Goal: Task Accomplishment & Management: Manage account settings

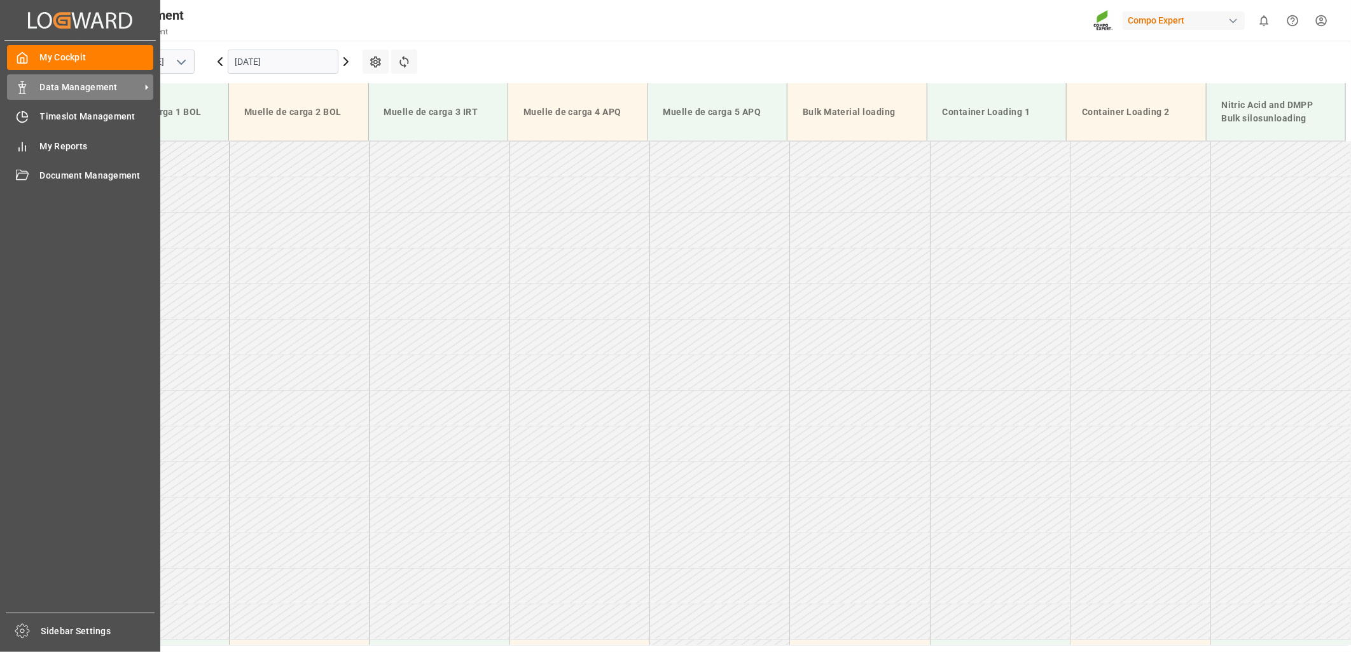
scroll to position [506, 0]
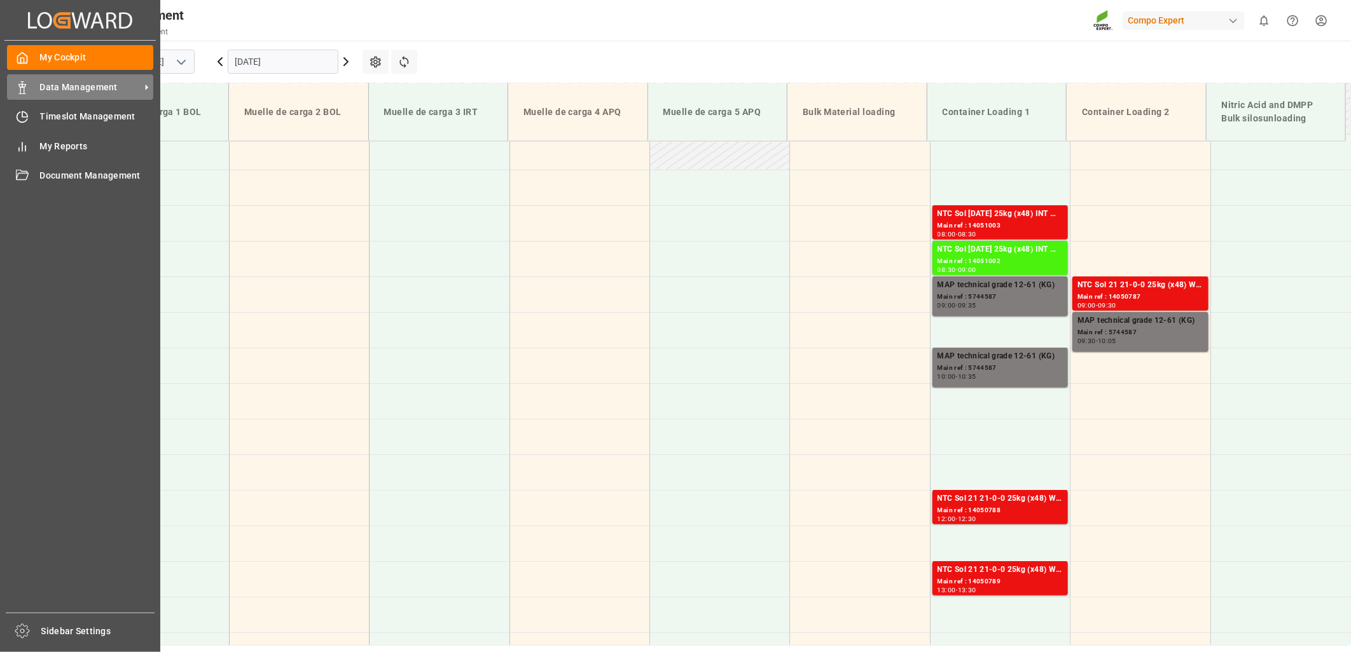
click at [31, 86] on div "Data Management Data Management" at bounding box center [80, 86] width 146 height 25
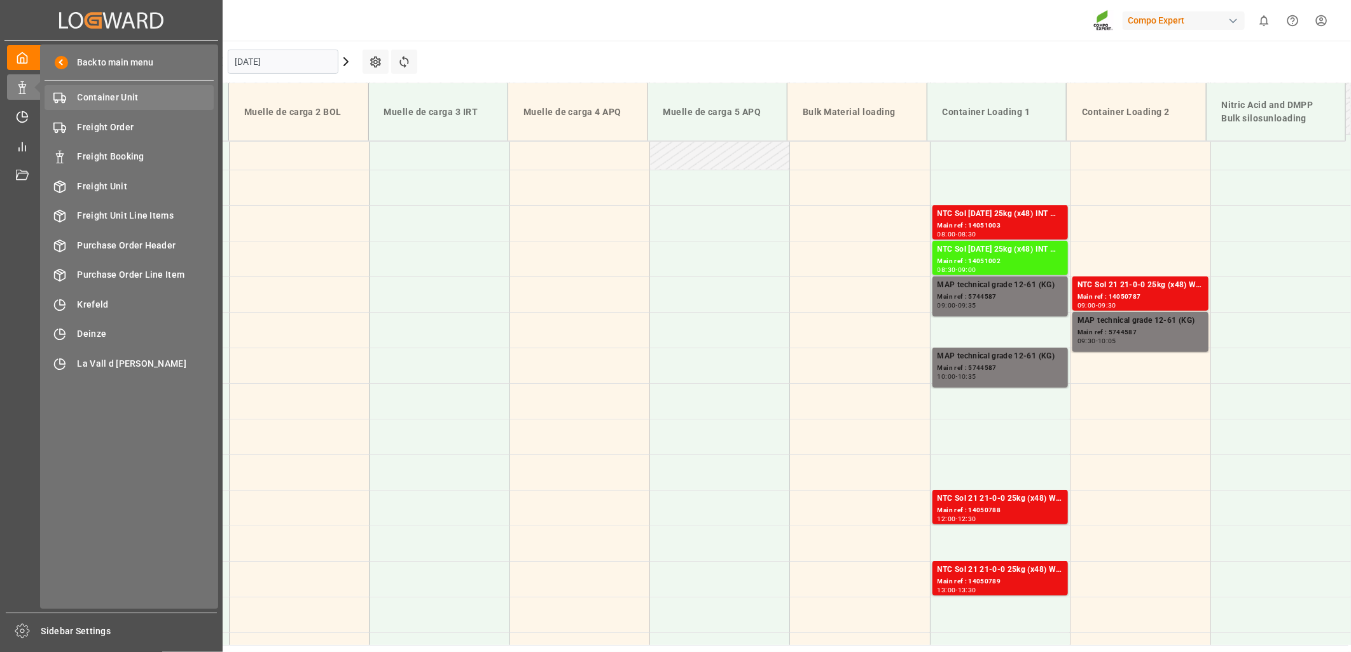
click at [115, 104] on span "Container Unit" at bounding box center [146, 97] width 137 height 13
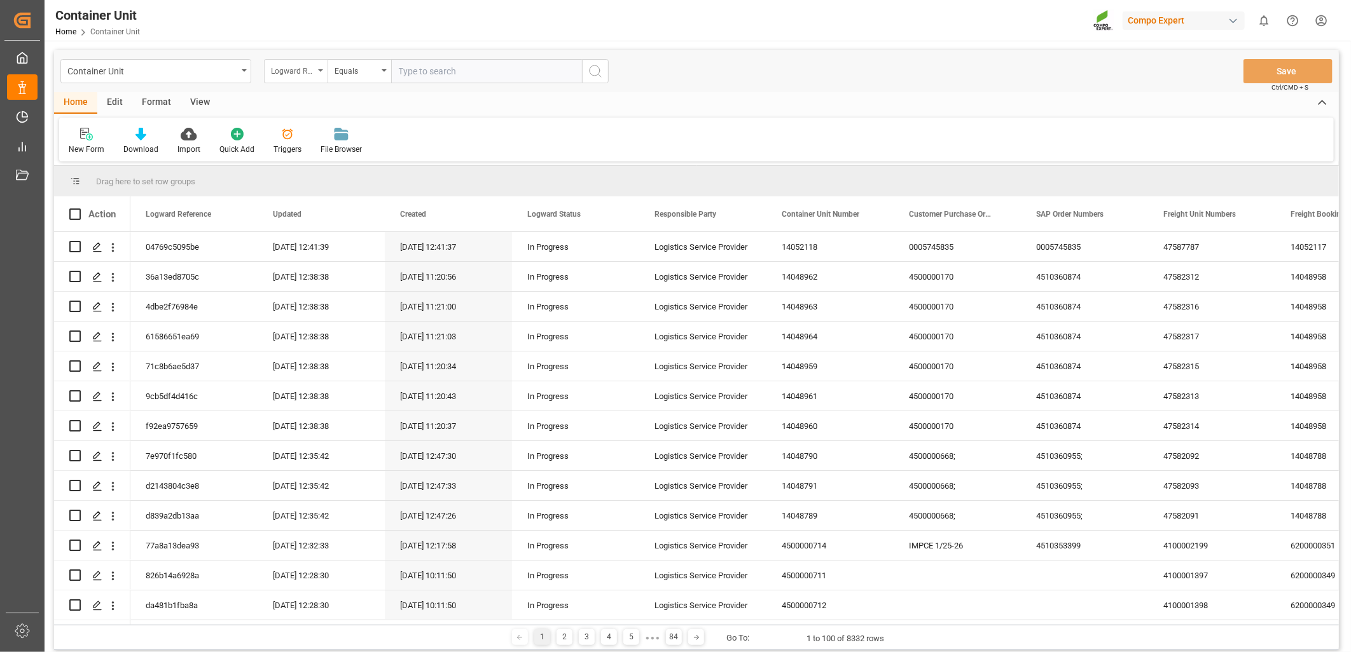
click at [319, 70] on div "Logward Reference" at bounding box center [296, 71] width 64 height 24
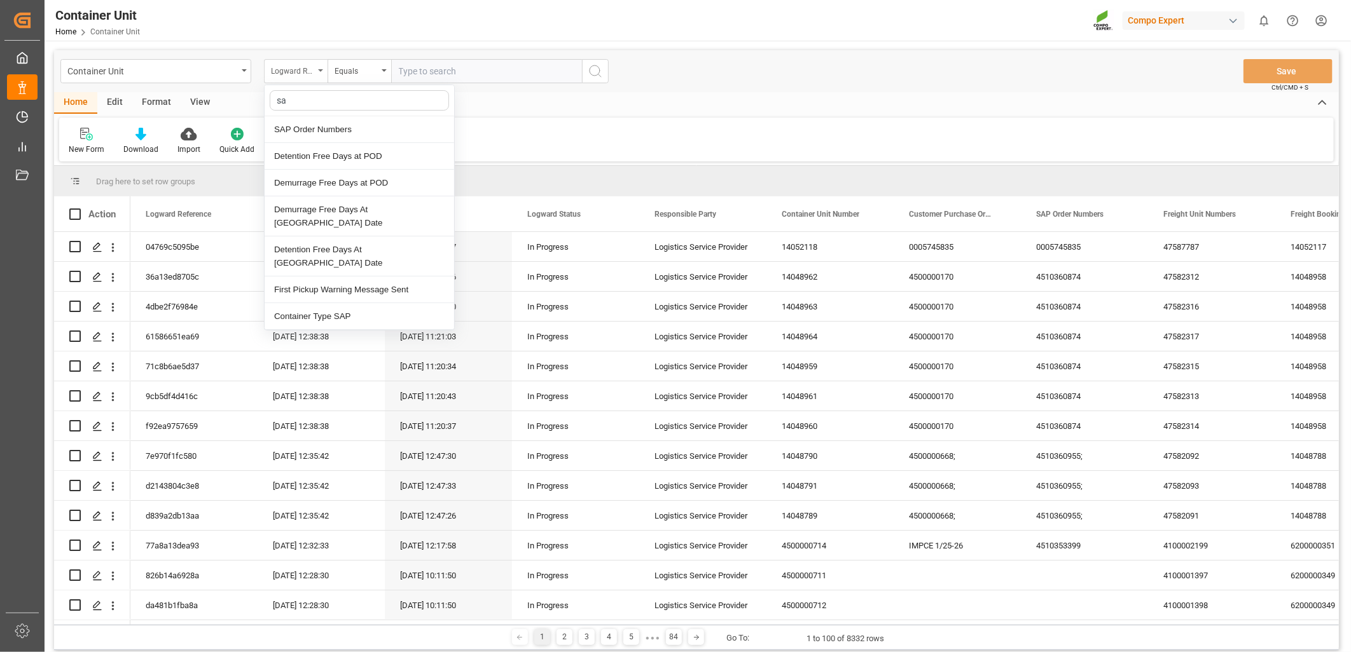
type input "sap"
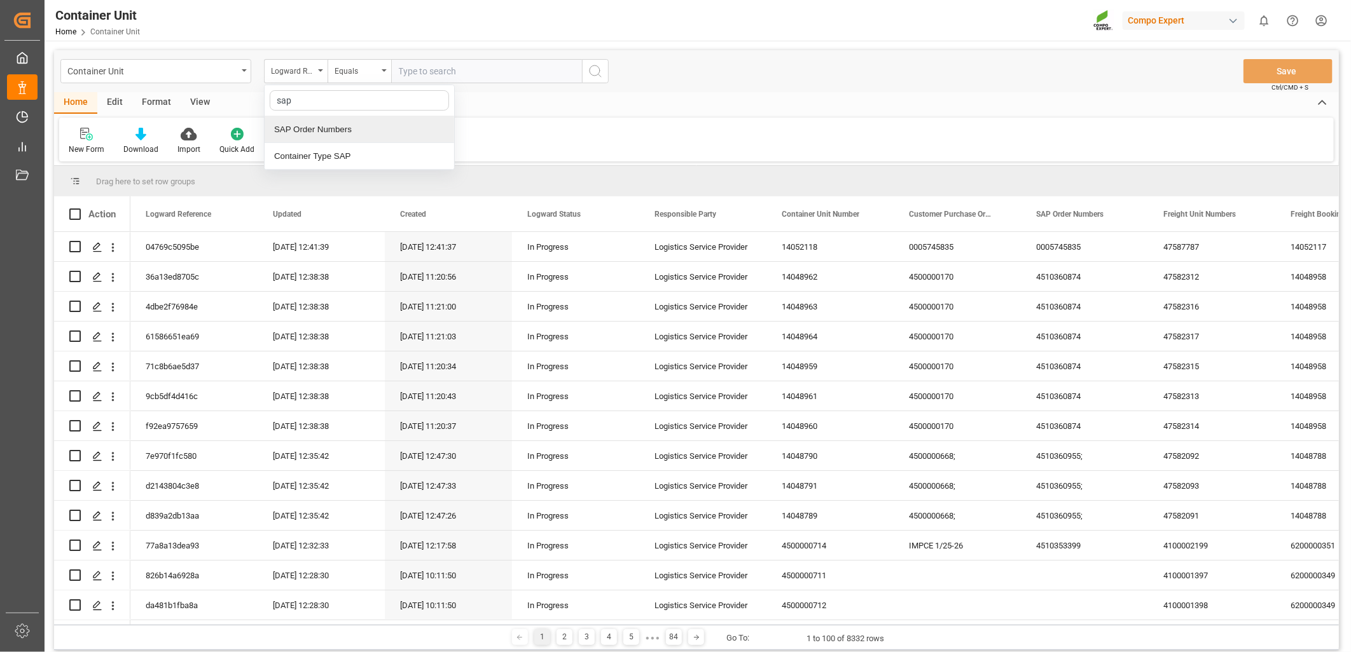
click at [301, 128] on div "SAP Order Numbers" at bounding box center [359, 129] width 189 height 27
click at [453, 74] on input "text" at bounding box center [486, 71] width 191 height 24
paste input "4510360955"
type input "4510360955;"
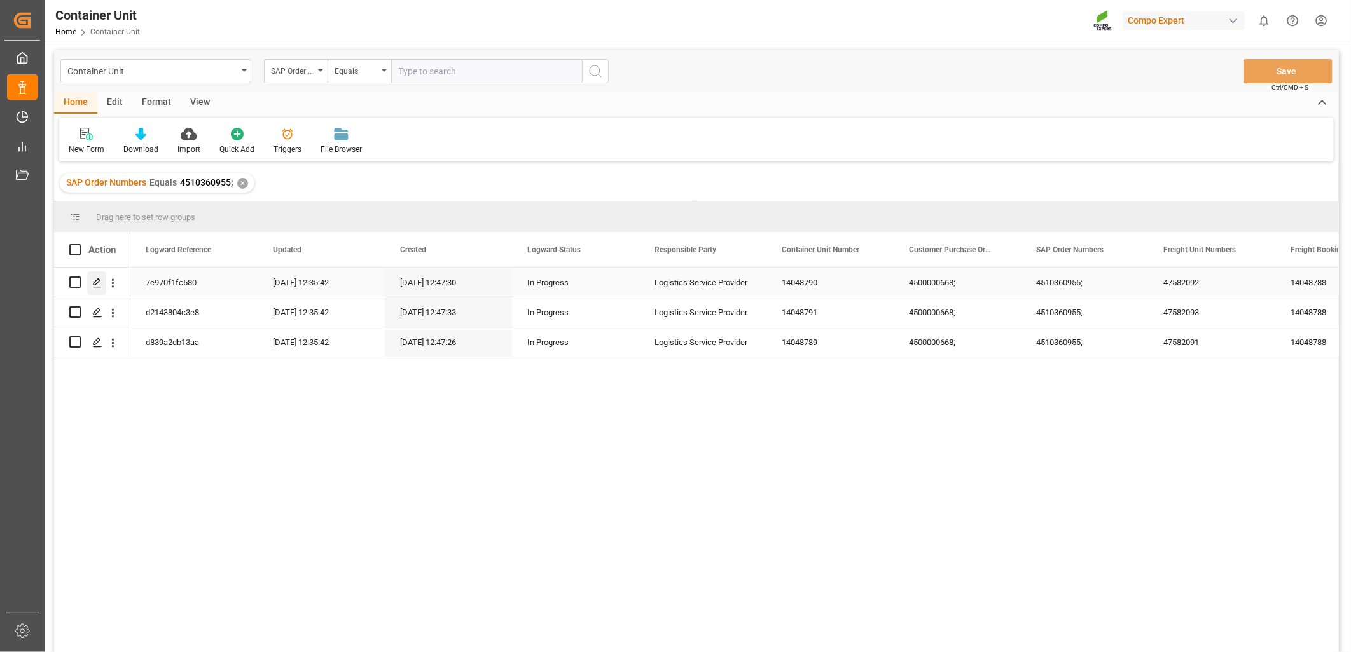
click at [97, 283] on icon "Press SPACE to select this row." at bounding box center [97, 283] width 10 height 10
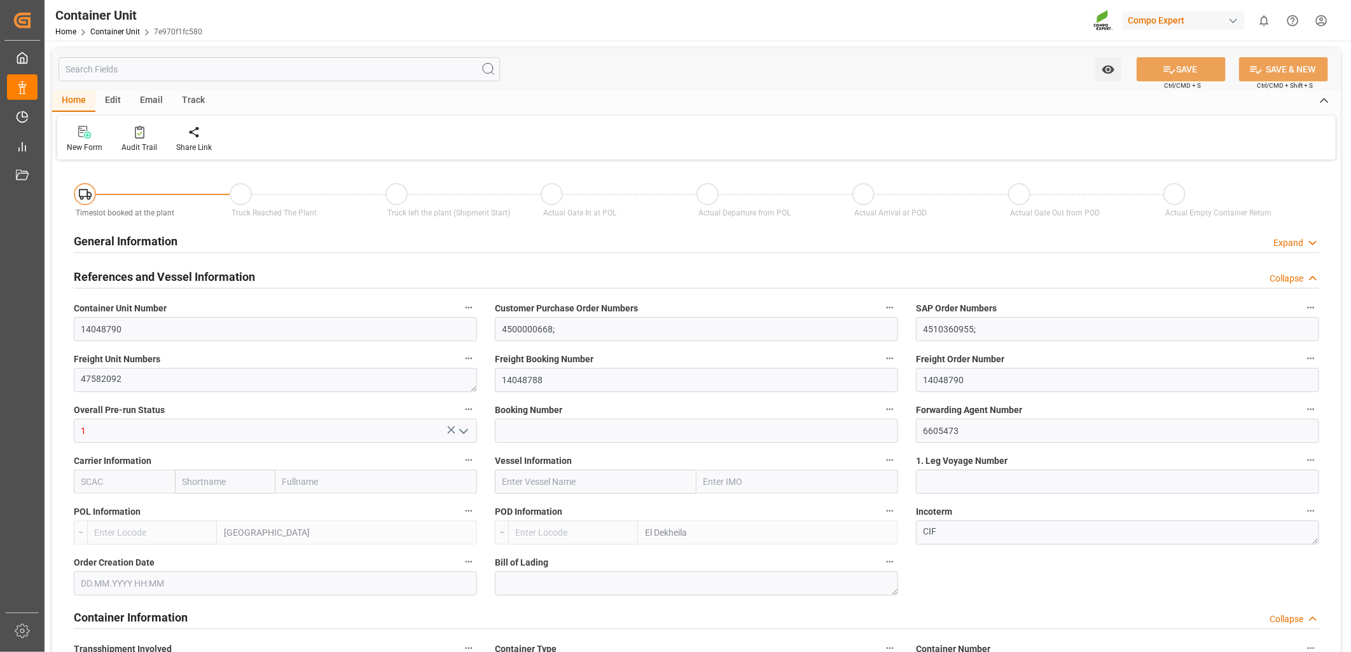
type input "ESVLC"
type input "EGEDK"
type input "10"
type input "0"
type input "11"
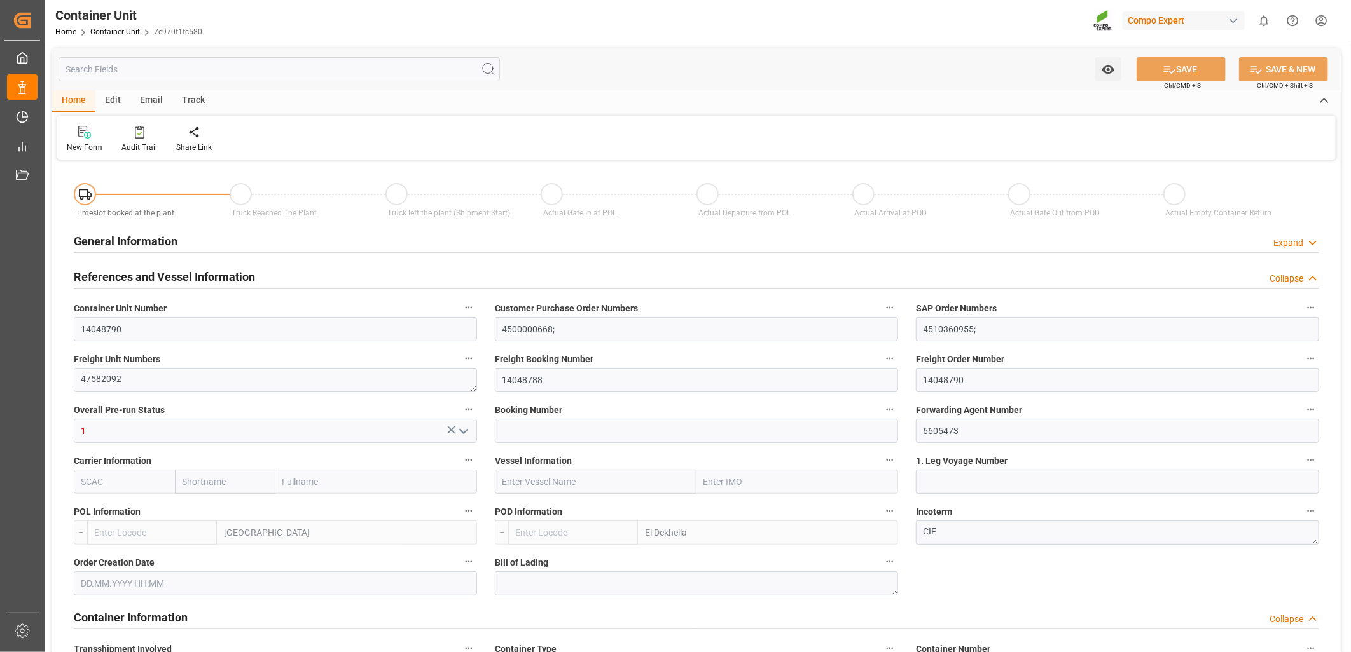
type input "0"
type input "60"
type input "24576"
type input "[DATE] 12:48"
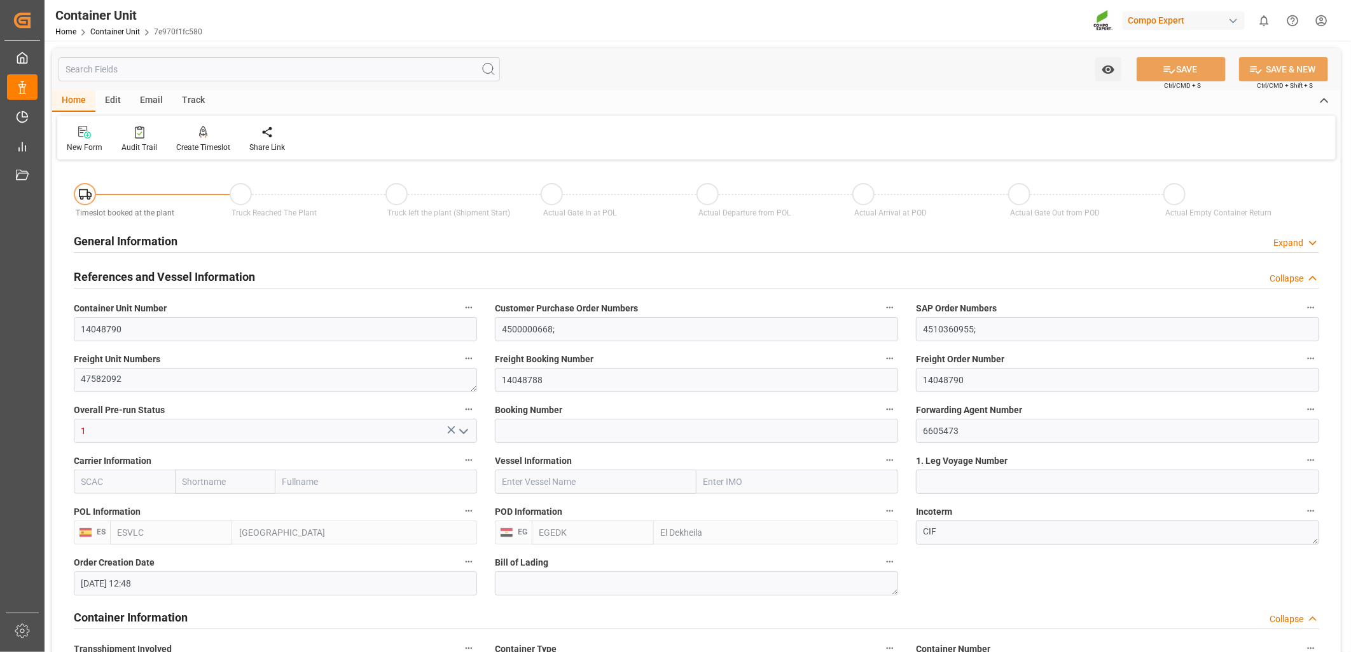
type input "[DATE]"
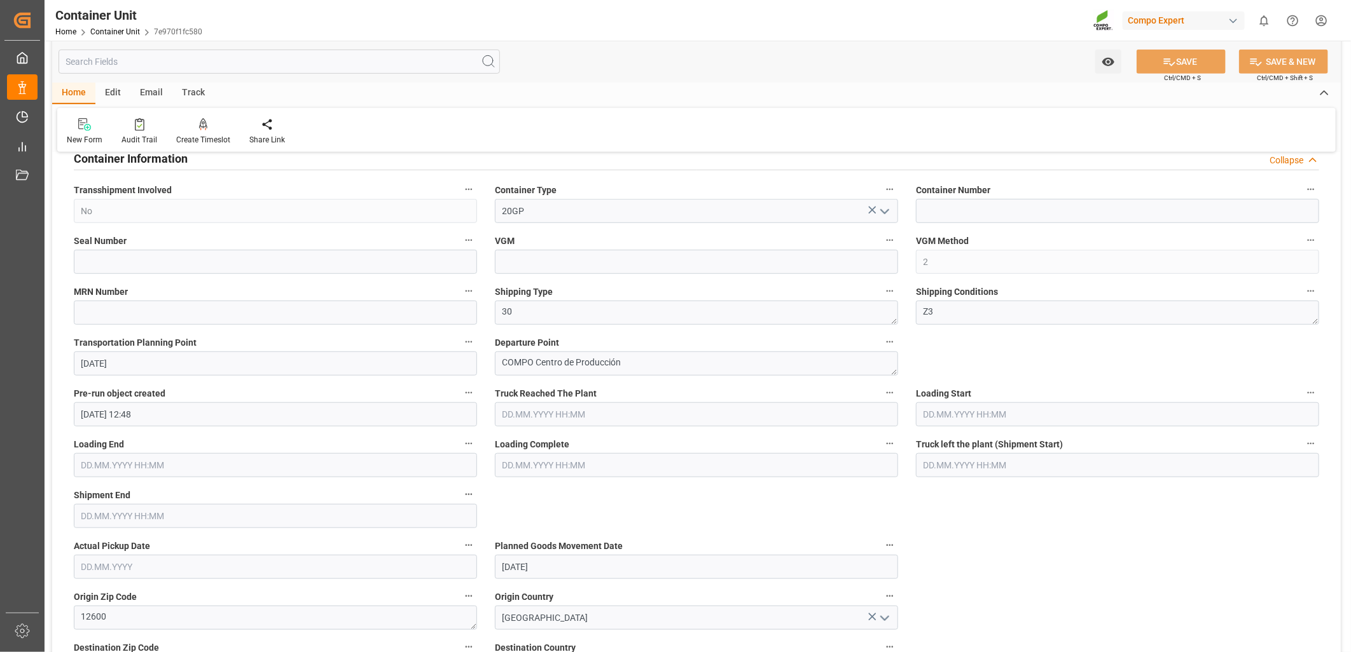
scroll to position [353, 0]
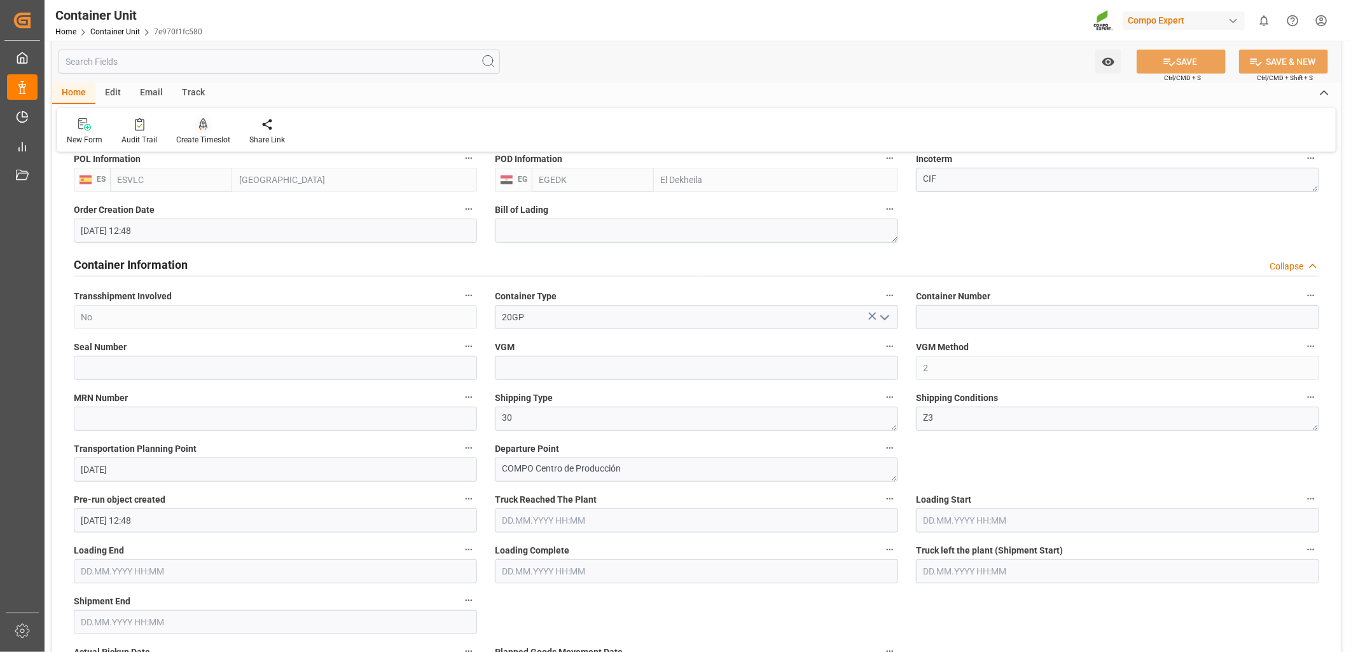
click at [200, 128] on icon at bounding box center [203, 124] width 9 height 13
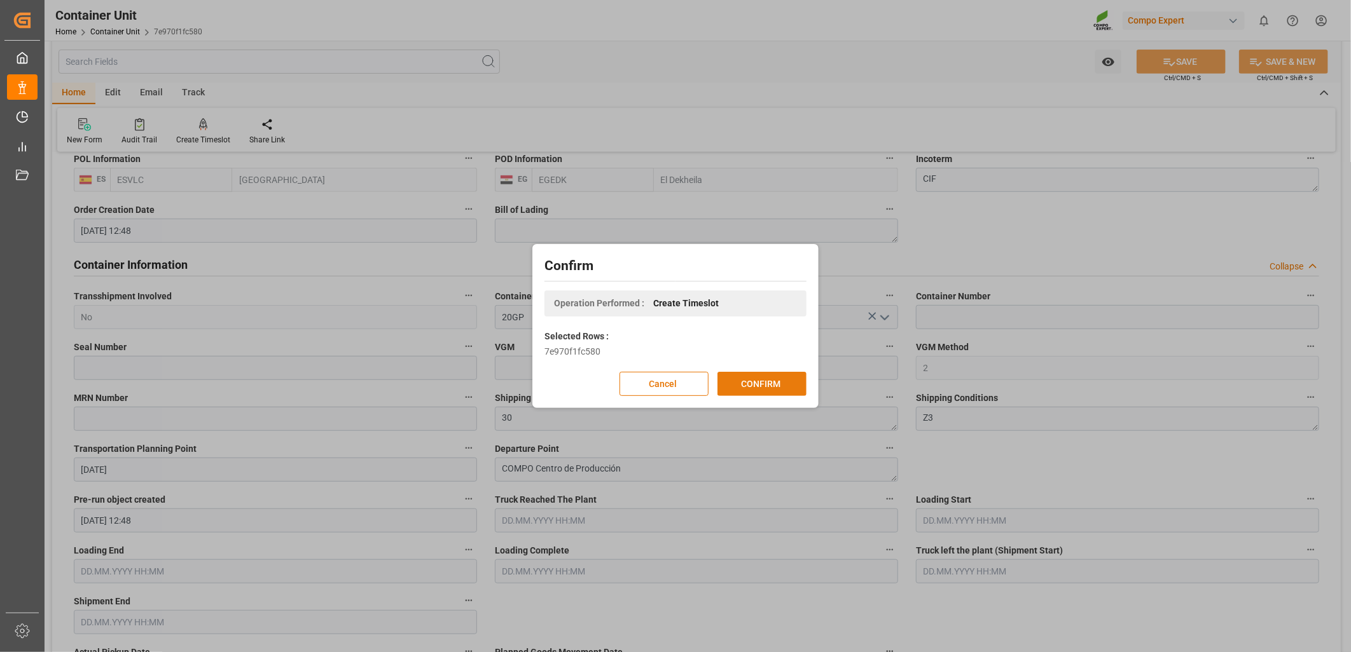
click at [783, 383] on button "CONFIRM" at bounding box center [761, 384] width 89 height 24
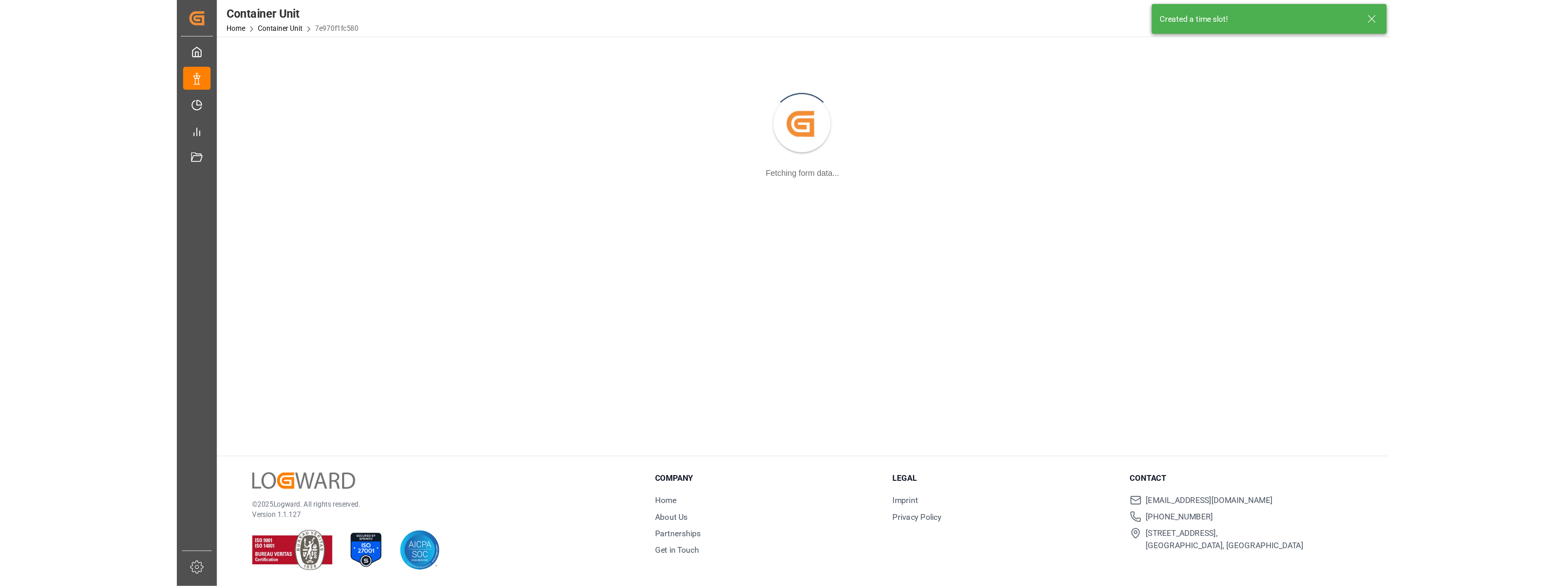
scroll to position [89, 0]
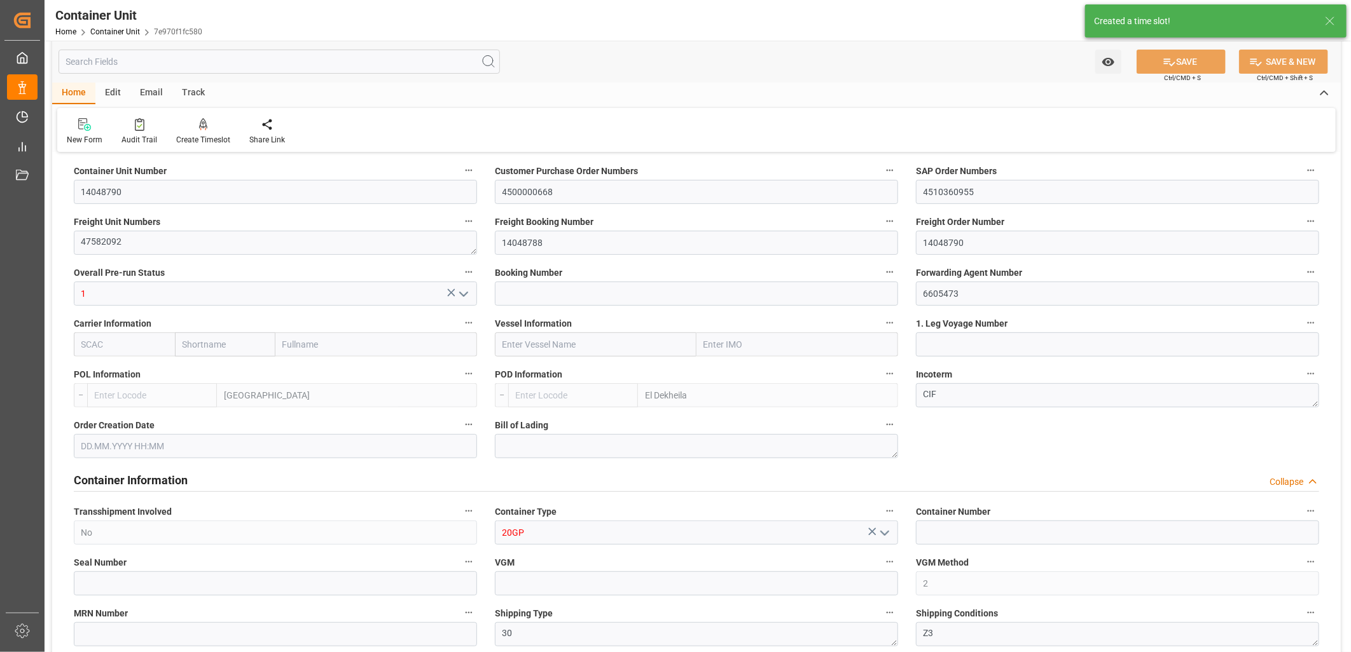
type input "ESVLC"
type input "EGEDK"
type input "10"
type input "0"
type input "11"
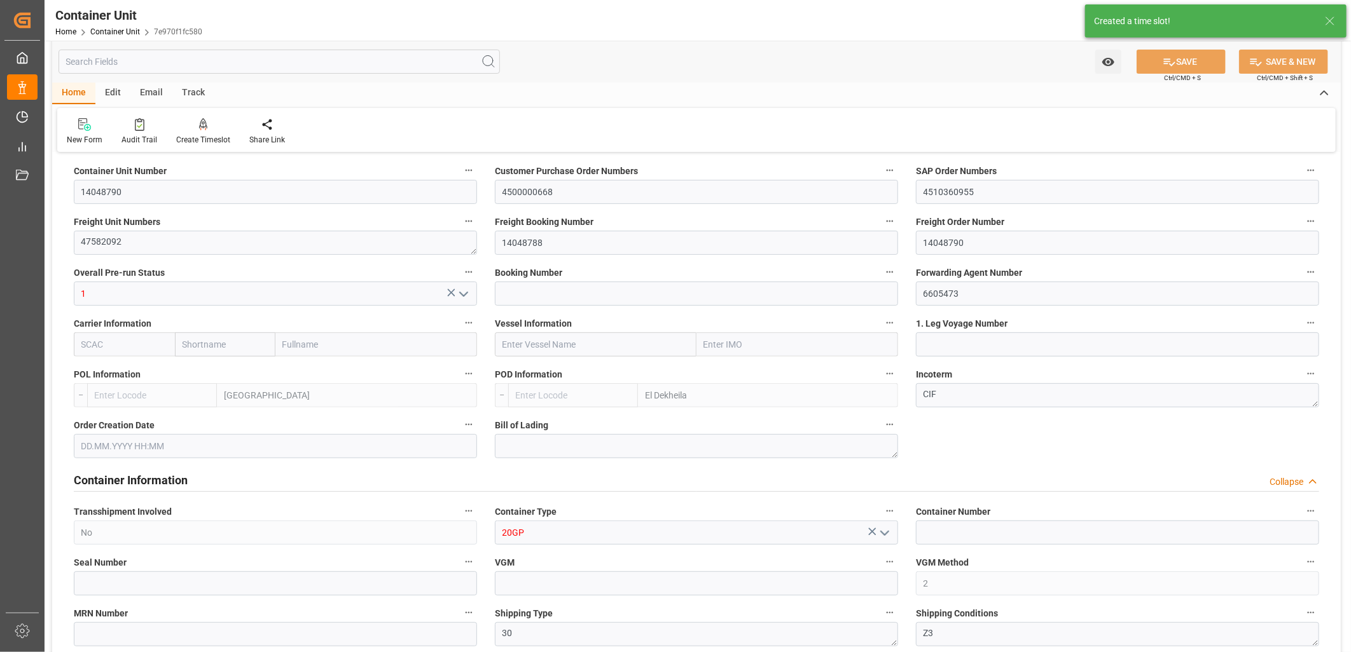
type input "0"
type input "60"
type input "24576"
type input "07.07.2025 12:48"
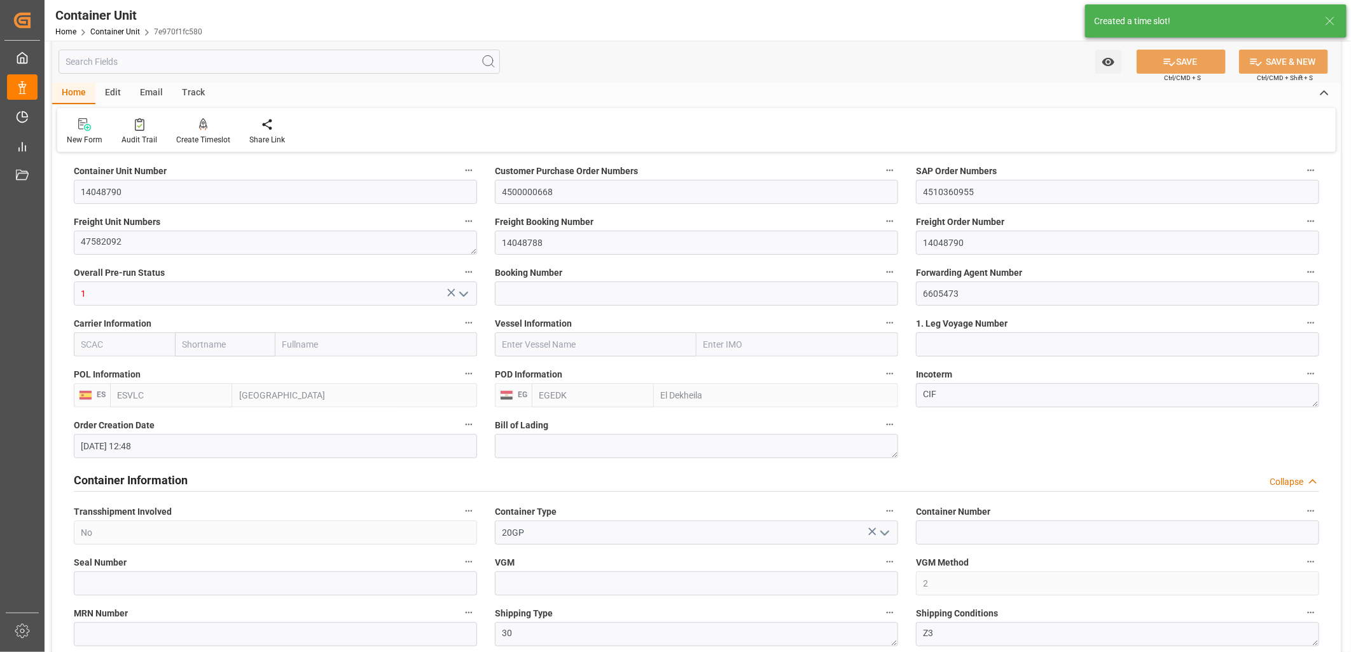
type input "07.07.2025"
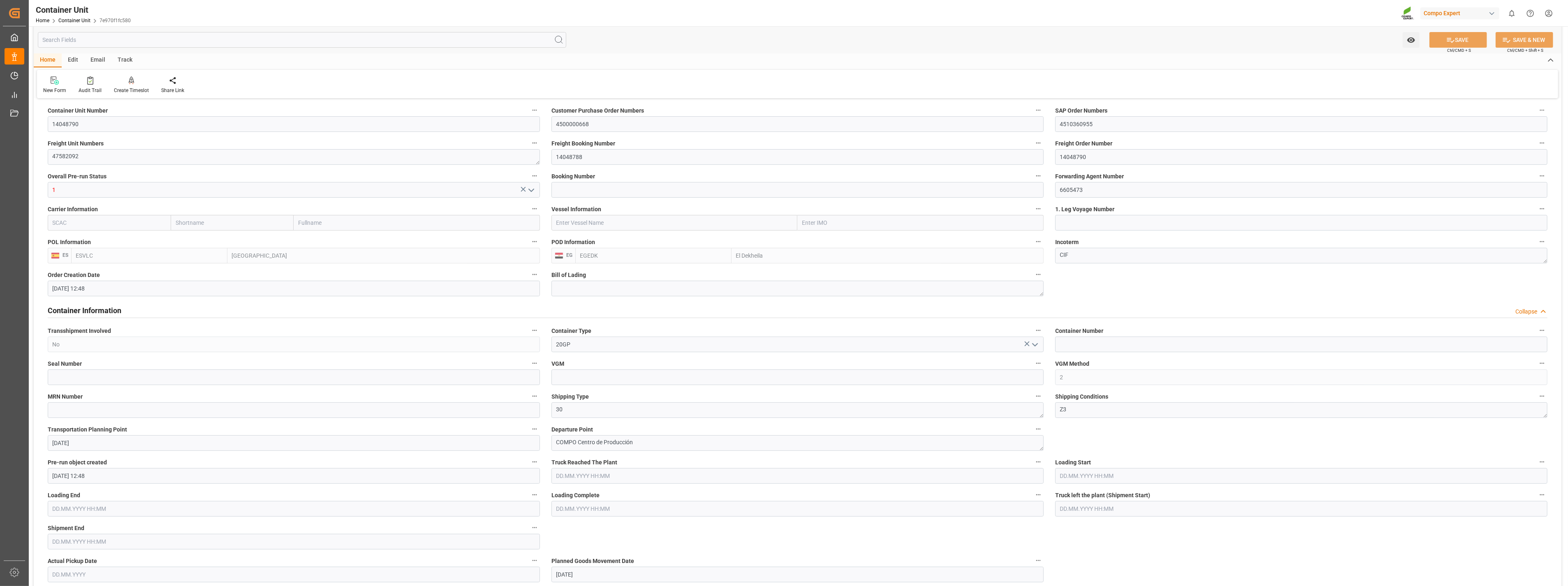
scroll to position [228, 0]
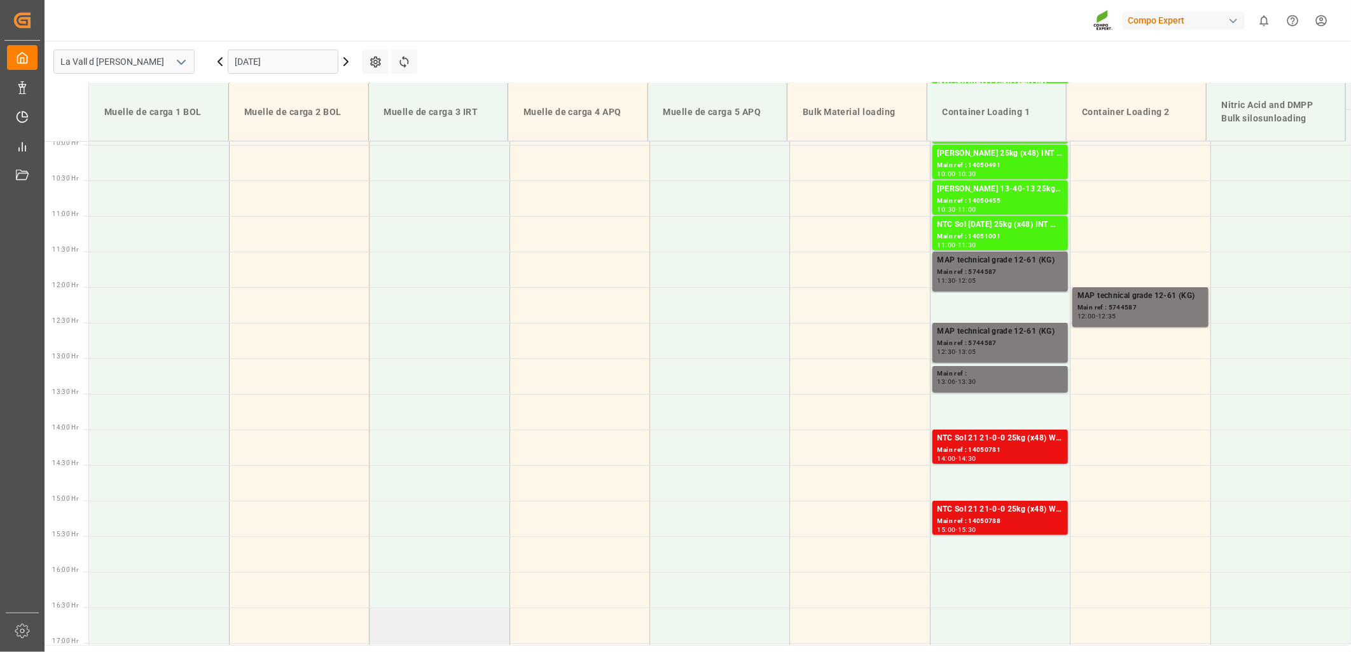
scroll to position [789, 0]
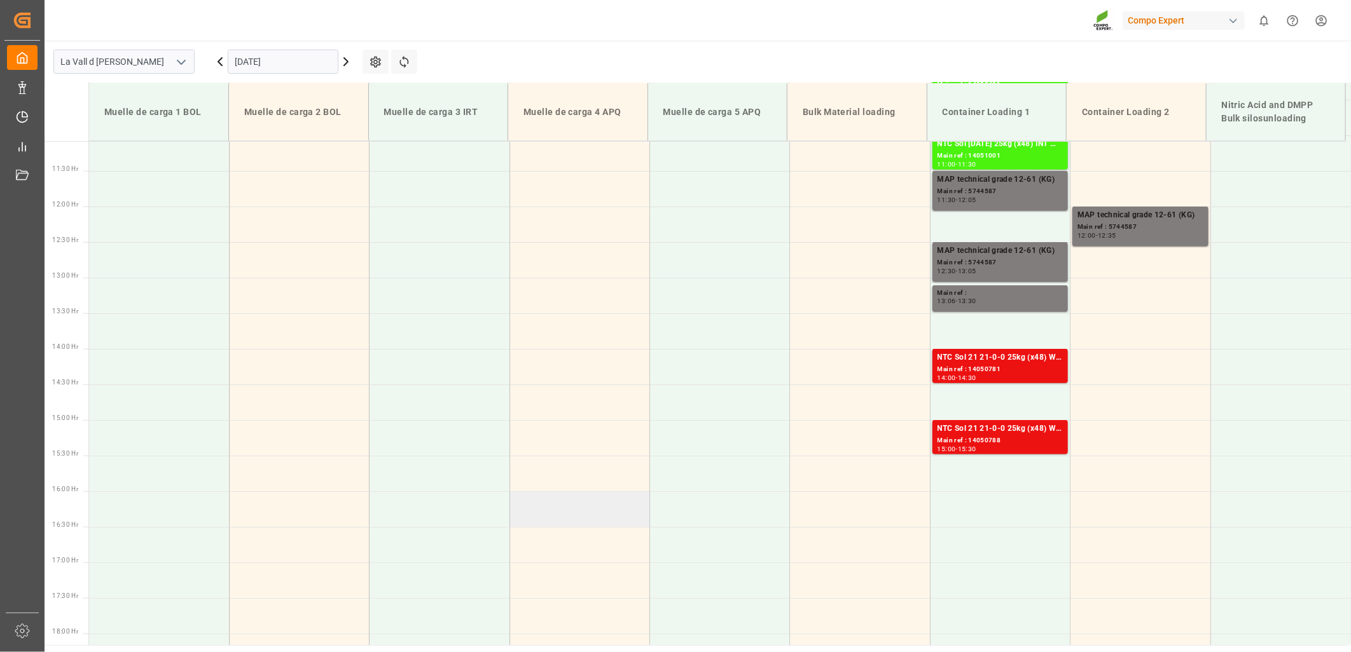
click at [551, 509] on td at bounding box center [579, 510] width 140 height 36
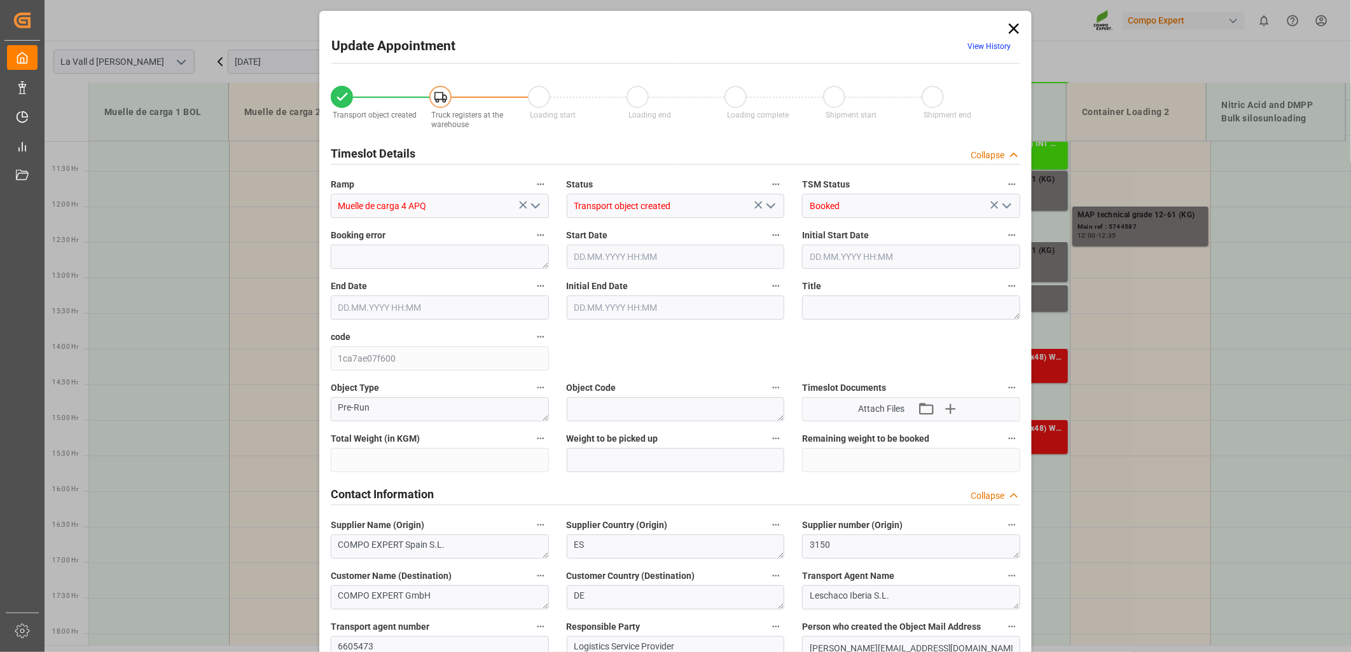
type input "24576"
type input "60"
type input "[DATE] 16:00"
type input "[DATE] 16:30"
type input "[DATE] 12:48"
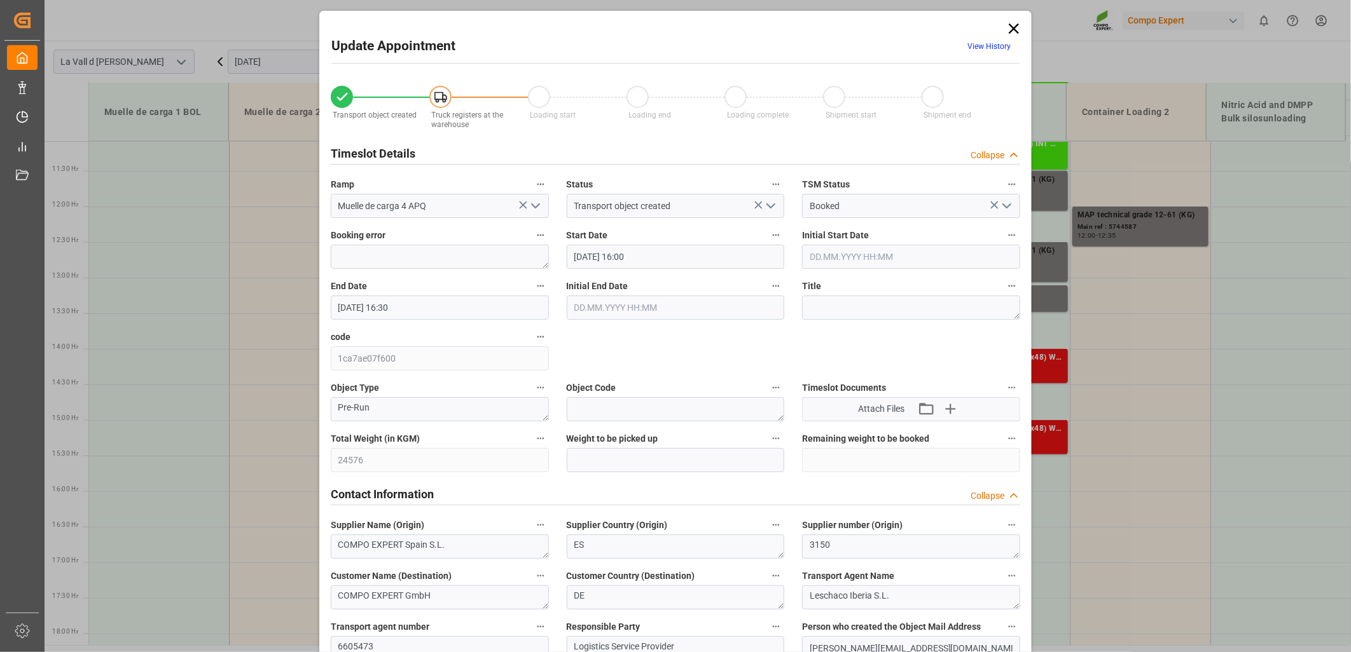
type input "[DATE] 10:43"
drag, startPoint x: 1018, startPoint y: 25, endPoint x: 1006, endPoint y: 21, distance: 12.9
click at [1018, 25] on icon at bounding box center [1014, 29] width 18 height 18
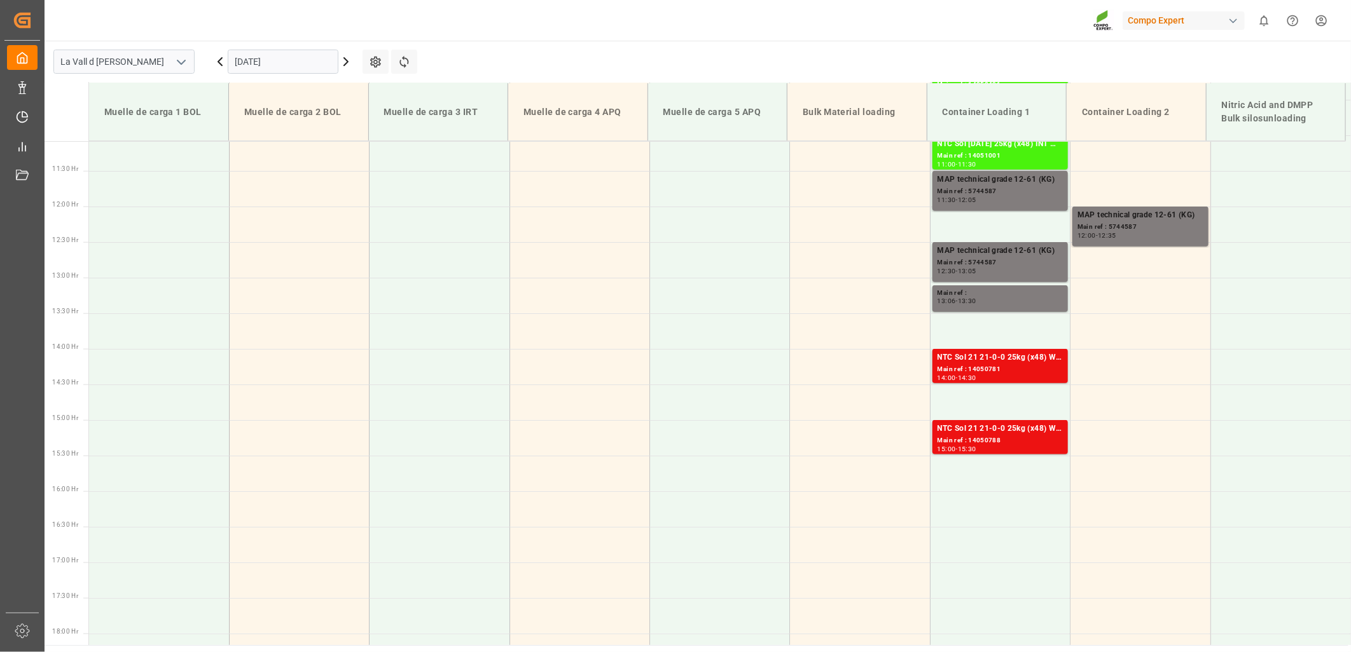
click at [1323, 20] on html "Created by potrace 1.15, written by Peter Selinger 2001-2017 Created by potrace…" at bounding box center [675, 326] width 1351 height 652
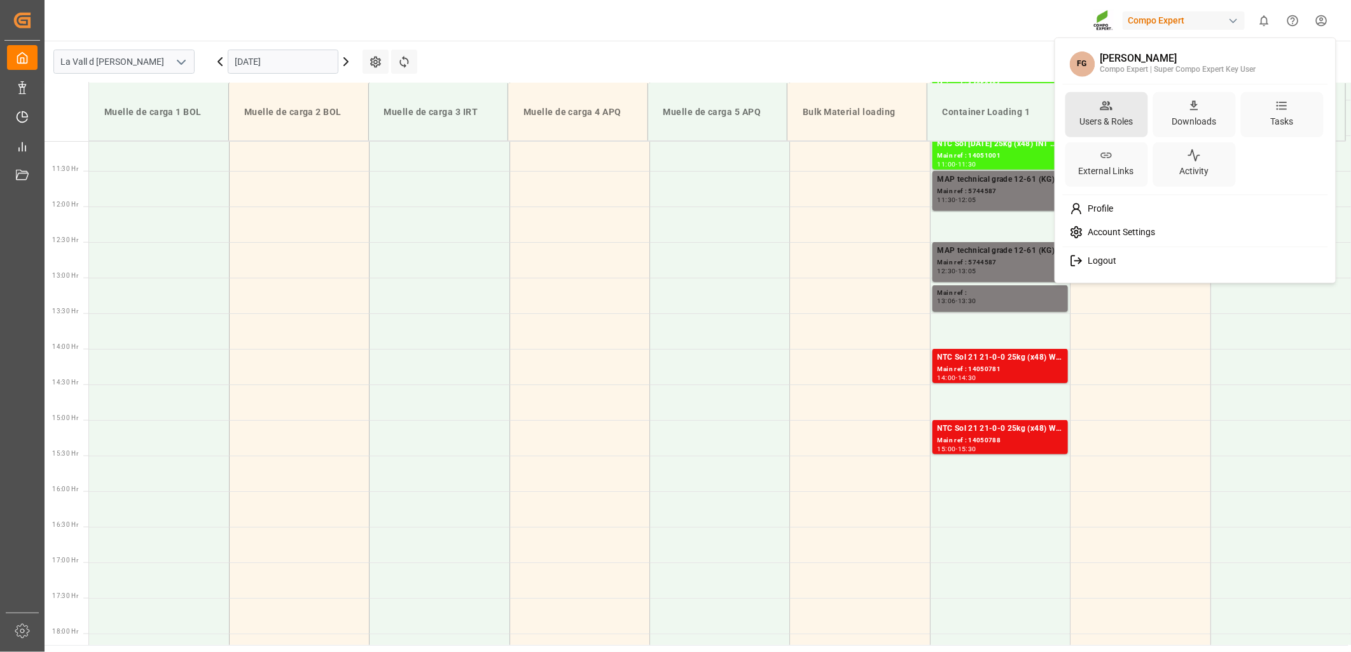
click at [1107, 114] on div "Users & Roles" at bounding box center [1106, 121] width 58 height 18
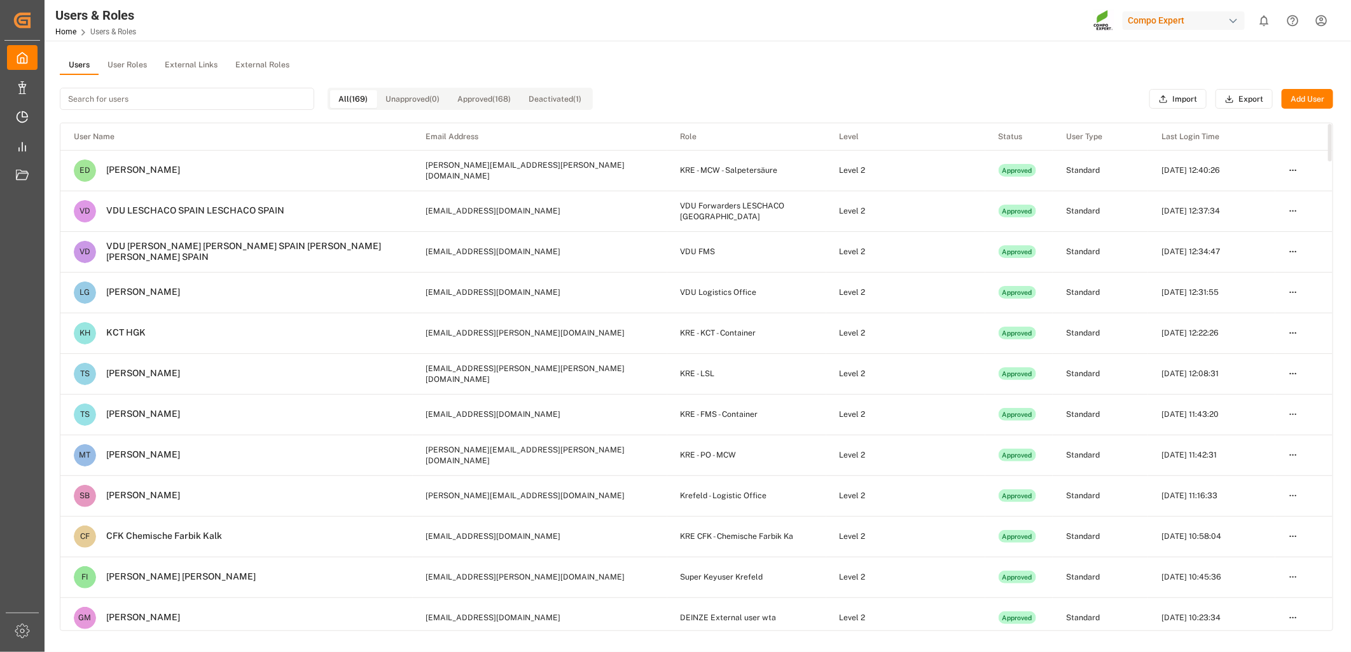
click at [148, 102] on input at bounding box center [187, 99] width 254 height 22
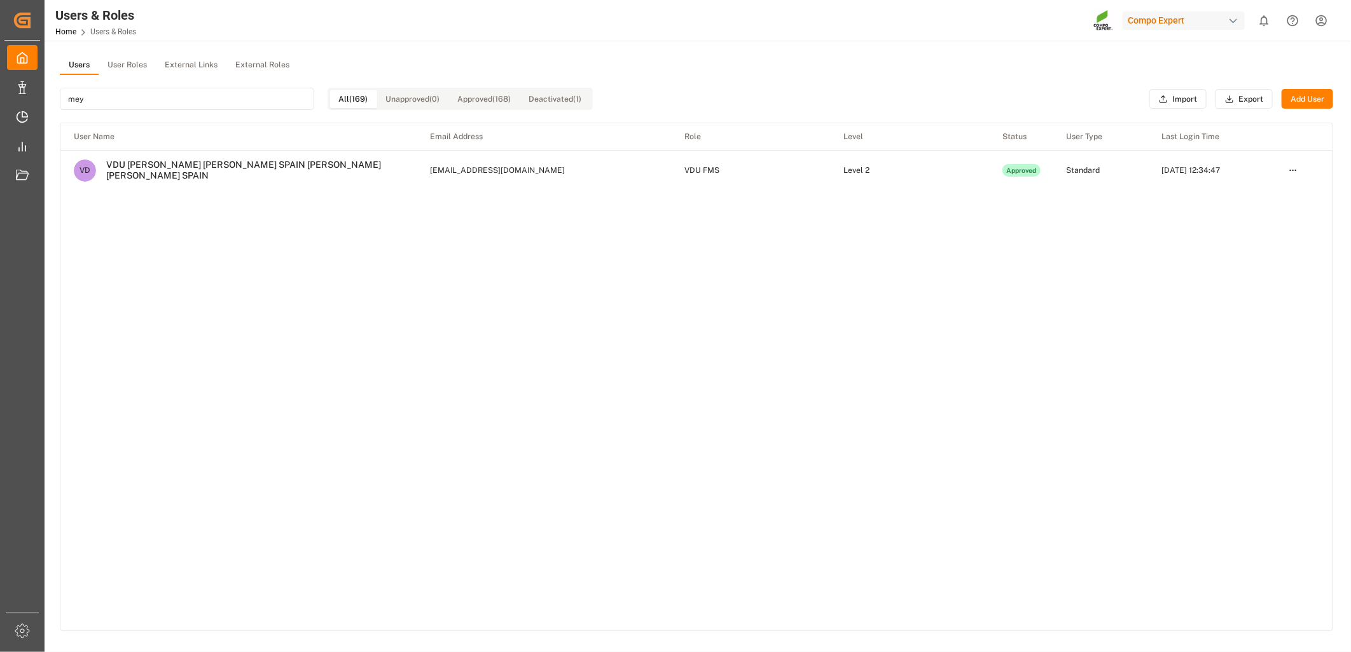
type input "mey"
click at [128, 170] on div "VDU MEYER'S SOHN SPAIN MEYER'S SOHN SPAIN" at bounding box center [252, 171] width 312 height 22
click at [1293, 170] on html "Created by potrace 1.15, written by Peter Selinger 2001-2017 Created by potrace…" at bounding box center [675, 326] width 1351 height 652
click at [1261, 197] on div "Edit" at bounding box center [1266, 193] width 65 height 18
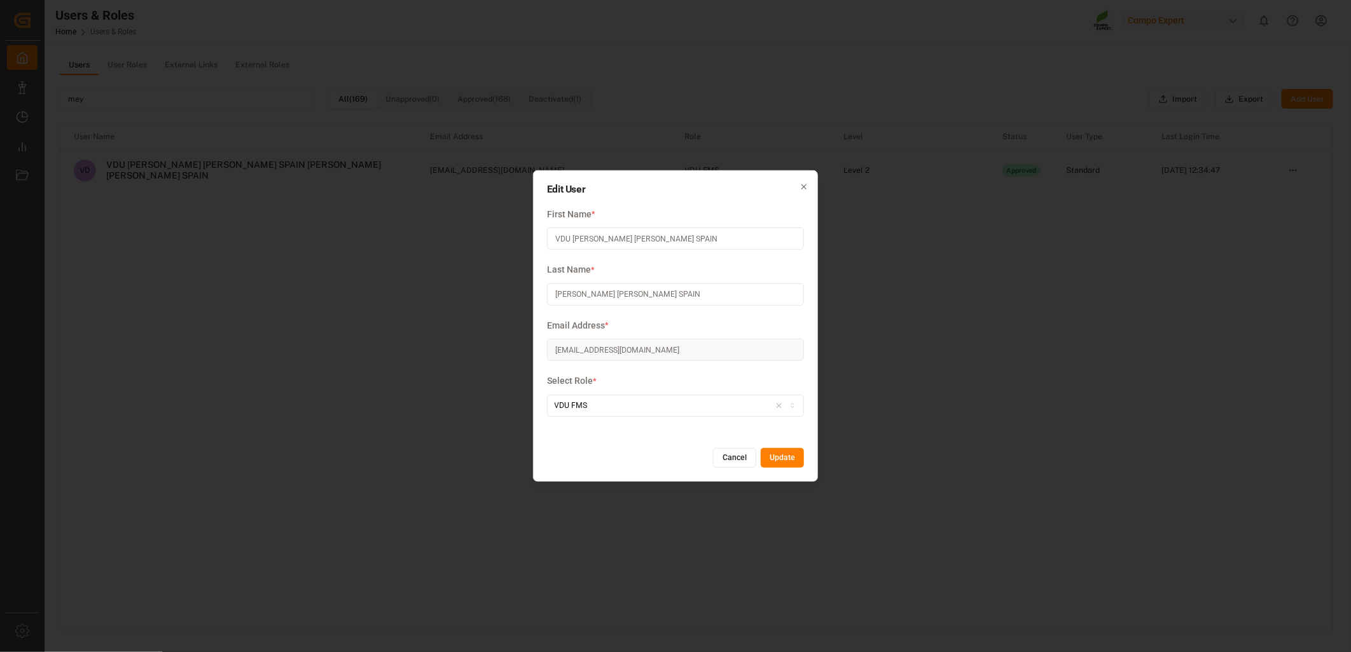
click at [733, 455] on button "Cancel" at bounding box center [734, 458] width 43 height 20
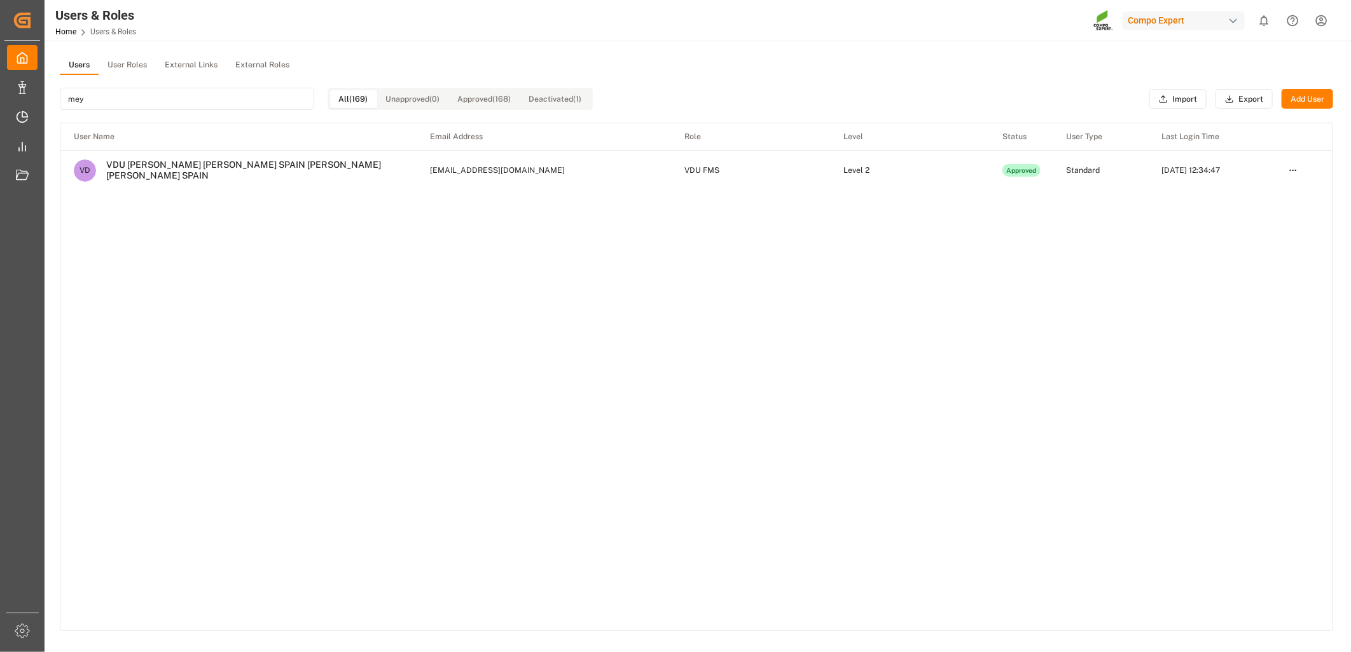
click at [137, 68] on button "User Roles" at bounding box center [127, 65] width 57 height 19
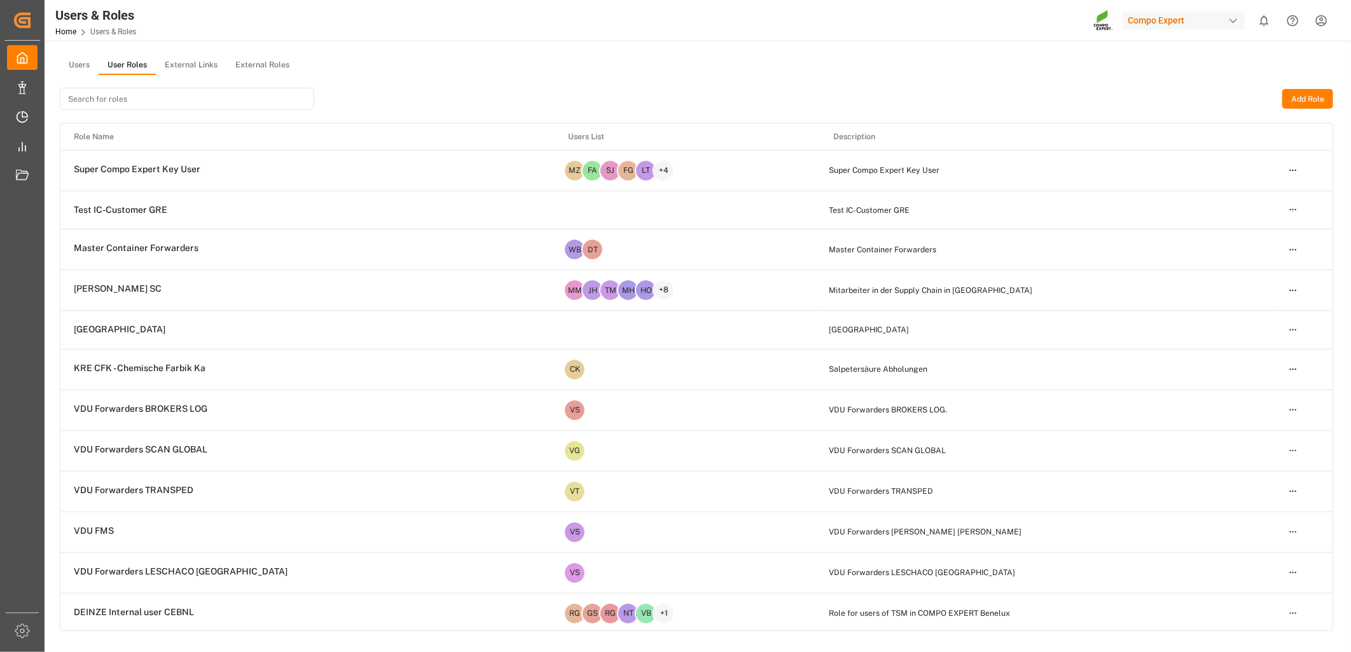
click at [179, 100] on input at bounding box center [187, 99] width 254 height 22
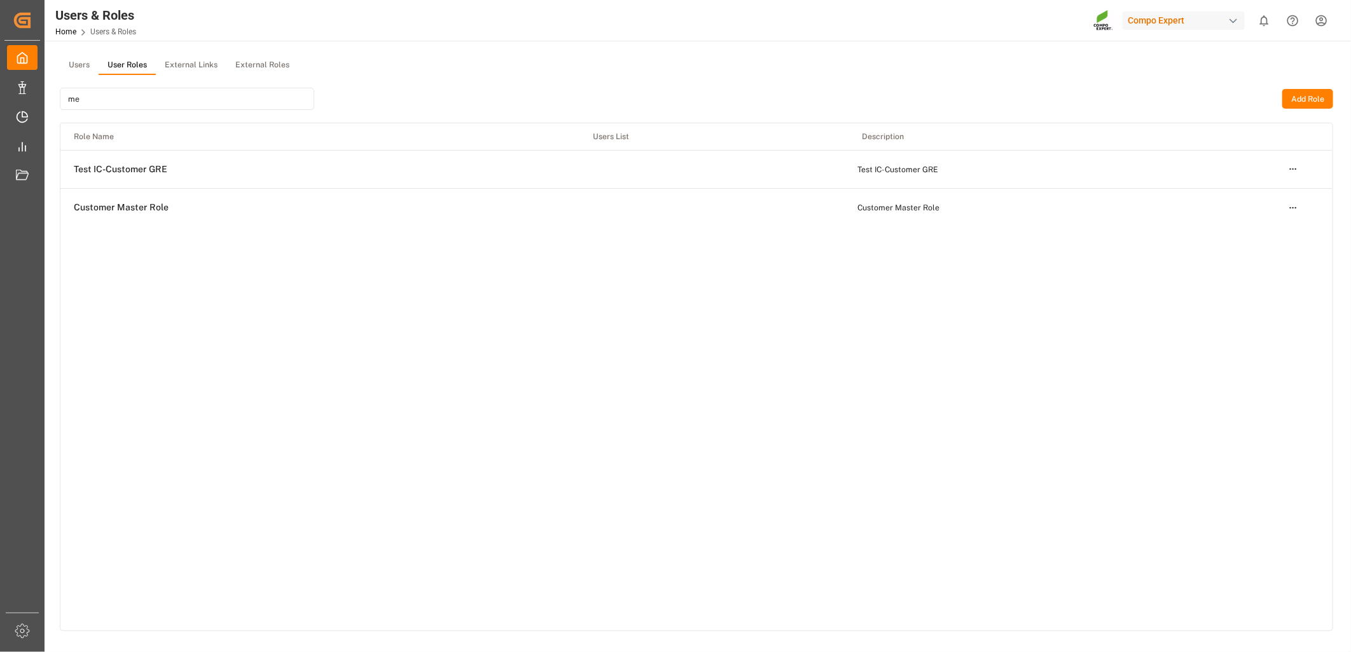
type input "m"
click at [135, 108] on input "me" at bounding box center [187, 99] width 254 height 22
type input "m"
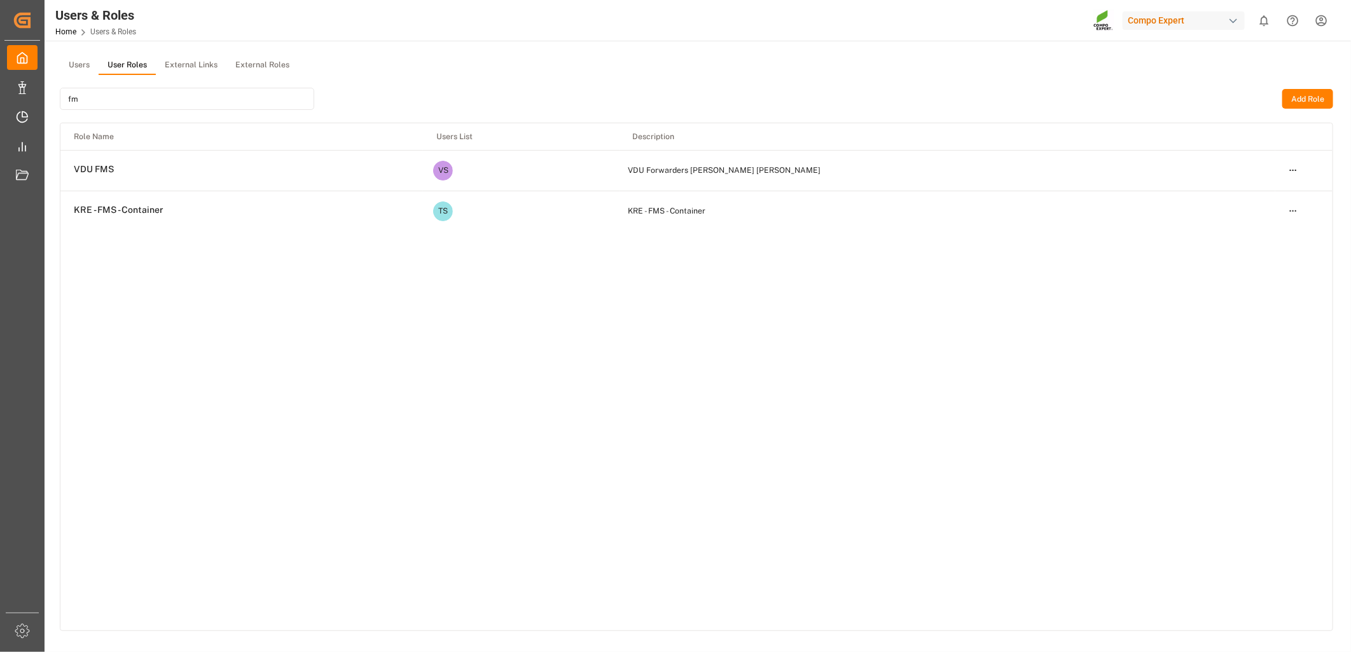
type input "fm"
click at [113, 170] on span "VDU FMS" at bounding box center [94, 169] width 40 height 11
click at [1294, 173] on html "Created by potrace 1.15, written by Peter Selinger 2001-2017 Created by potrace…" at bounding box center [675, 326] width 1351 height 652
click at [1244, 189] on div "Edit" at bounding box center [1266, 193] width 65 height 18
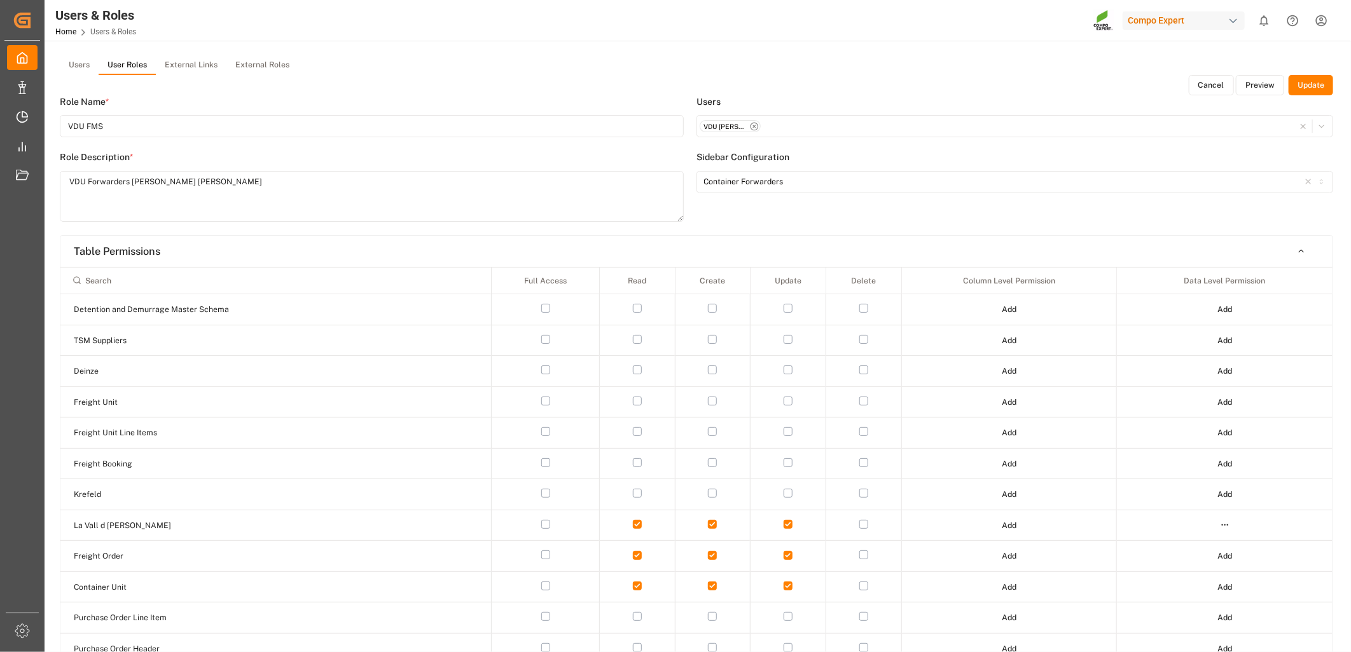
click at [1258, 90] on button "Preview" at bounding box center [1259, 85] width 48 height 20
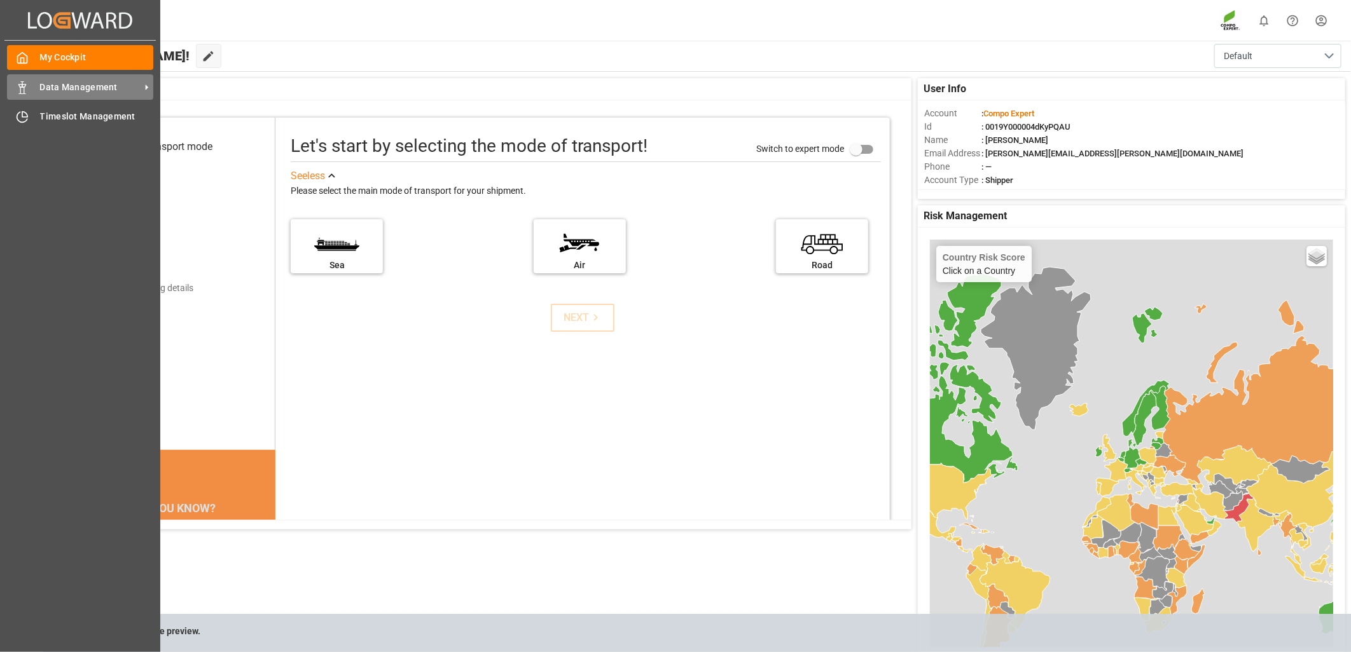
click at [42, 81] on span "Data Management" at bounding box center [90, 87] width 100 height 13
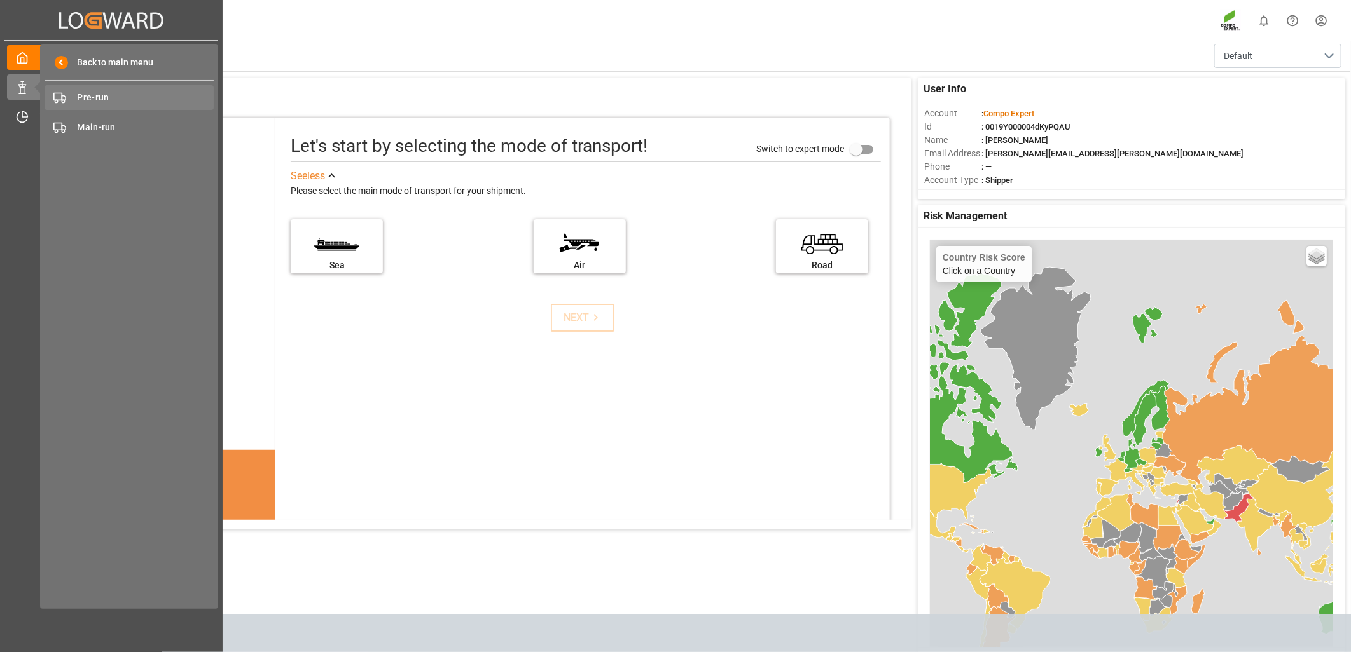
click at [141, 99] on span "Pre-run" at bounding box center [146, 97] width 137 height 13
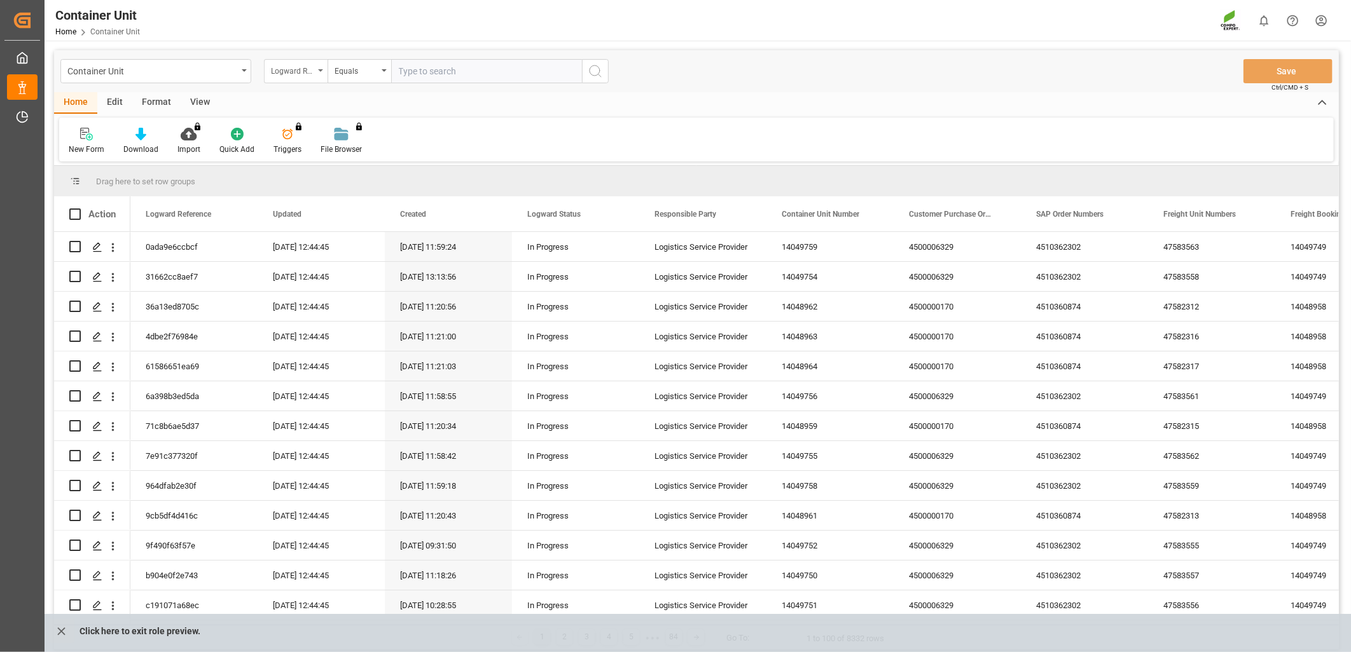
click at [319, 72] on div "Logward Reference" at bounding box center [296, 71] width 64 height 24
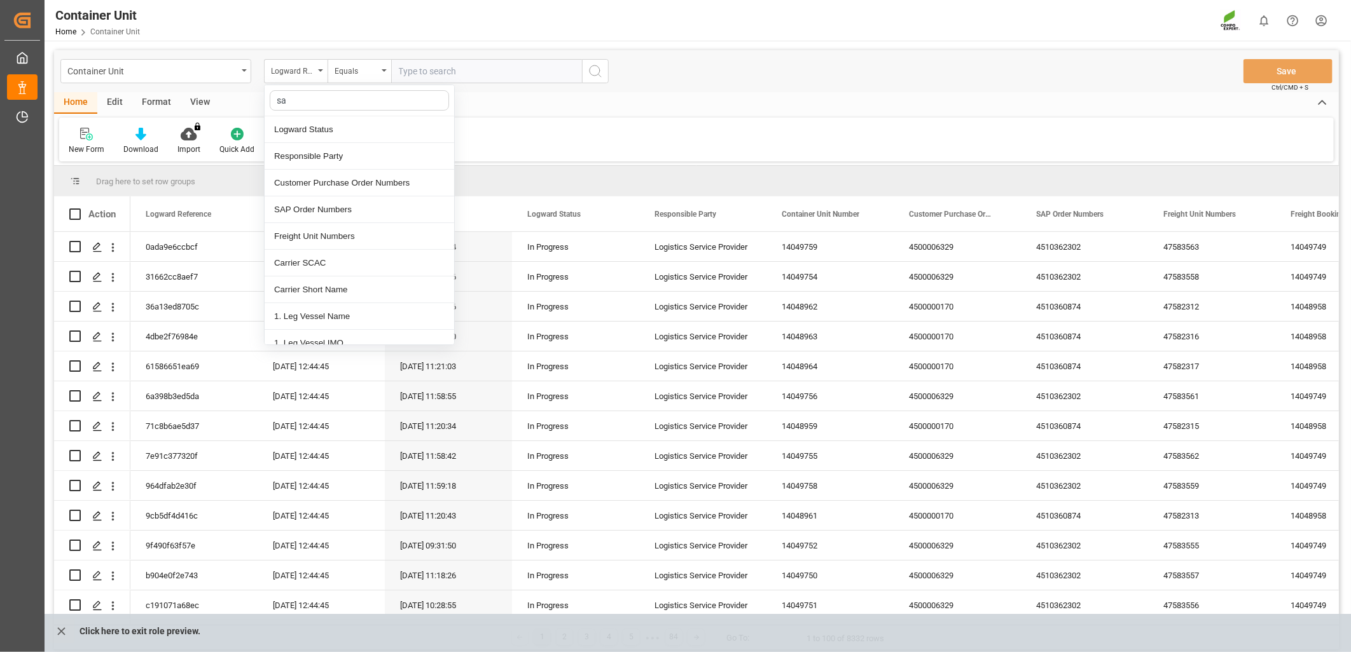
type input "sap"
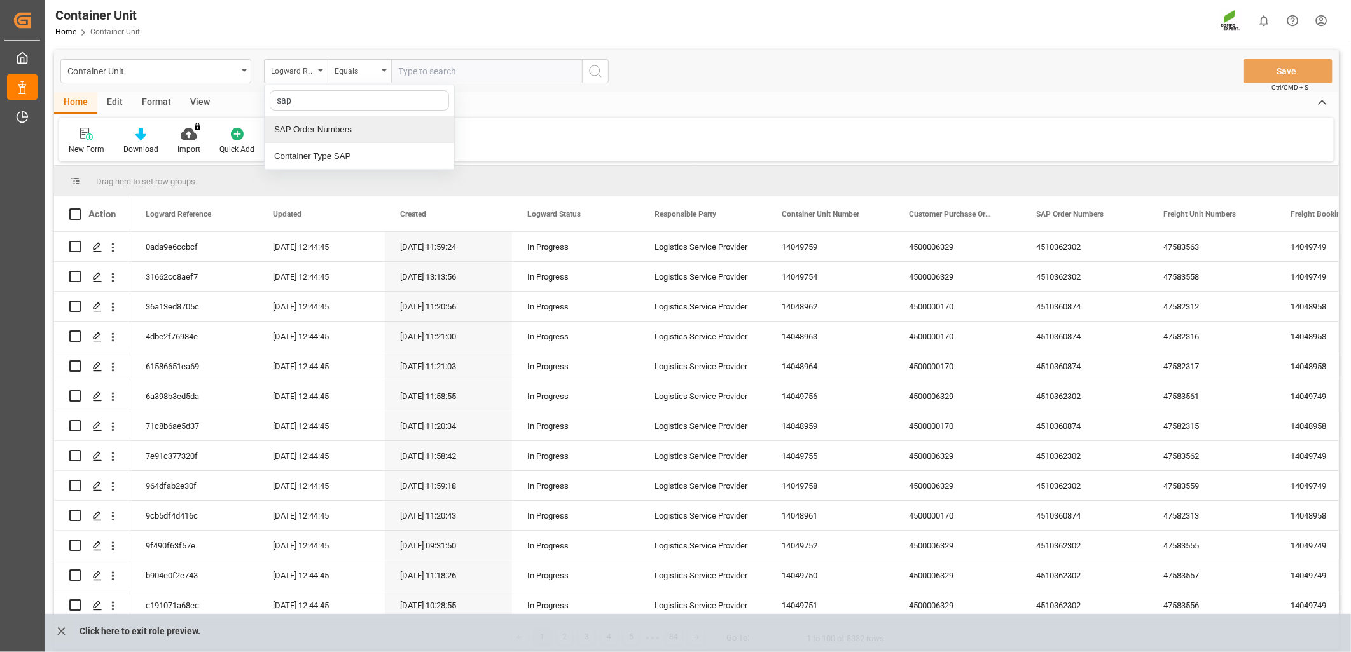
click at [331, 137] on div "SAP Order Numbers" at bounding box center [359, 129] width 189 height 27
click at [455, 78] on input "text" at bounding box center [486, 71] width 191 height 24
click at [401, 79] on input "text" at bounding box center [486, 71] width 191 height 24
paste input "4510360955"
type input "4510360955;"
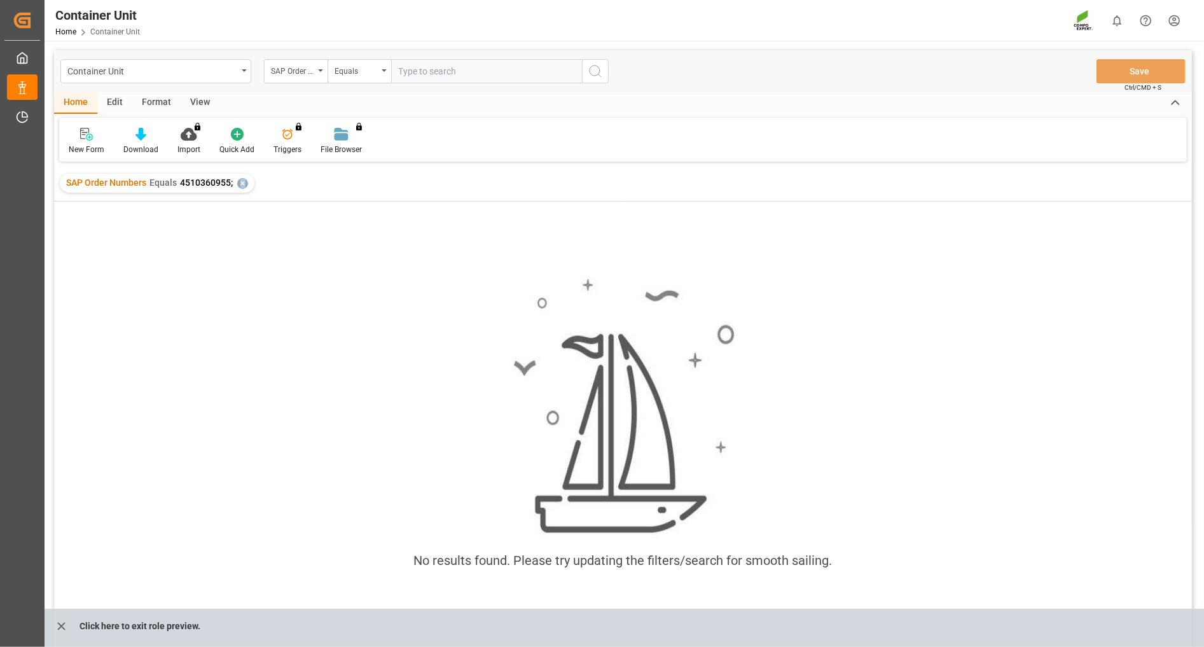
click at [242, 182] on div "✕" at bounding box center [242, 183] width 11 height 11
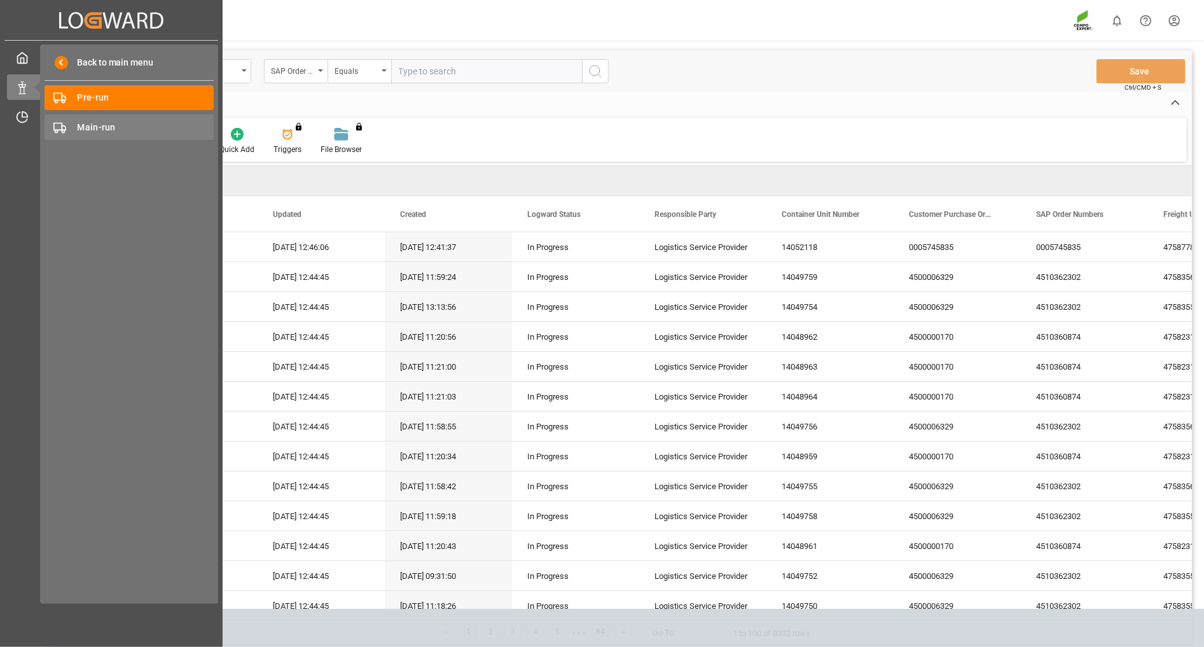
click at [88, 127] on span "Main-run" at bounding box center [146, 127] width 137 height 13
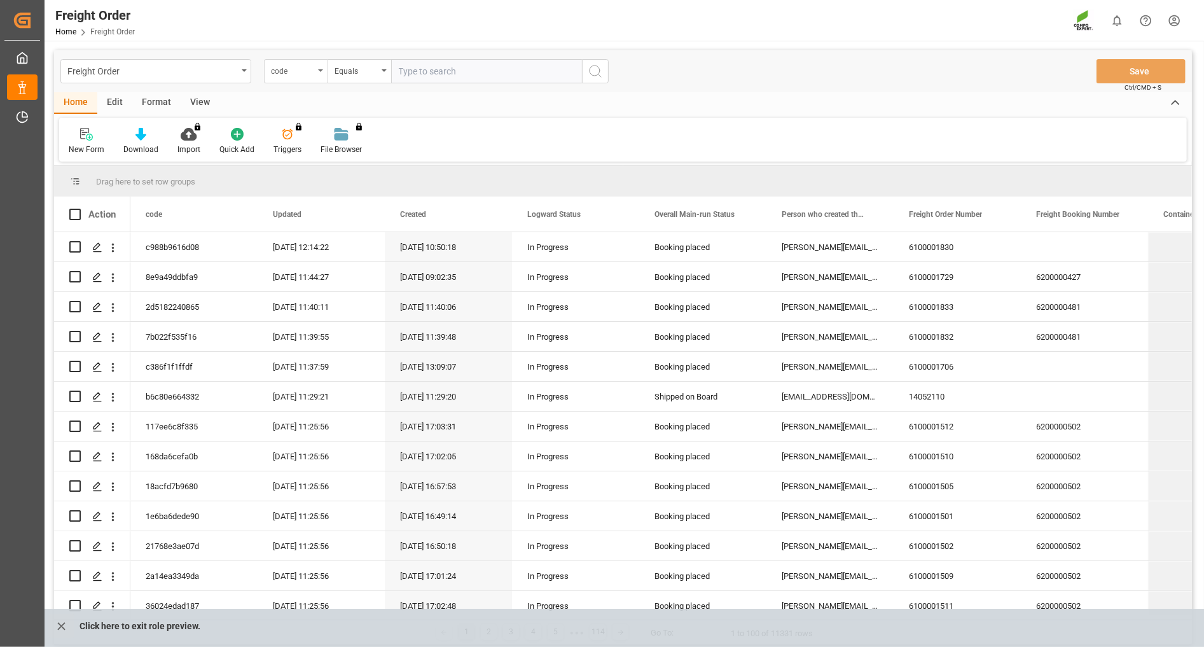
click at [313, 78] on div "code" at bounding box center [296, 71] width 64 height 24
type input "sap"
click at [312, 129] on div "SAP Order Numbers" at bounding box center [359, 129] width 189 height 27
click at [443, 83] on div "Freight Order SAP Order Numbers Equals Save Ctrl/CMD + S" at bounding box center [623, 71] width 1138 height 42
click at [443, 73] on input "text" at bounding box center [486, 71] width 191 height 24
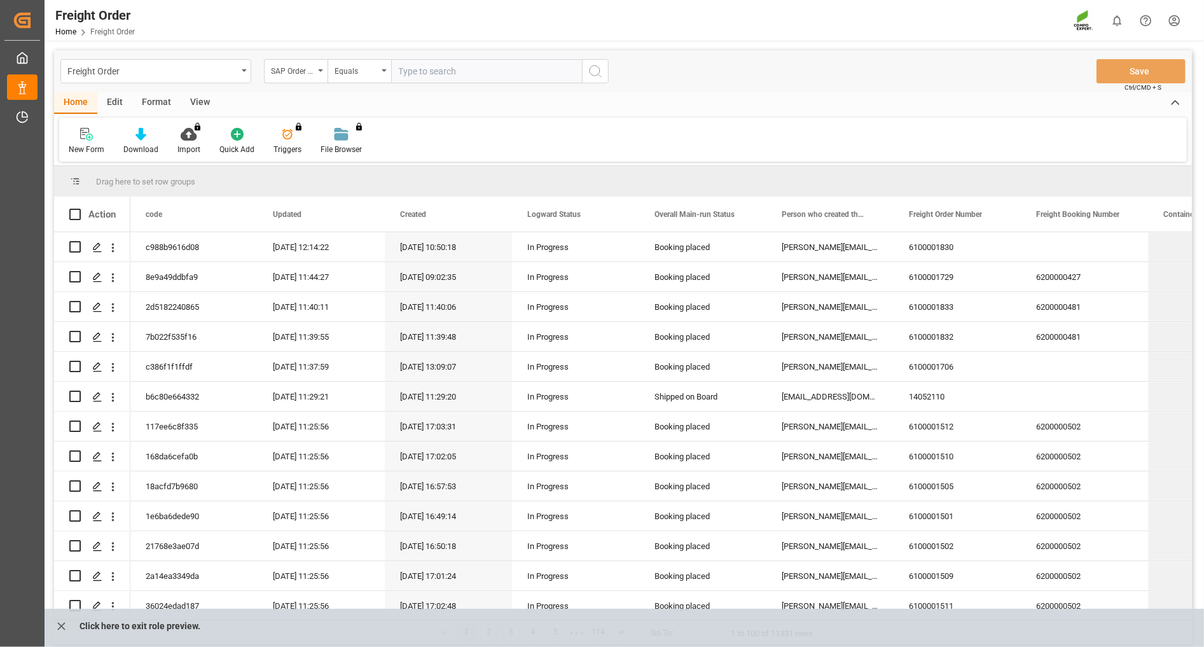
paste input "451036095"
type input "451036095;"
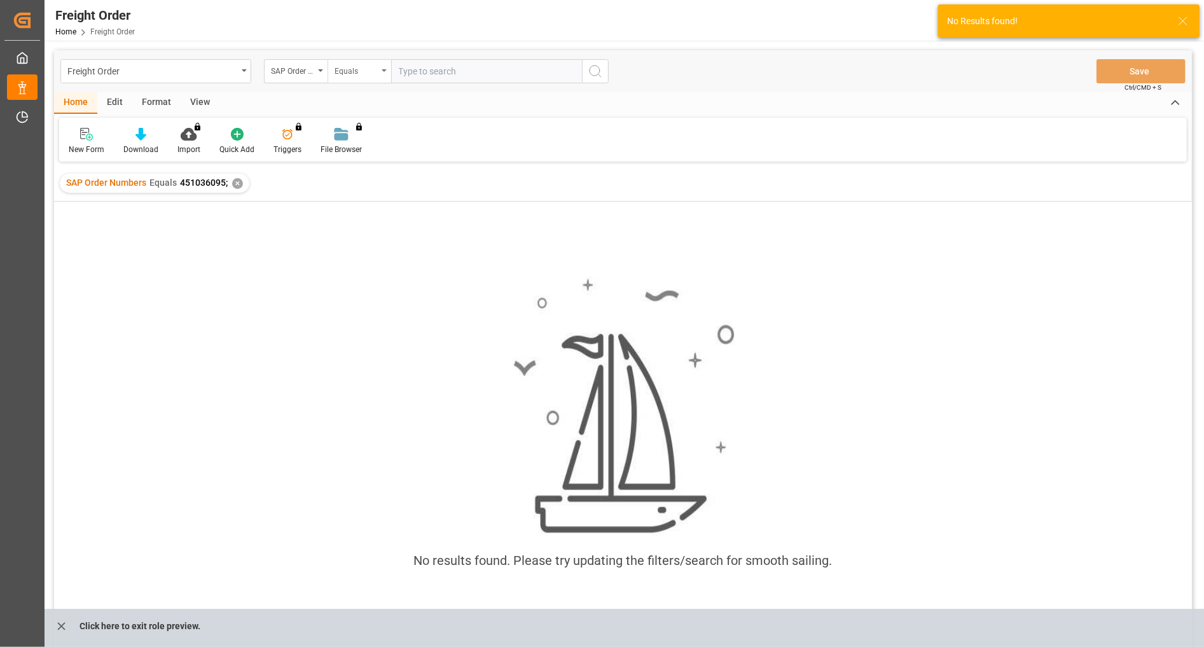
click at [384, 69] on icon "open menu" at bounding box center [384, 70] width 5 height 3
click at [366, 170] on div "Not equal" at bounding box center [422, 183] width 189 height 27
click at [370, 78] on div "Not equal" at bounding box center [359, 71] width 64 height 24
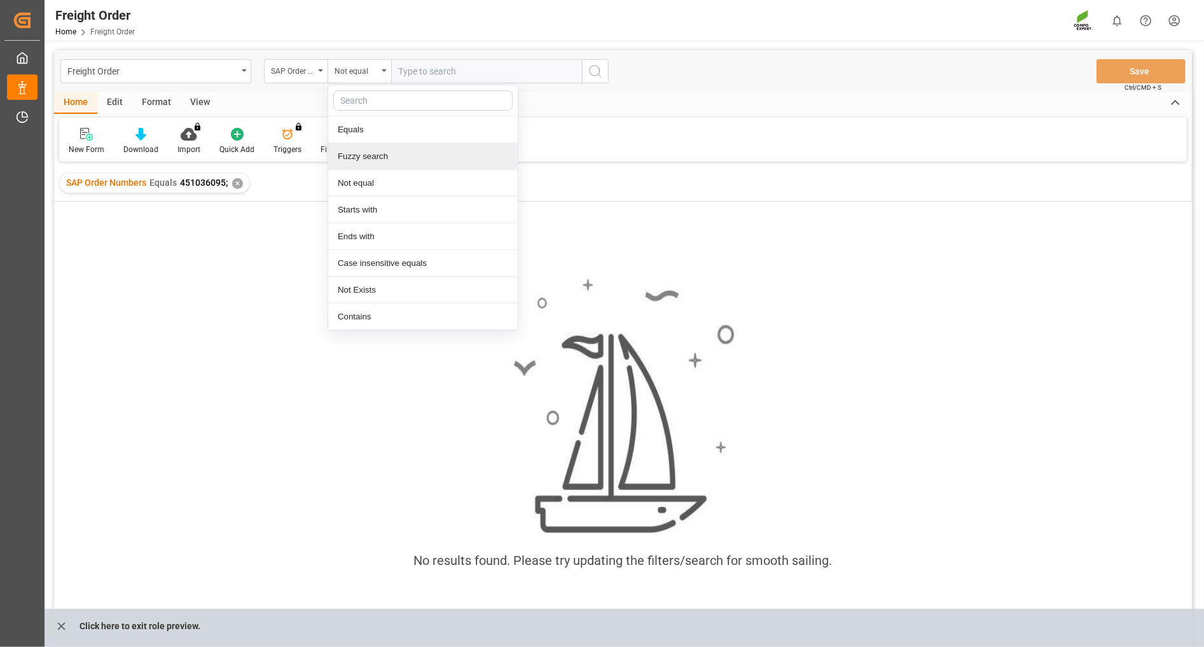
click at [356, 153] on div "Fuzzy search" at bounding box center [422, 156] width 189 height 27
click at [440, 77] on input "text" at bounding box center [486, 71] width 191 height 24
paste input "451036095"
type input "451036095"
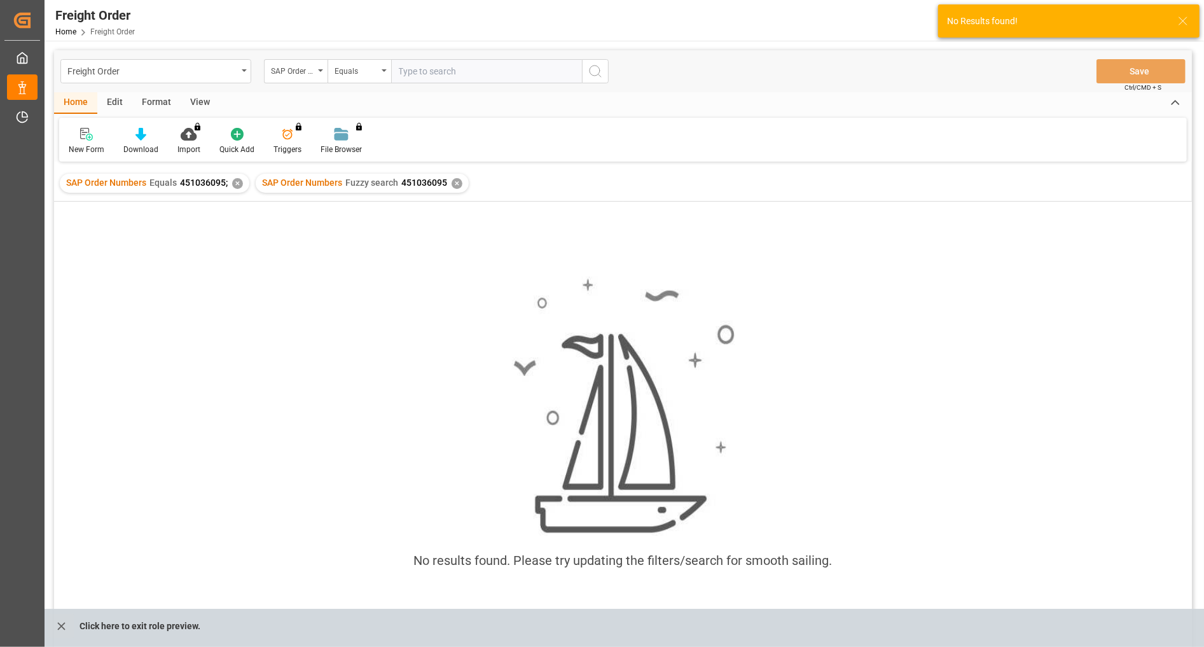
click at [236, 181] on div "✕" at bounding box center [237, 183] width 11 height 11
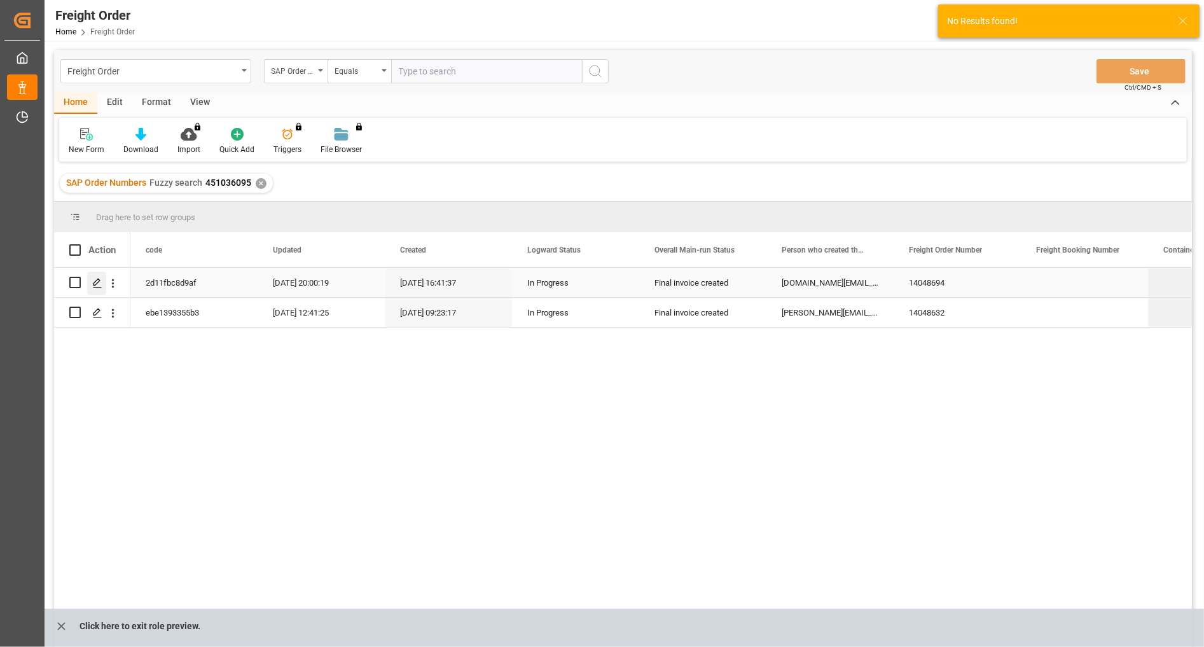
click at [99, 284] on icon "Press SPACE to select this row." at bounding box center [97, 283] width 10 height 10
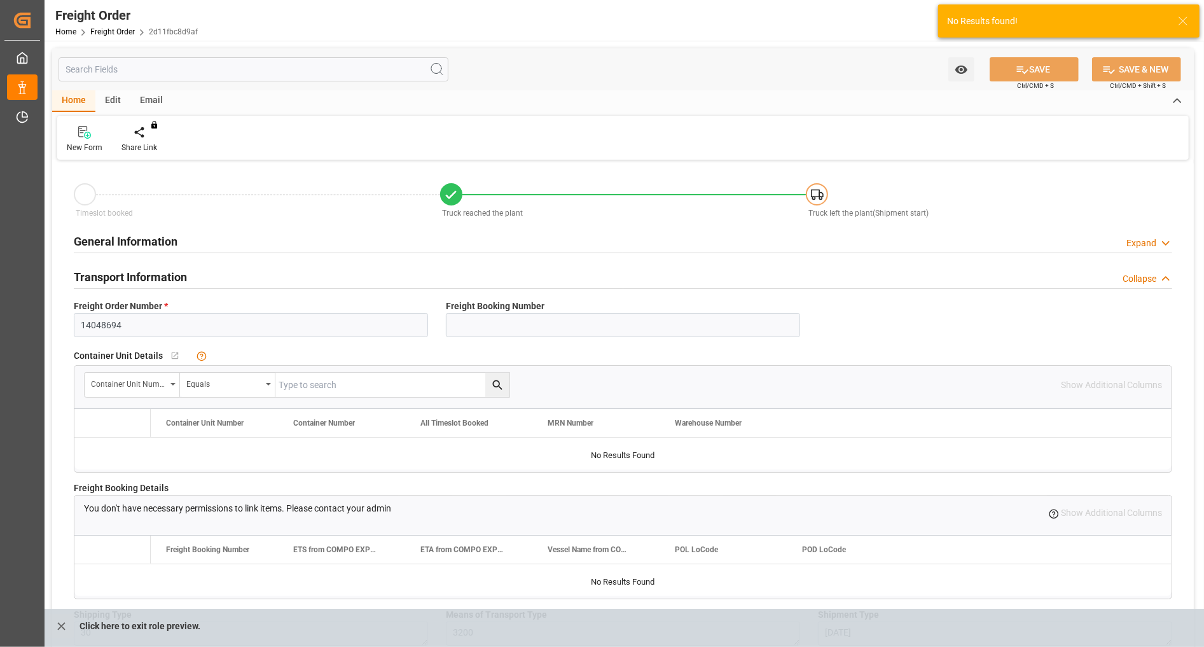
type input "3"
type input "2164.8"
type input "0"
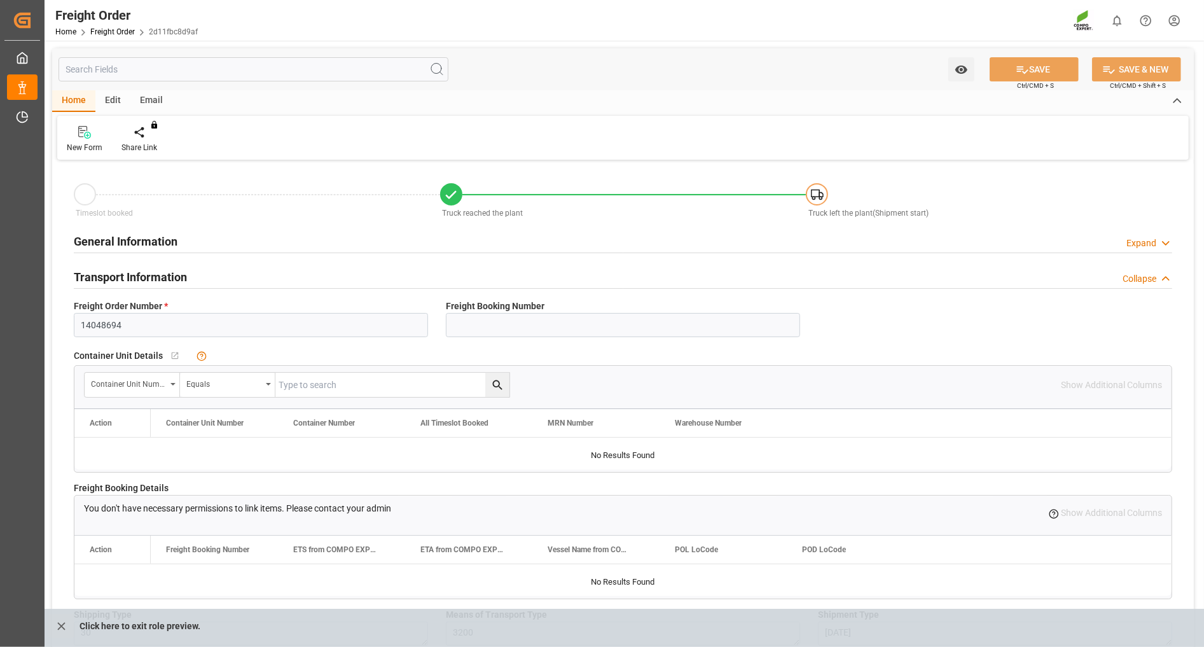
type input "08.07.2025 00:00"
type input "03.07.2025 16:41"
type input "04.07.2025 15:38"
type input "04.07.2025 15:39"
type input "04.07.2025 16:34"
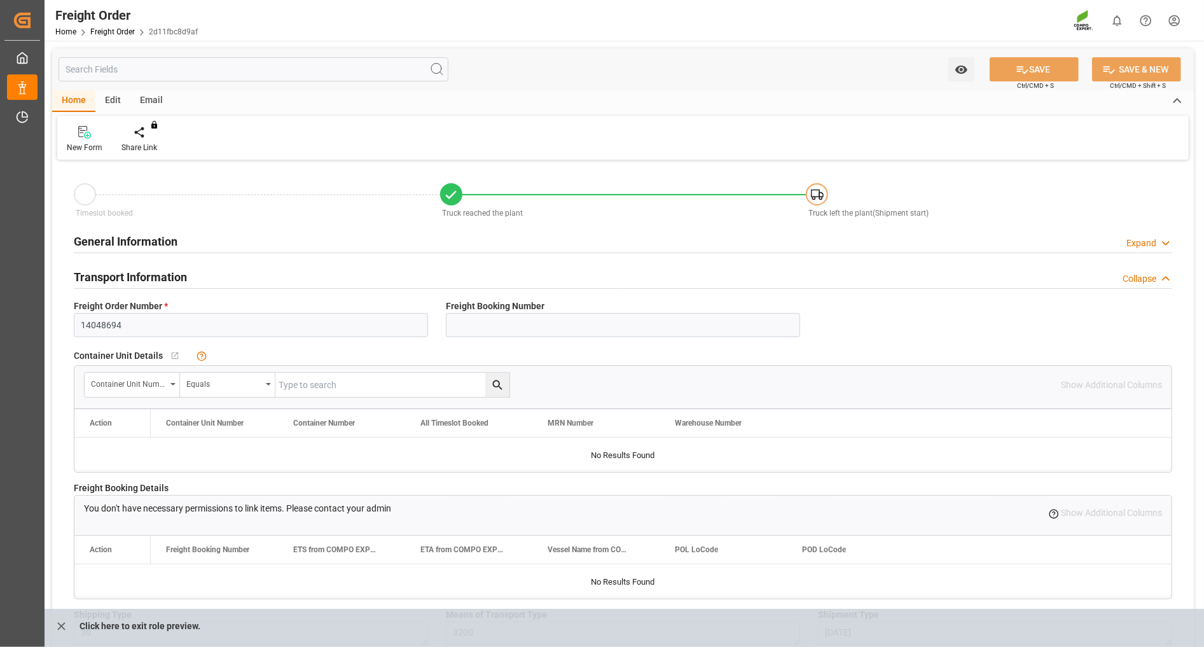
type input "04.07.2025 16:34"
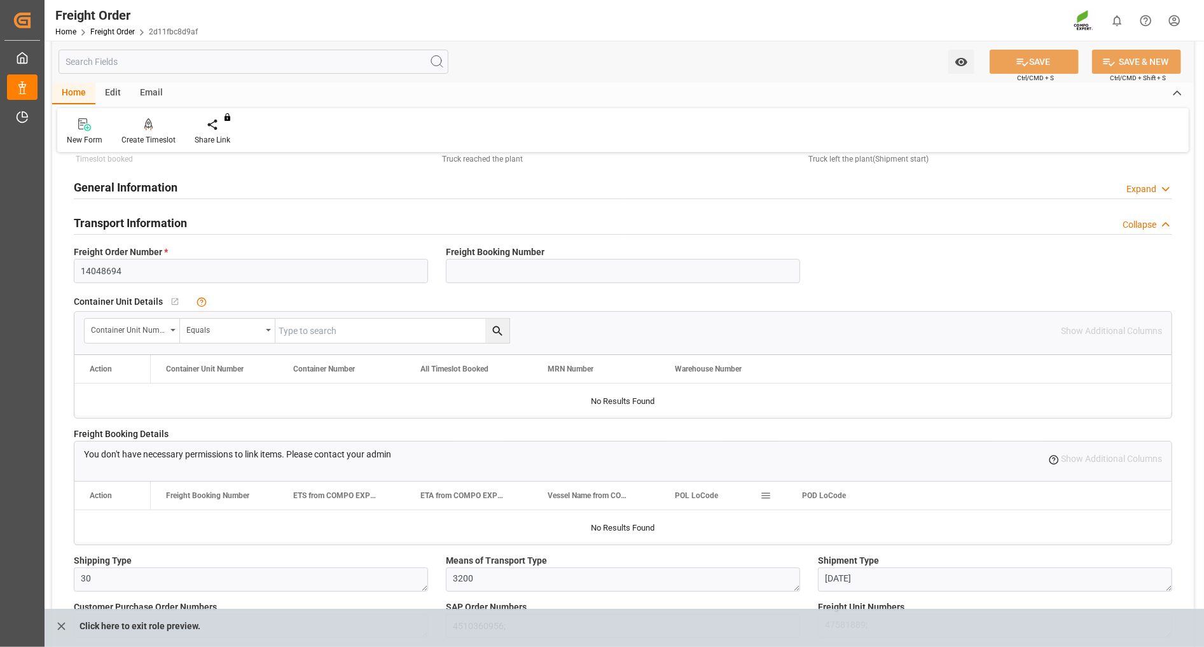
scroll to position [141, 0]
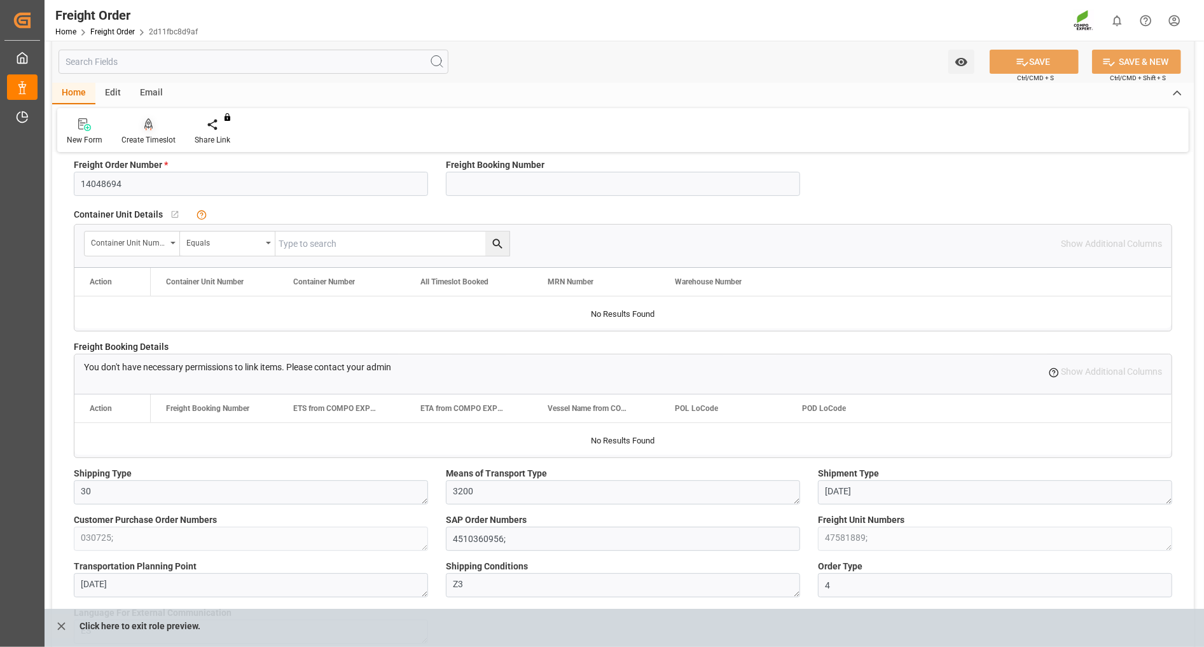
click at [153, 132] on div "Create Timeslot" at bounding box center [148, 132] width 73 height 28
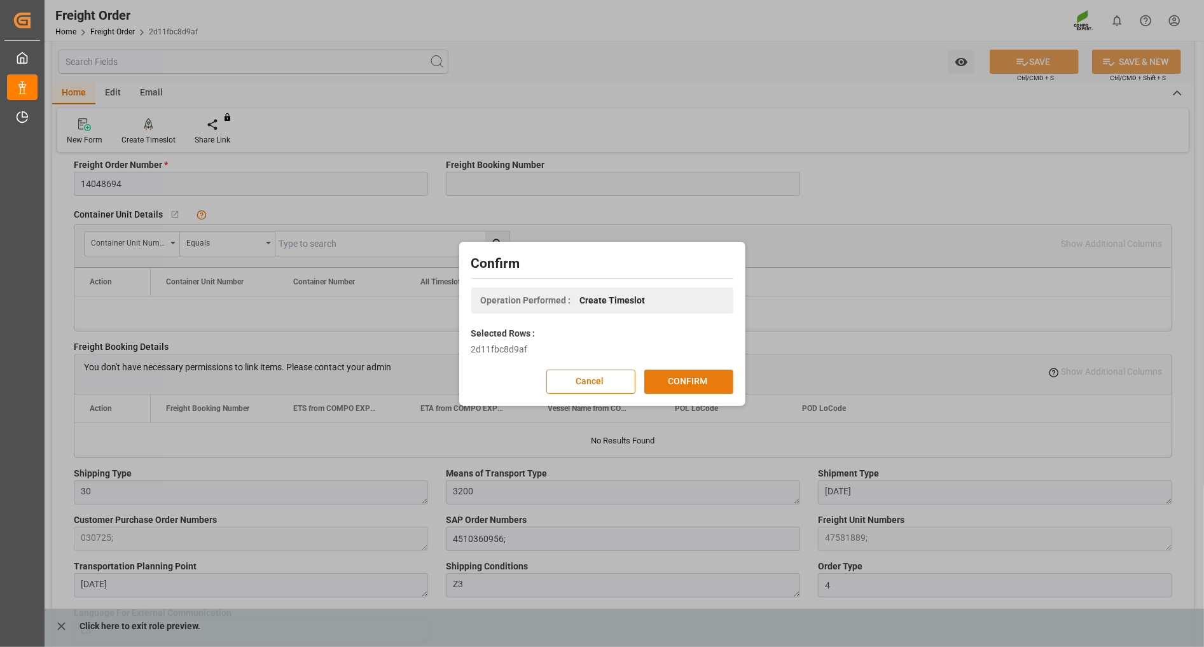
click at [694, 384] on button "CONFIRM" at bounding box center [688, 381] width 89 height 24
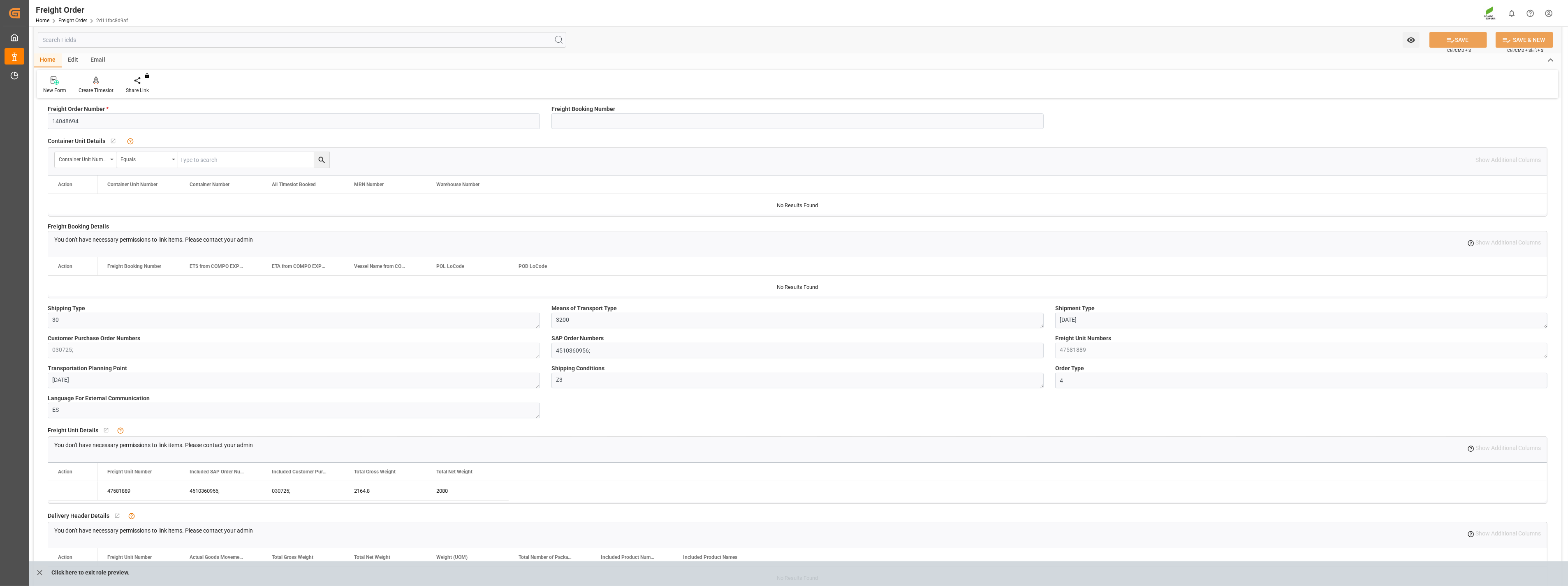
scroll to position [92, 0]
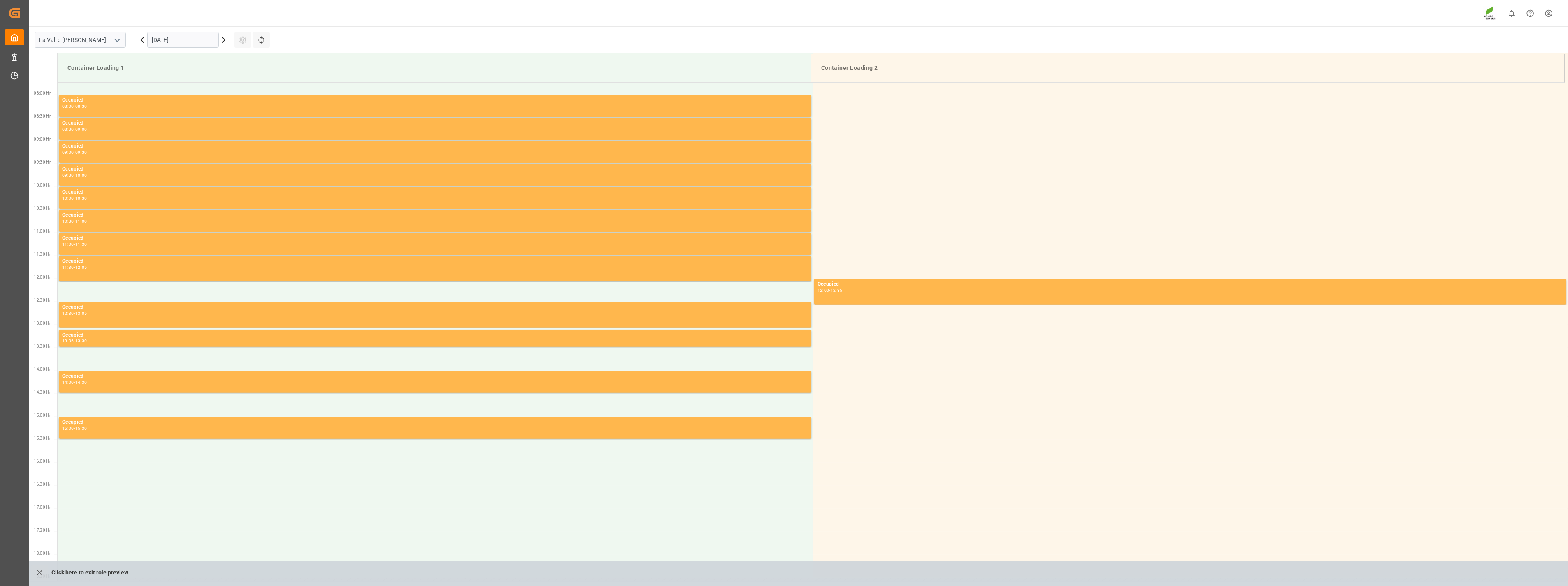
scroll to position [501, 0]
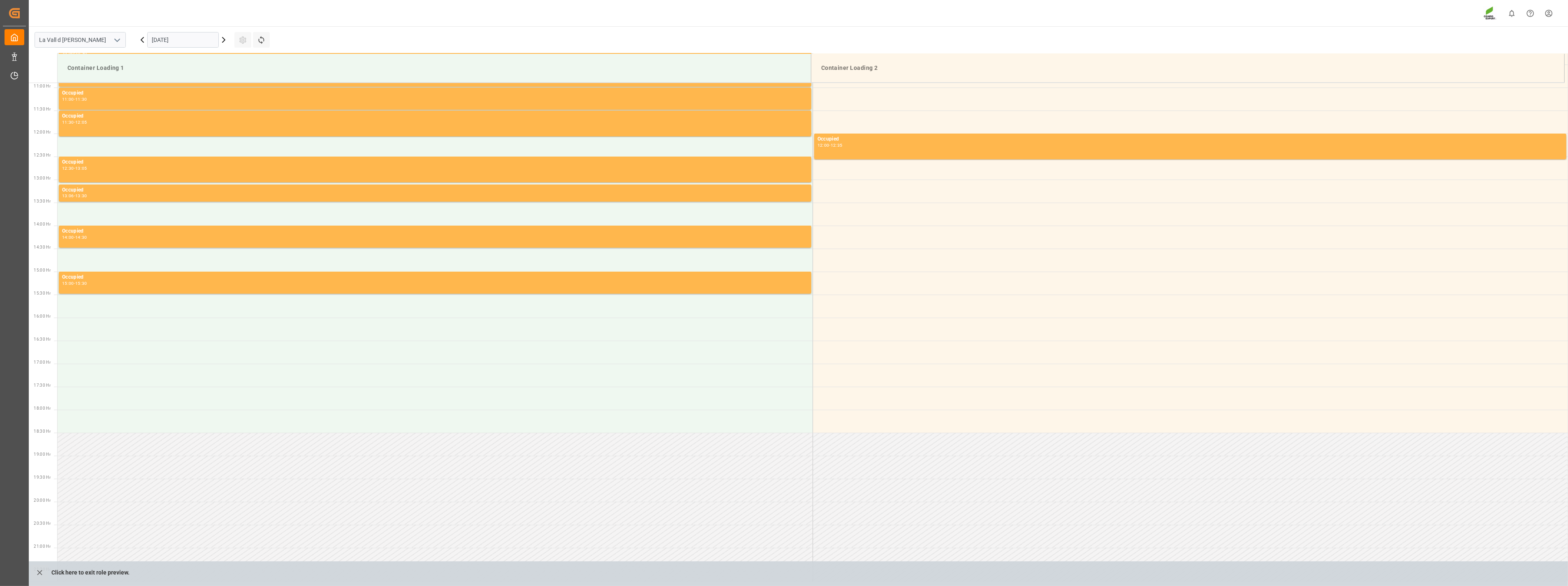
click at [778, 417] on td at bounding box center [1189, 445] width 755 height 23
click at [778, 393] on td at bounding box center [1189, 398] width 755 height 23
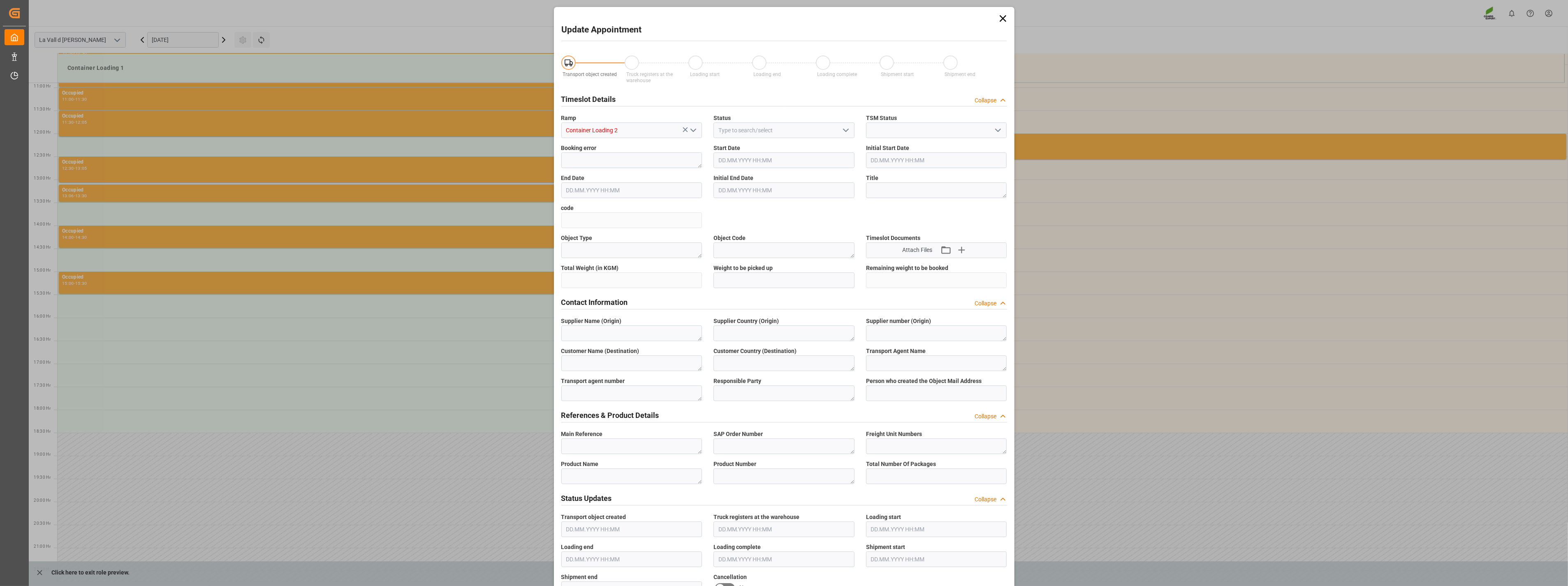
type input "09.09.2025 17:30"
type input "09.09.2025 18:00"
click at [778, 19] on icon at bounding box center [1003, 19] width 12 height 12
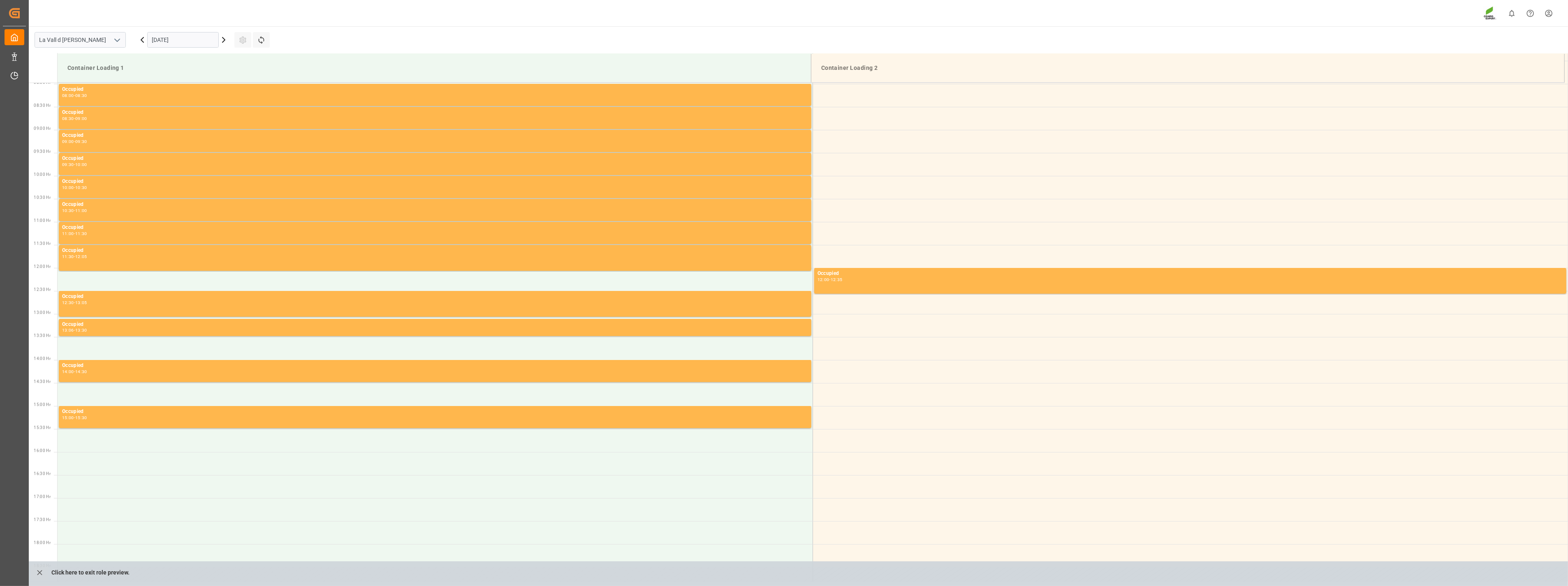
scroll to position [273, 0]
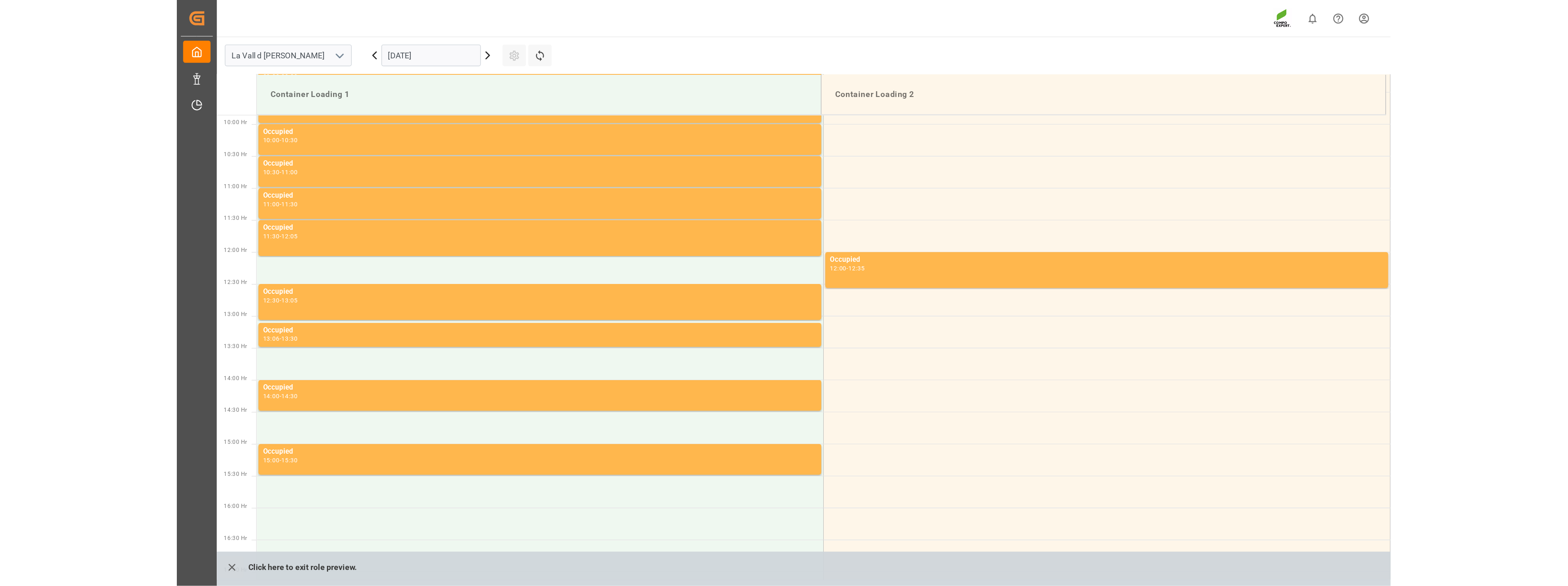
scroll to position [547, 0]
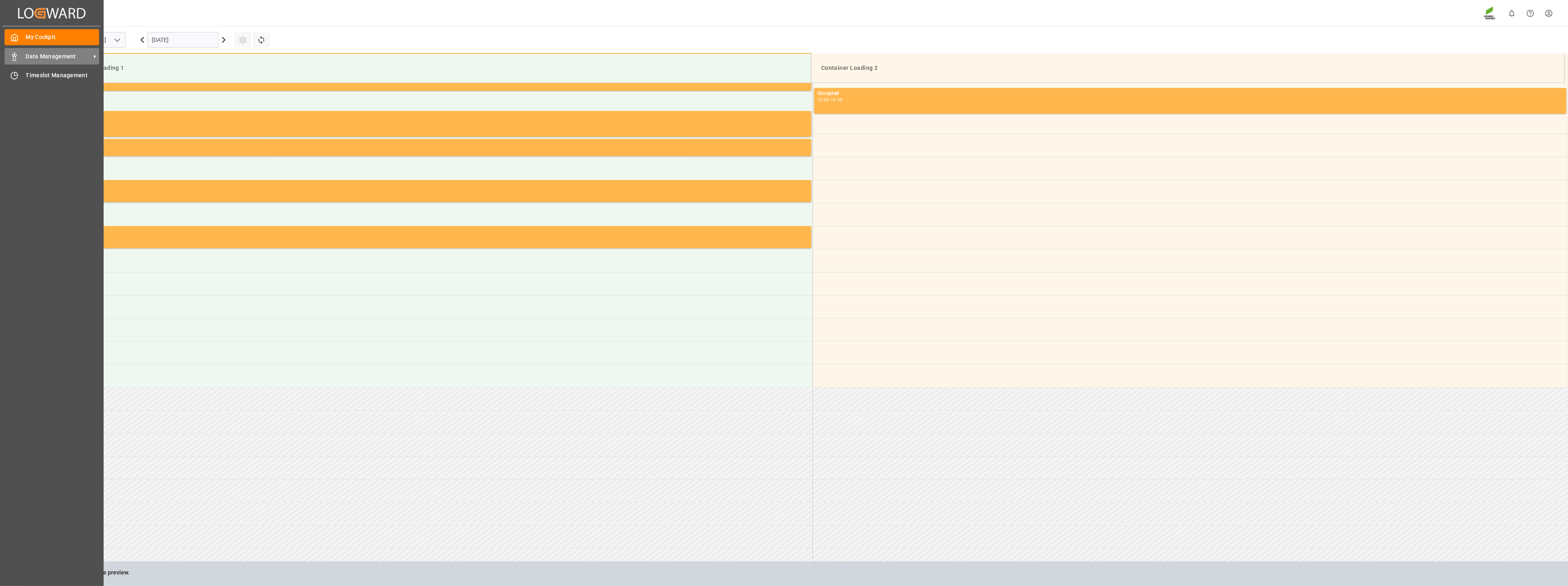
click at [23, 58] on div "Data Management Data Management" at bounding box center [52, 56] width 94 height 16
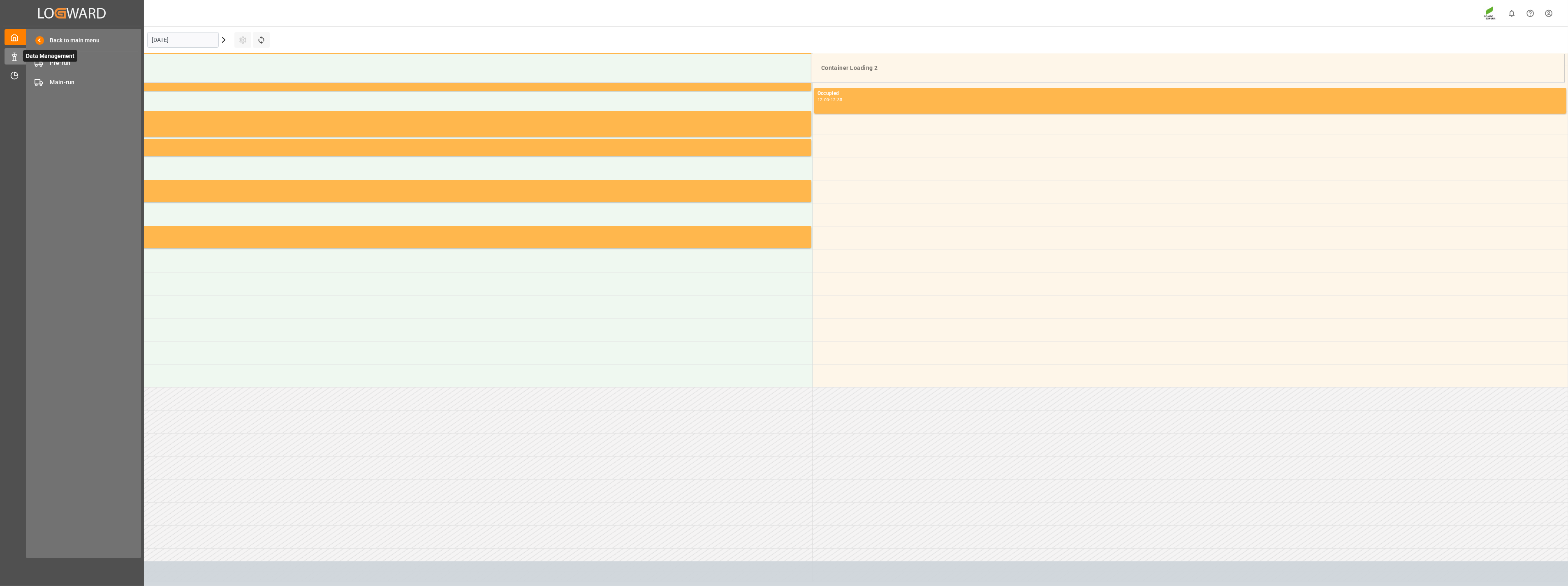
click at [62, 59] on span "Data Management" at bounding box center [50, 56] width 54 height 12
click at [70, 70] on div "Pre-run Pre-run" at bounding box center [83, 63] width 109 height 16
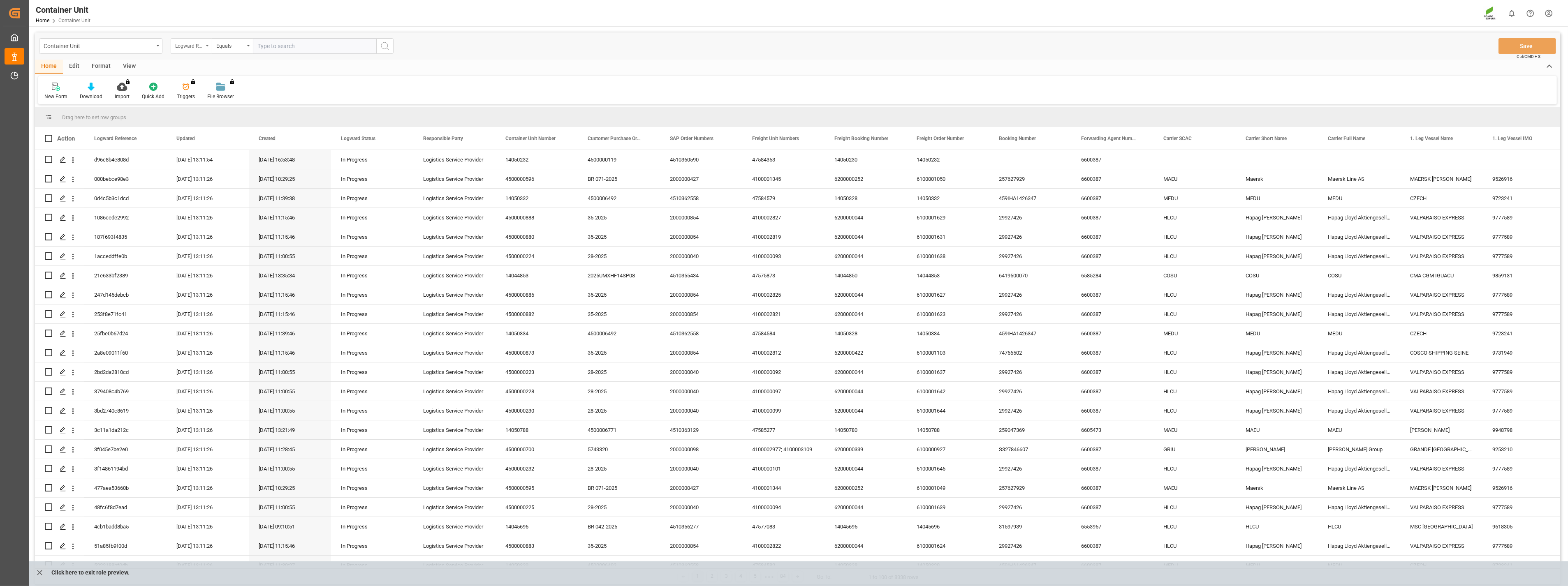
click at [206, 47] on div "Logward Reference" at bounding box center [191, 46] width 41 height 16
type input "SAP"
click at [221, 87] on div "SAP Order Numbers" at bounding box center [232, 83] width 122 height 17
click at [309, 51] on input "text" at bounding box center [314, 46] width 124 height 16
click at [312, 47] on input "text" at bounding box center [314, 46] width 124 height 16
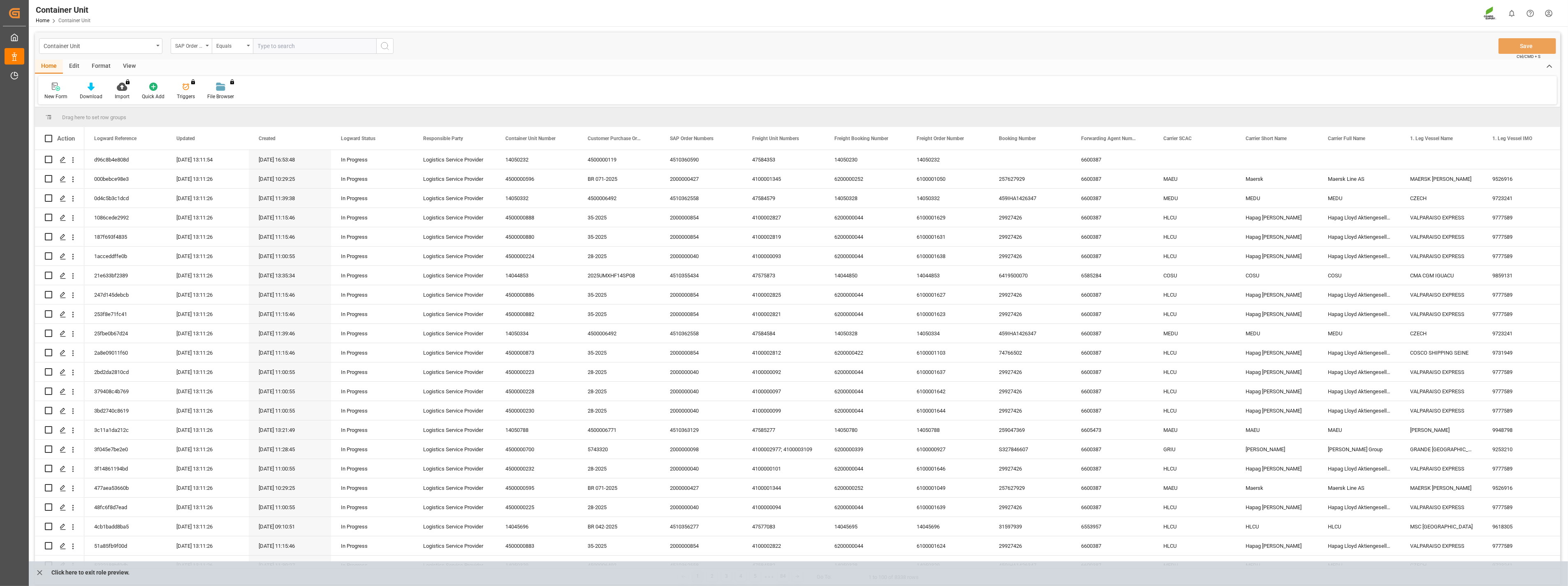
paste input "4510363137"
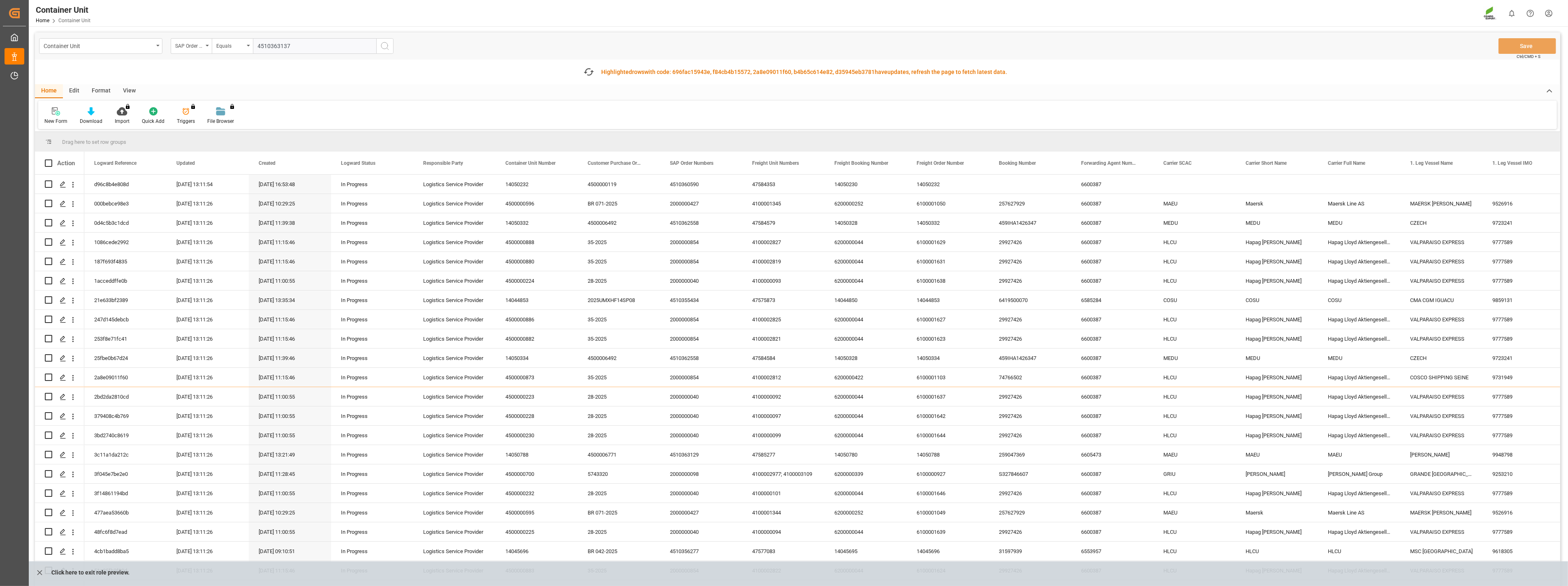
type input "4510363137;"
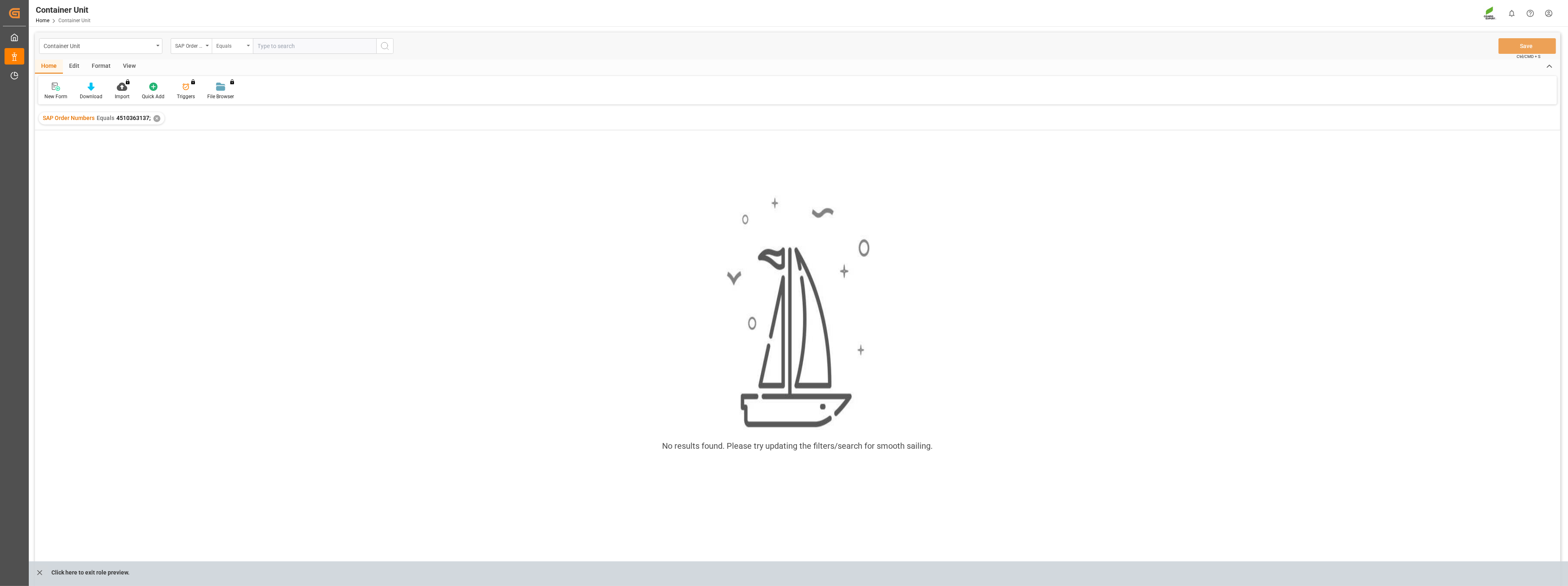
click at [248, 46] on icon "open menu" at bounding box center [248, 45] width 3 height 2
click at [230, 101] on div "Fuzzy search" at bounding box center [273, 101] width 122 height 17
click at [281, 51] on input "text" at bounding box center [314, 46] width 124 height 16
paste input "4510363137"
type input "4510363137"
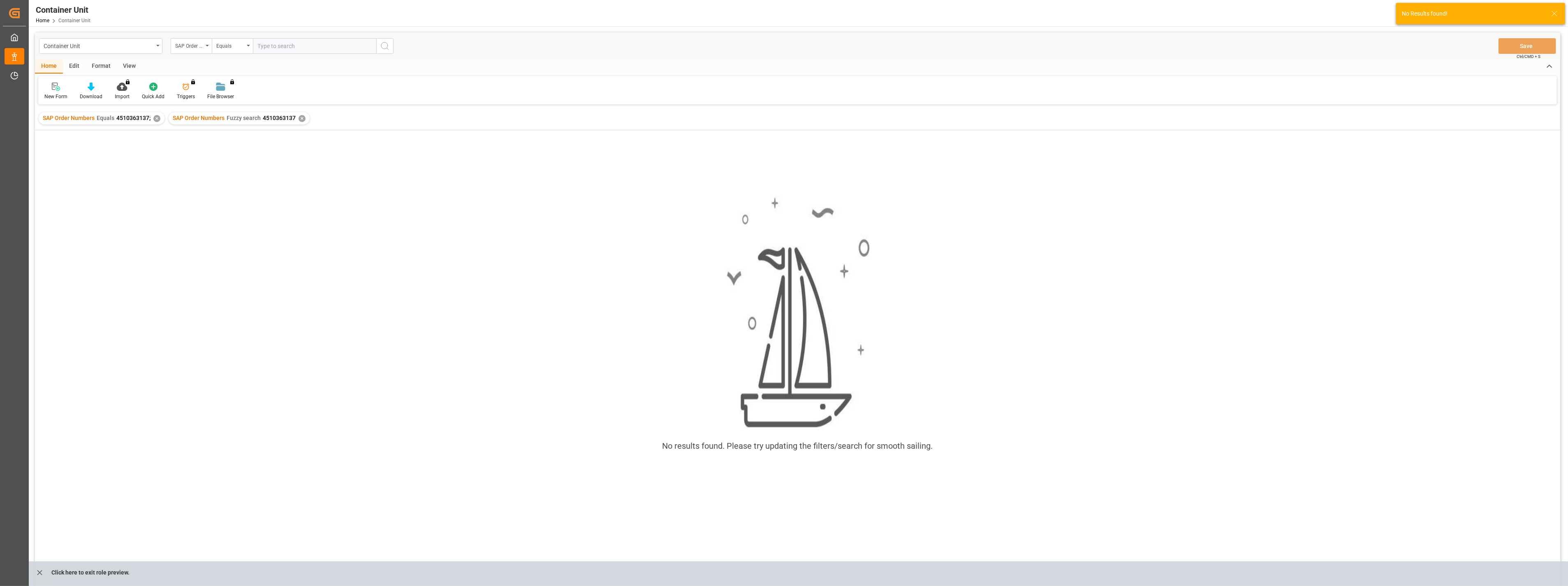
click at [153, 119] on div "✕" at bounding box center [156, 118] width 7 height 7
click at [172, 119] on div "✕" at bounding box center [172, 118] width 7 height 7
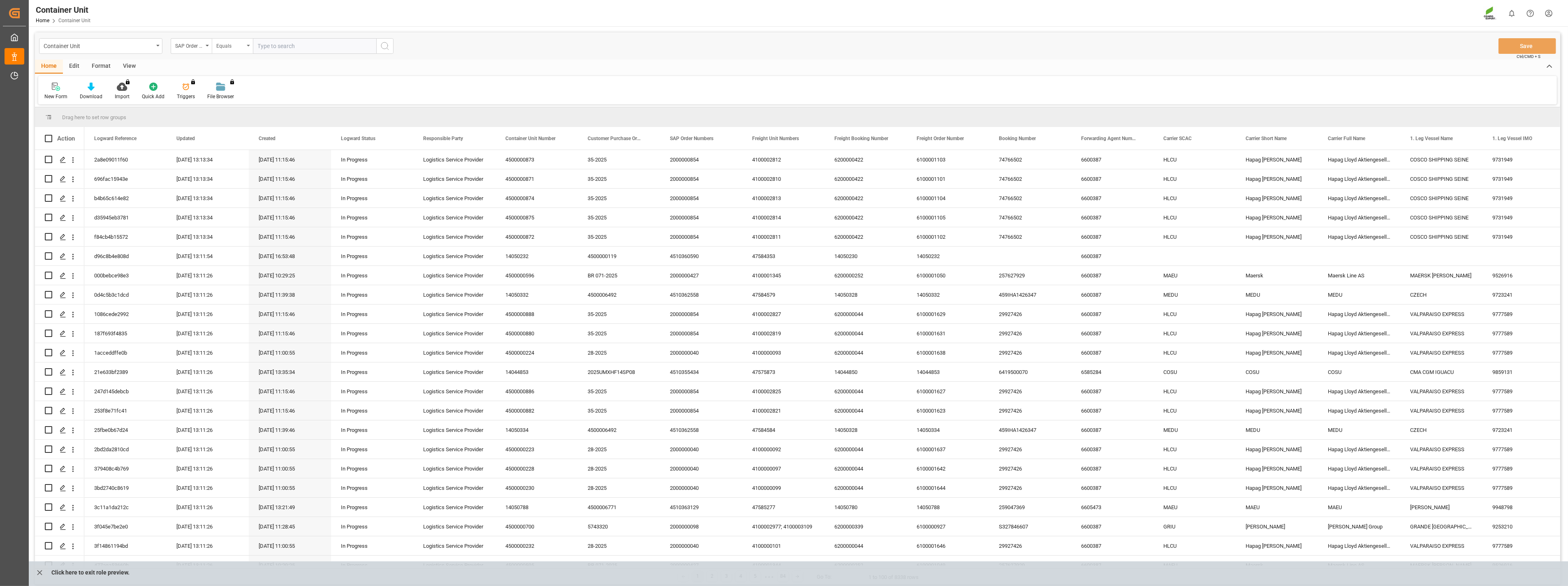
click at [248, 50] on div "Equals" at bounding box center [232, 46] width 41 height 16
click at [235, 103] on div "Fuzzy search" at bounding box center [273, 101] width 122 height 17
click at [303, 36] on div "Container Unit SAP Order Numbers Fuzzy search Save Ctrl/CMD + S" at bounding box center [797, 46] width 1525 height 27
click at [288, 46] on input "text" at bounding box center [314, 46] width 124 height 16
paste input "4510363137"
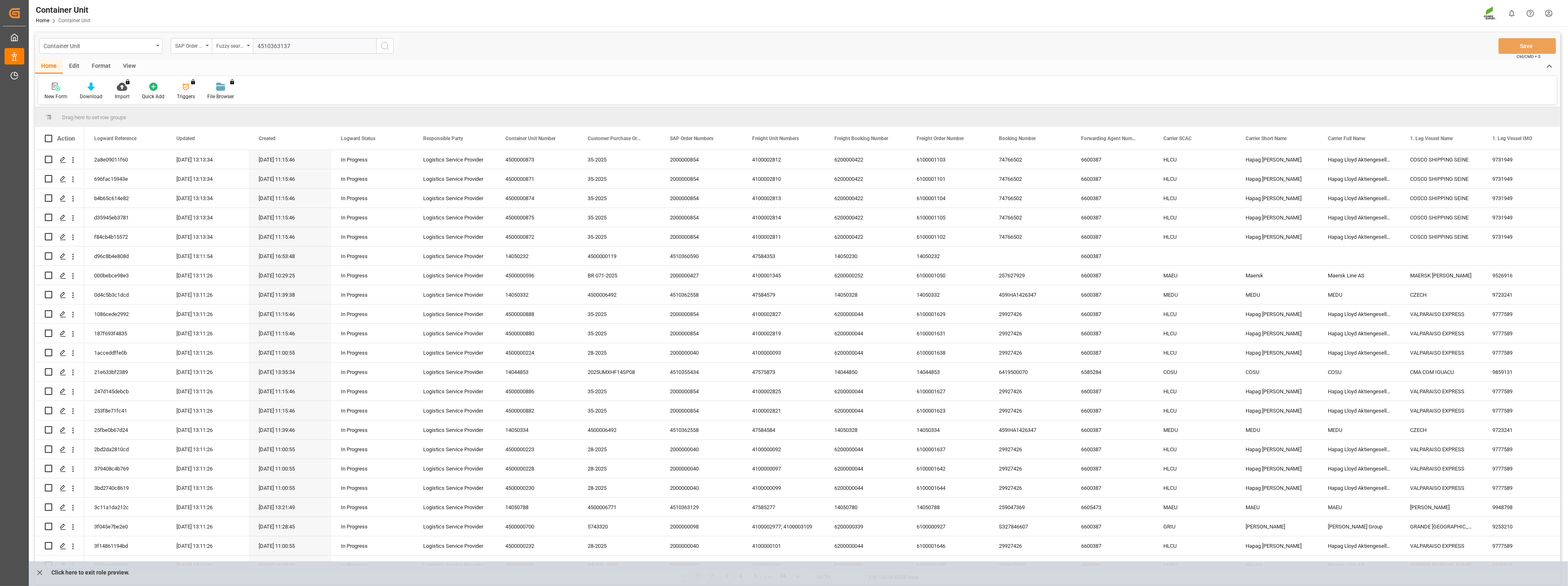
type input "4510363137"
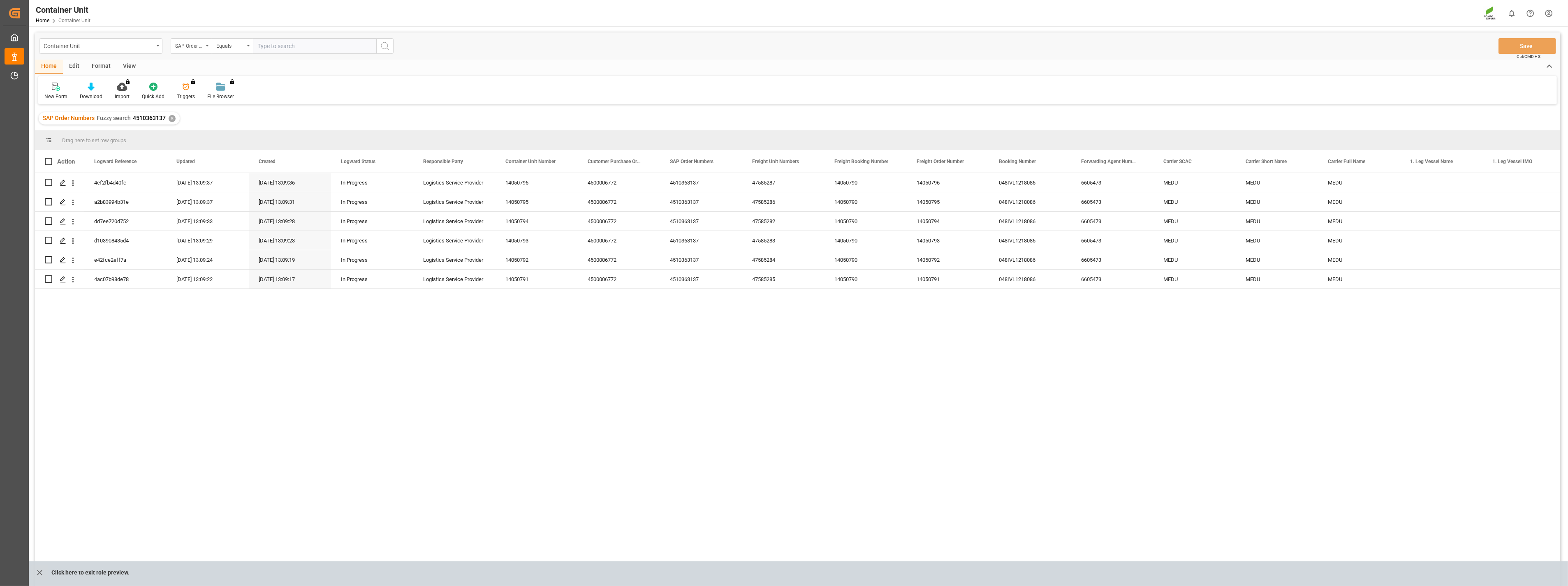
click at [658, 413] on div "4ef2fb4d40fc 09.09.2025 13:09:37 09.09.2025 13:09:36 In Progress Logistics Serv…" at bounding box center [822, 382] width 1476 height 418
click at [113, 421] on p "Click here to exit role preview." at bounding box center [90, 572] width 78 height 16
drag, startPoint x: 470, startPoint y: 427, endPoint x: 471, endPoint y: 417, distance: 10.0
click at [470, 421] on div "4ef2fb4d40fc 09.09.2025 13:09:37 09.09.2025 13:09:36 In Progress Logistics Serv…" at bounding box center [822, 382] width 1476 height 418
click at [440, 72] on div "Home Edit Format View" at bounding box center [797, 67] width 1525 height 14
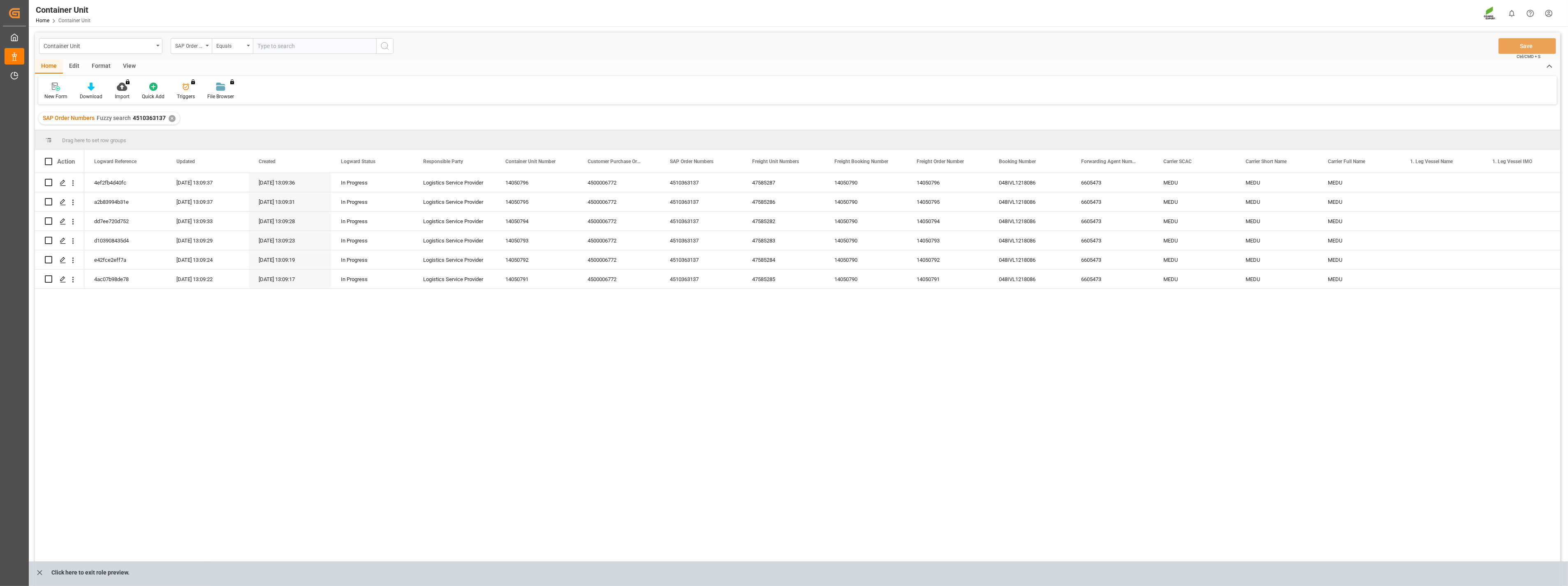
click at [301, 393] on div "4ef2fb4d40fc 09.09.2025 13:09:37 09.09.2025 13:09:36 In Progress Logistics Serv…" at bounding box center [822, 382] width 1476 height 418
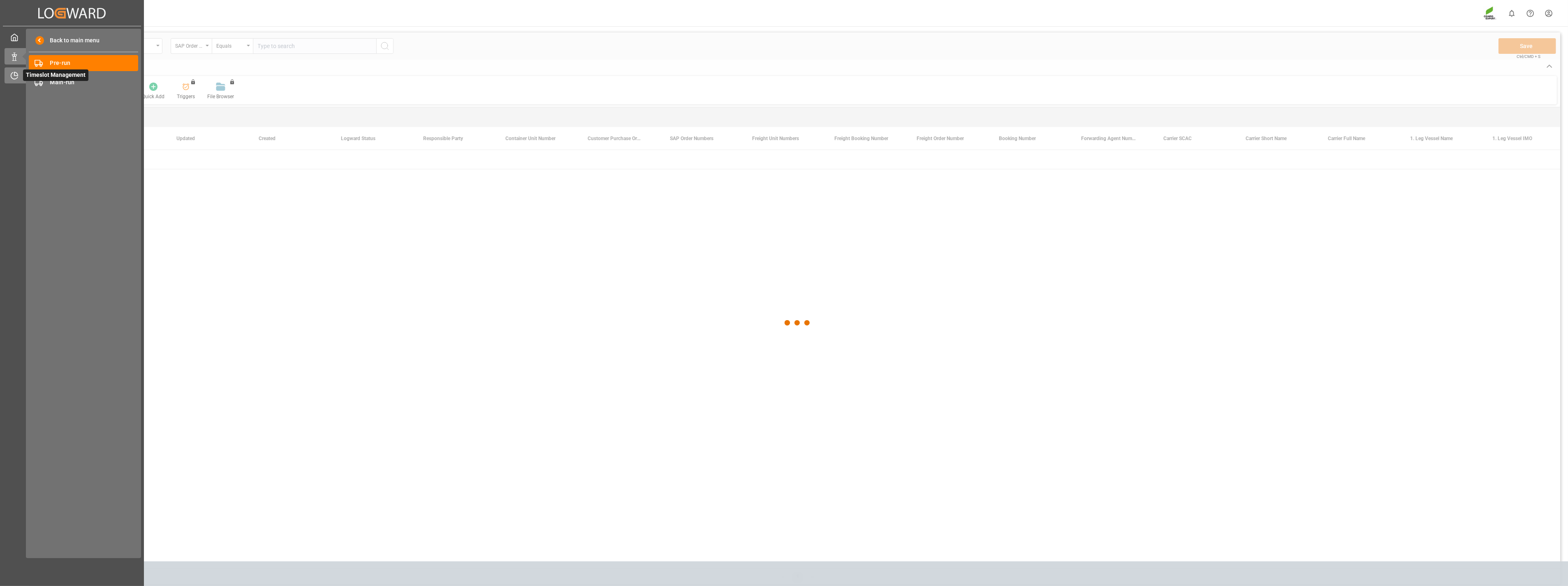
click at [15, 75] on icon at bounding box center [16, 74] width 3 height 3
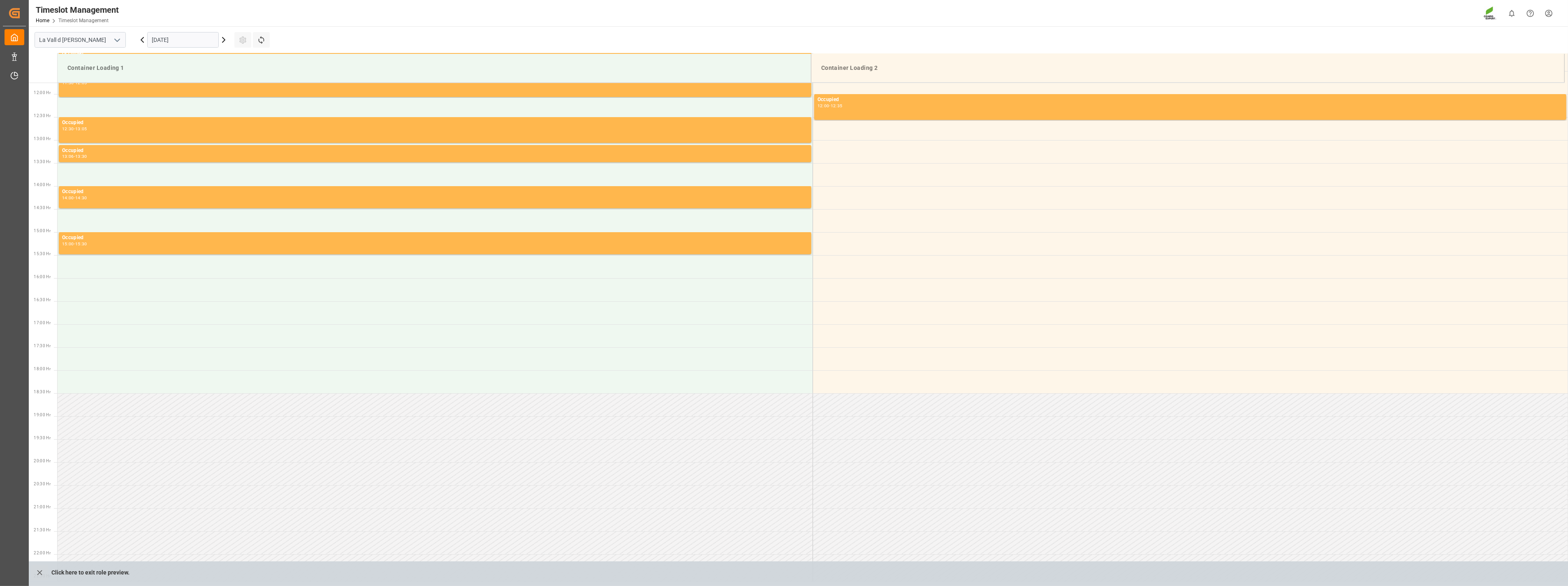
scroll to position [547, 0]
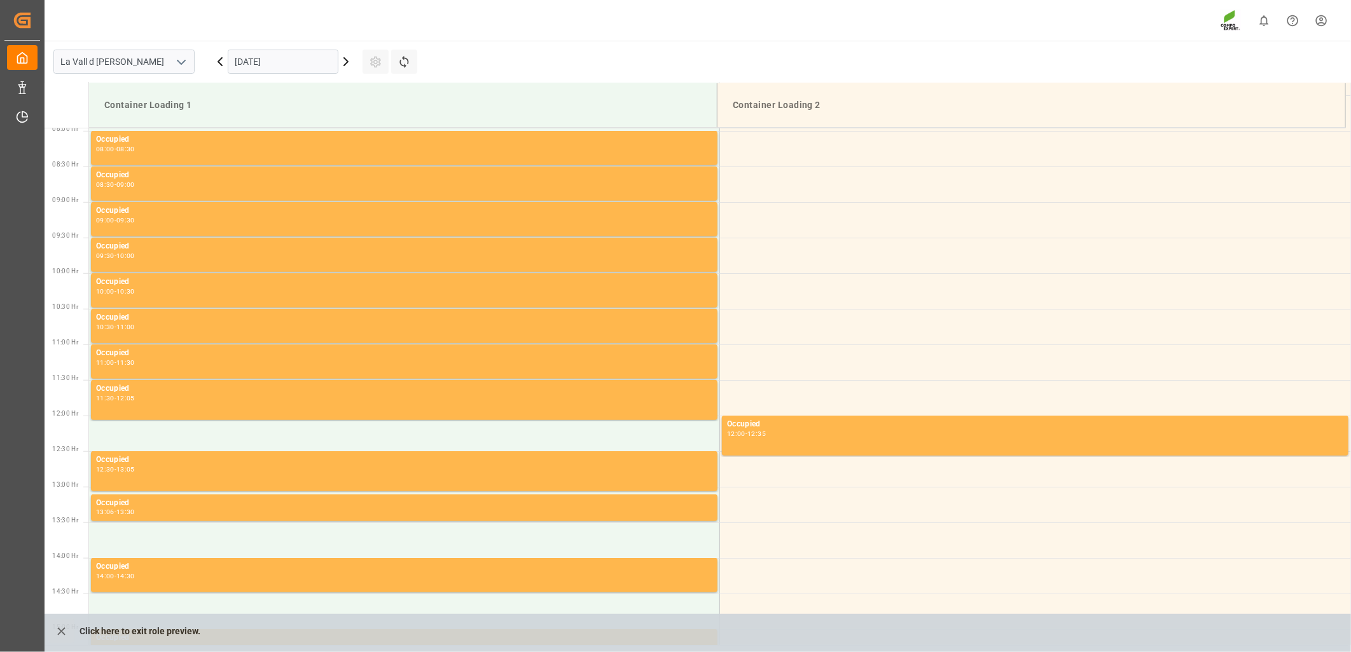
scroll to position [564, 0]
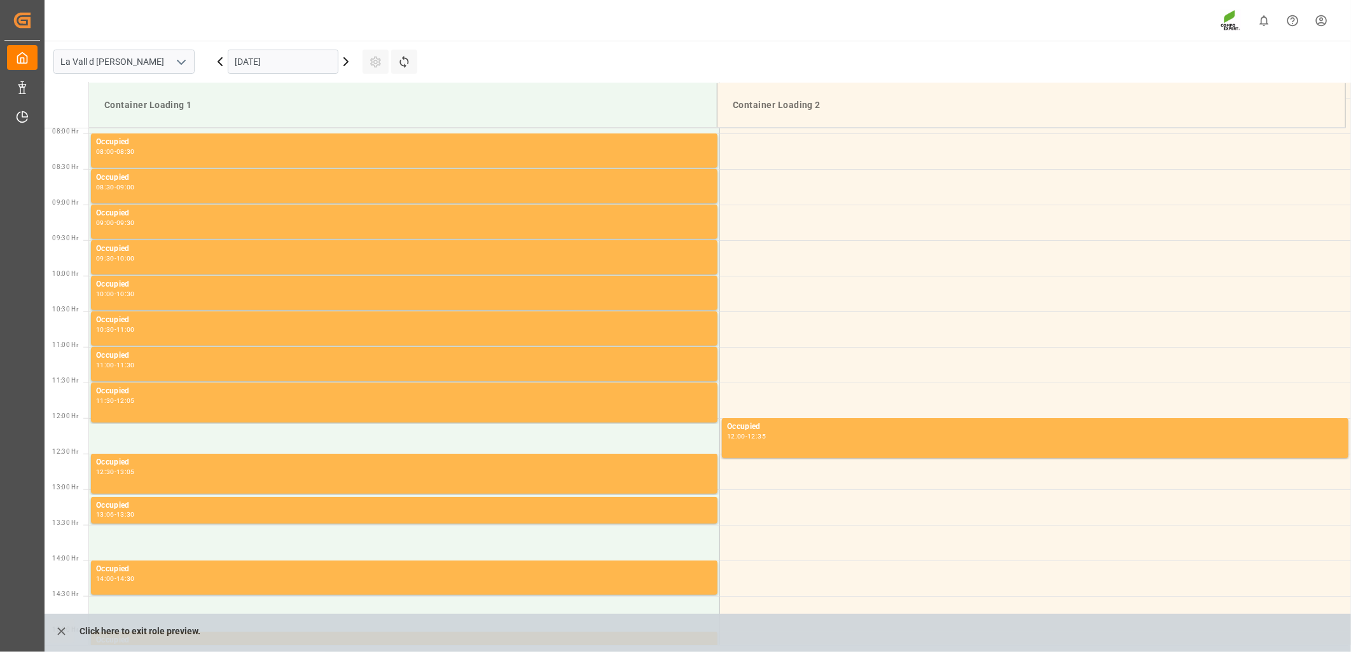
click at [1321, 17] on html "Created by potrace 1.15, written by [PERSON_NAME] [DATE]-[DATE] Created by potr…" at bounding box center [675, 326] width 1351 height 652
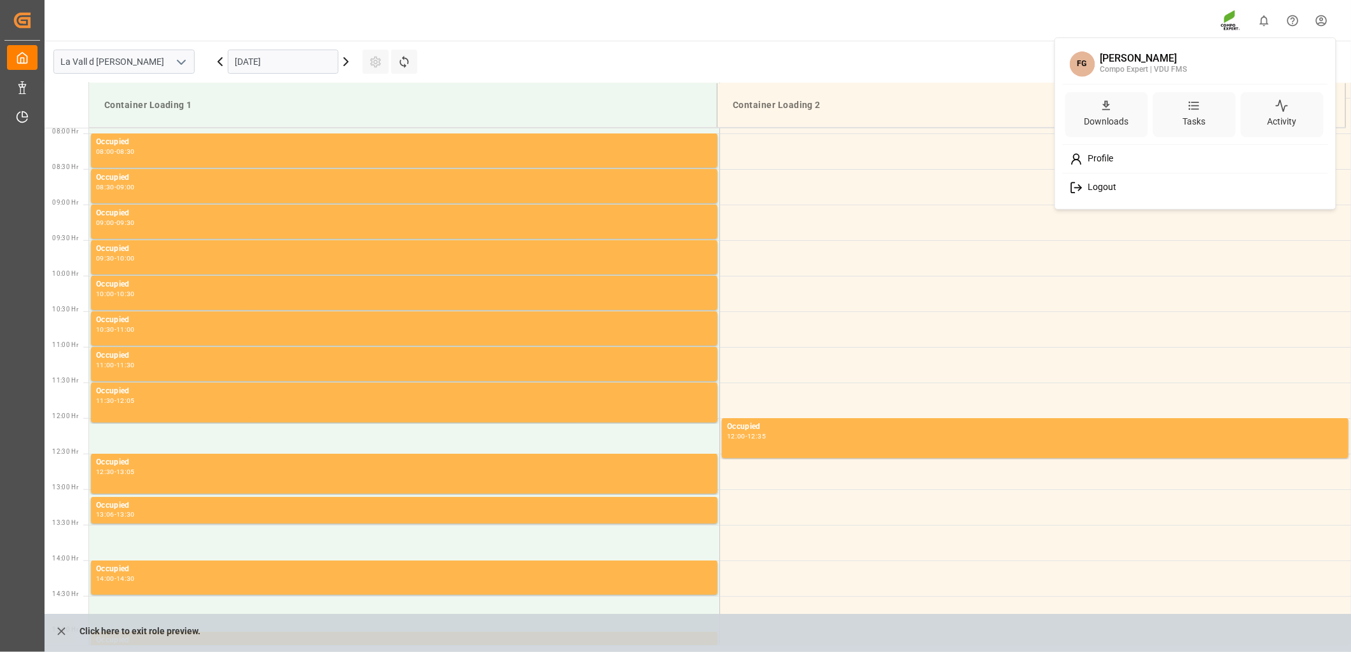
click at [1098, 189] on span "Logout" at bounding box center [1099, 187] width 34 height 11
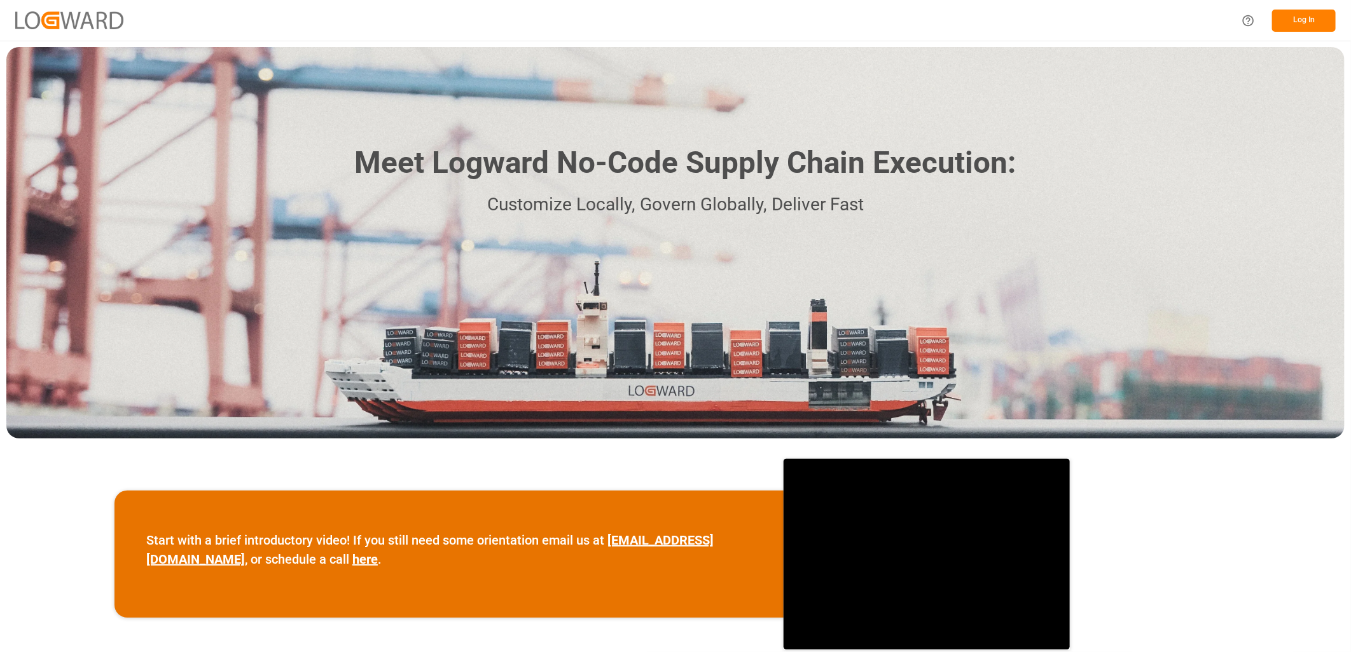
click at [1288, 27] on button "Log In" at bounding box center [1304, 21] width 64 height 22
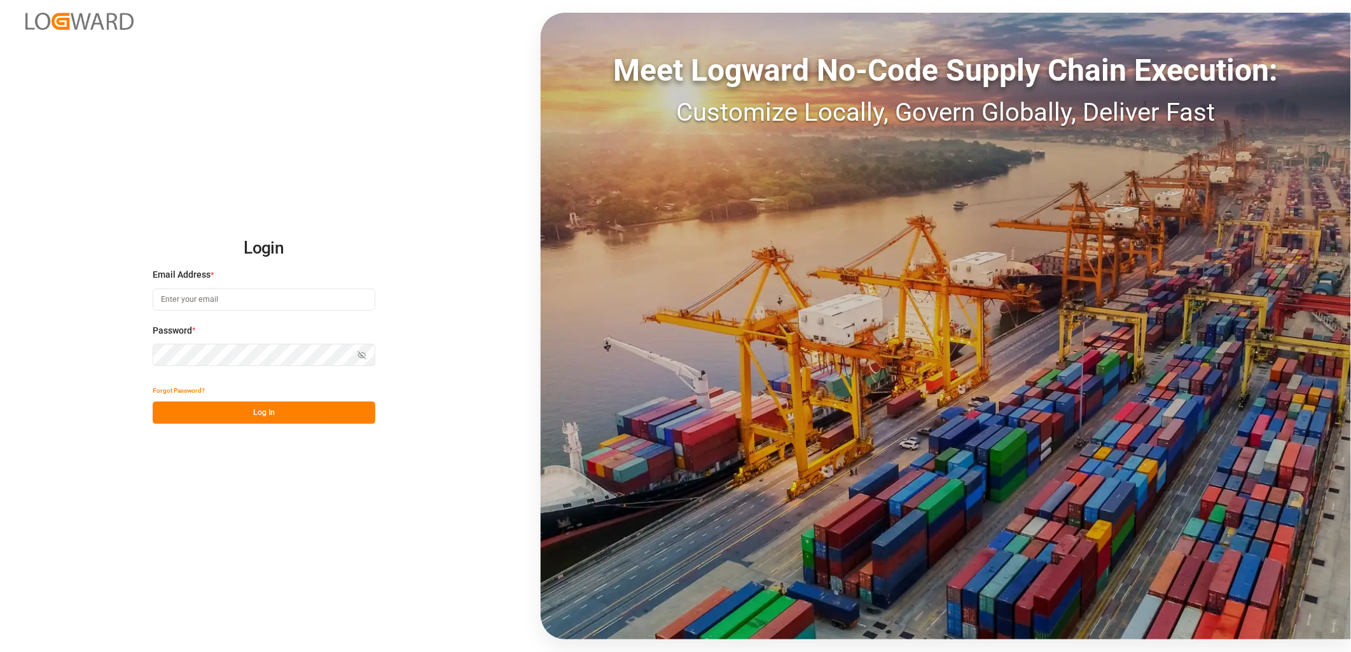
type input "[PERSON_NAME][EMAIL_ADDRESS][PERSON_NAME][DOMAIN_NAME]"
click at [269, 414] on button "Log In" at bounding box center [264, 413] width 223 height 22
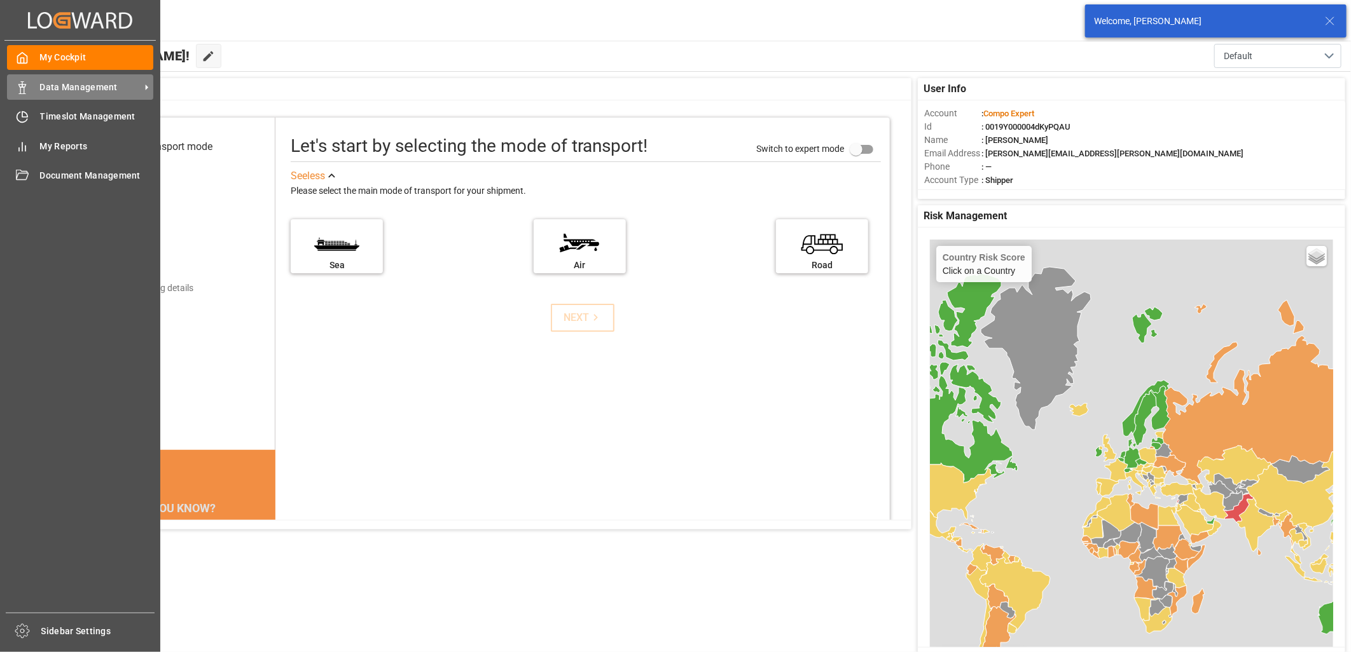
click at [29, 92] on div "Data Management Data Management" at bounding box center [80, 86] width 146 height 25
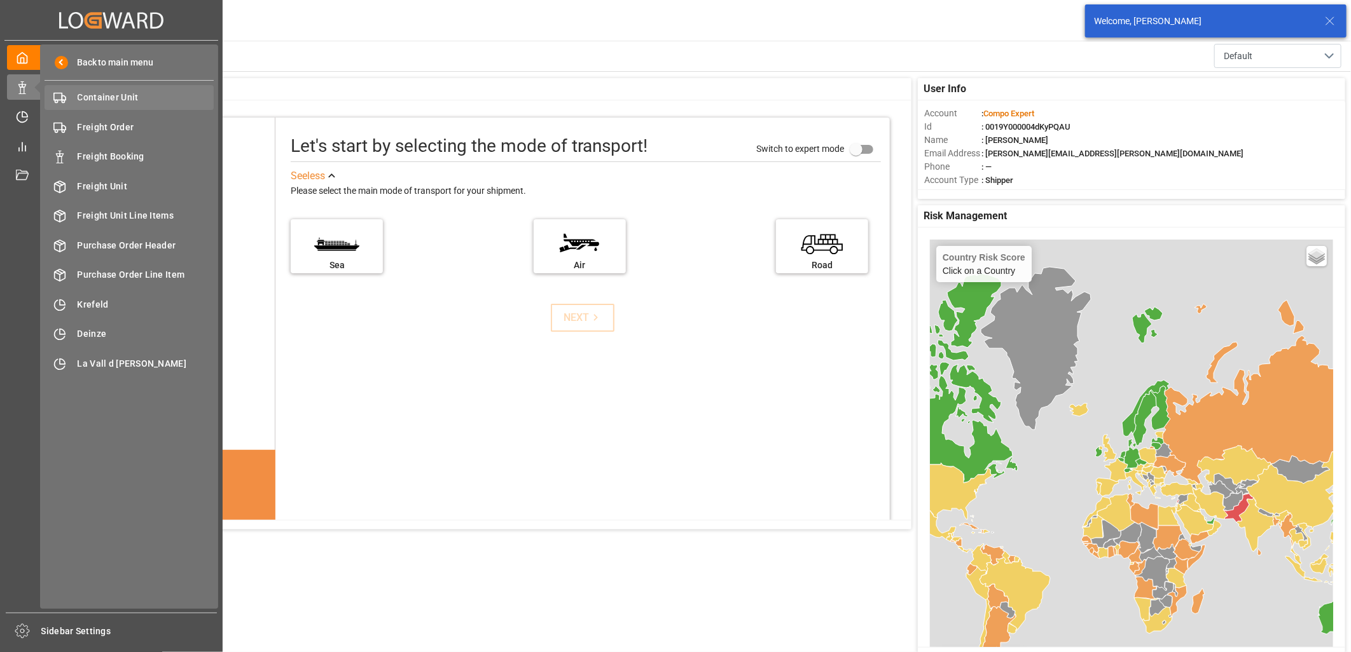
click at [100, 97] on span "Container Unit" at bounding box center [146, 97] width 137 height 13
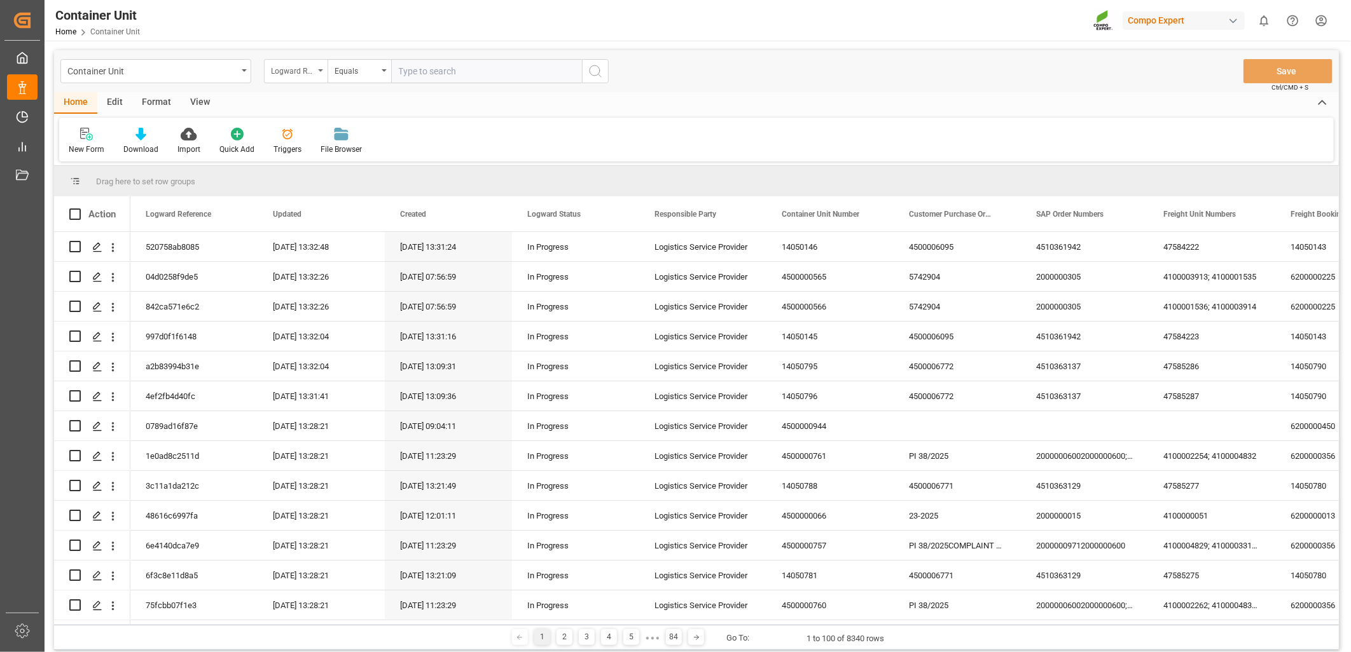
click at [314, 72] on div "Logward Reference" at bounding box center [296, 71] width 64 height 24
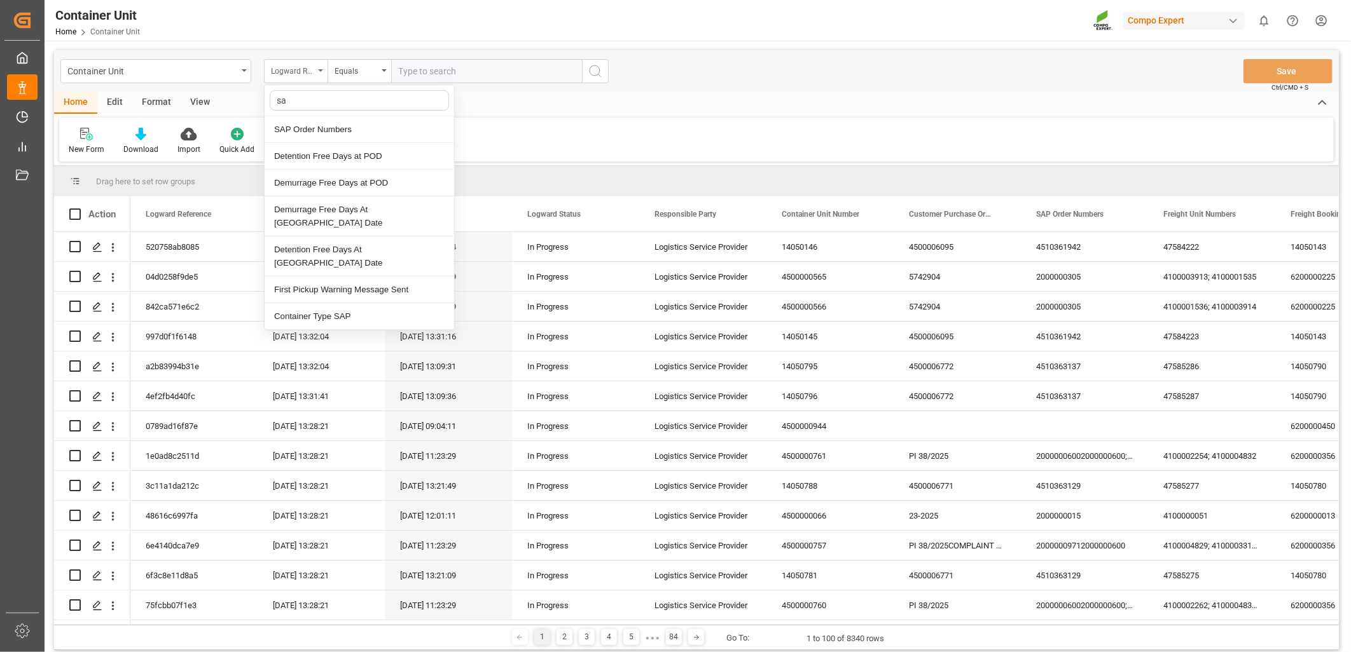
type input "sap"
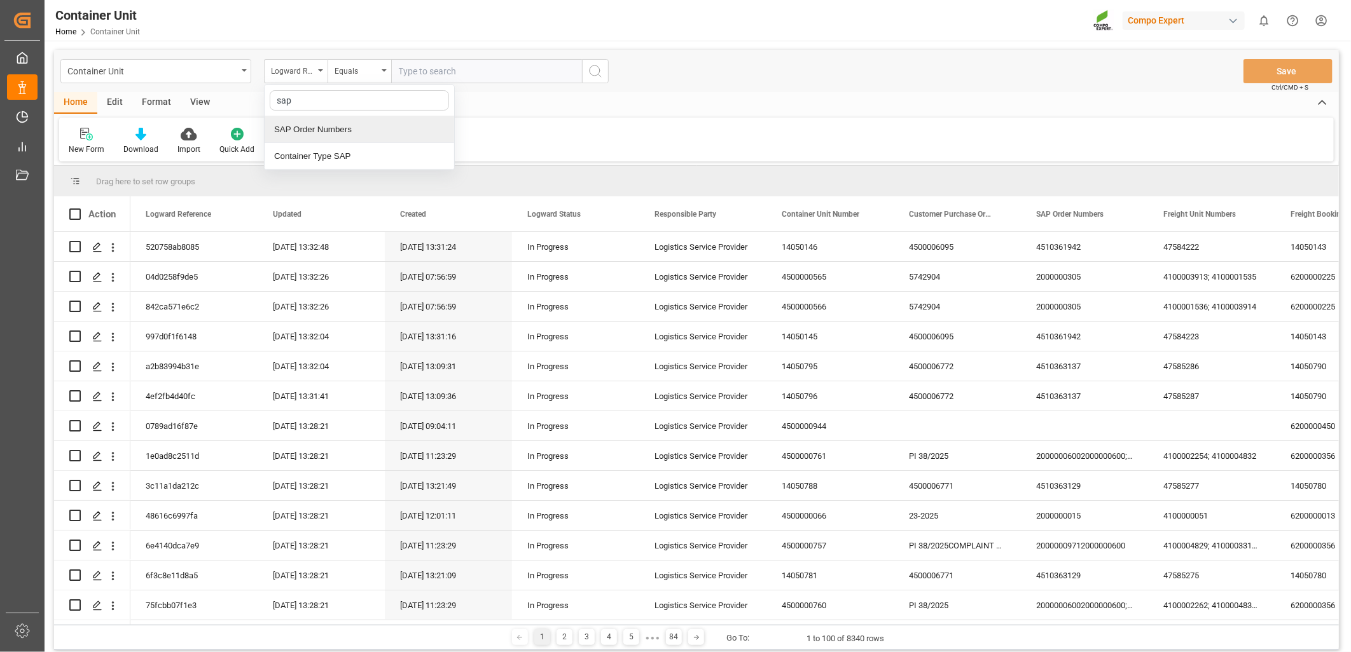
click at [320, 123] on div "SAP Order Numbers" at bounding box center [359, 129] width 189 height 27
click at [385, 74] on div "Equals" at bounding box center [359, 71] width 64 height 24
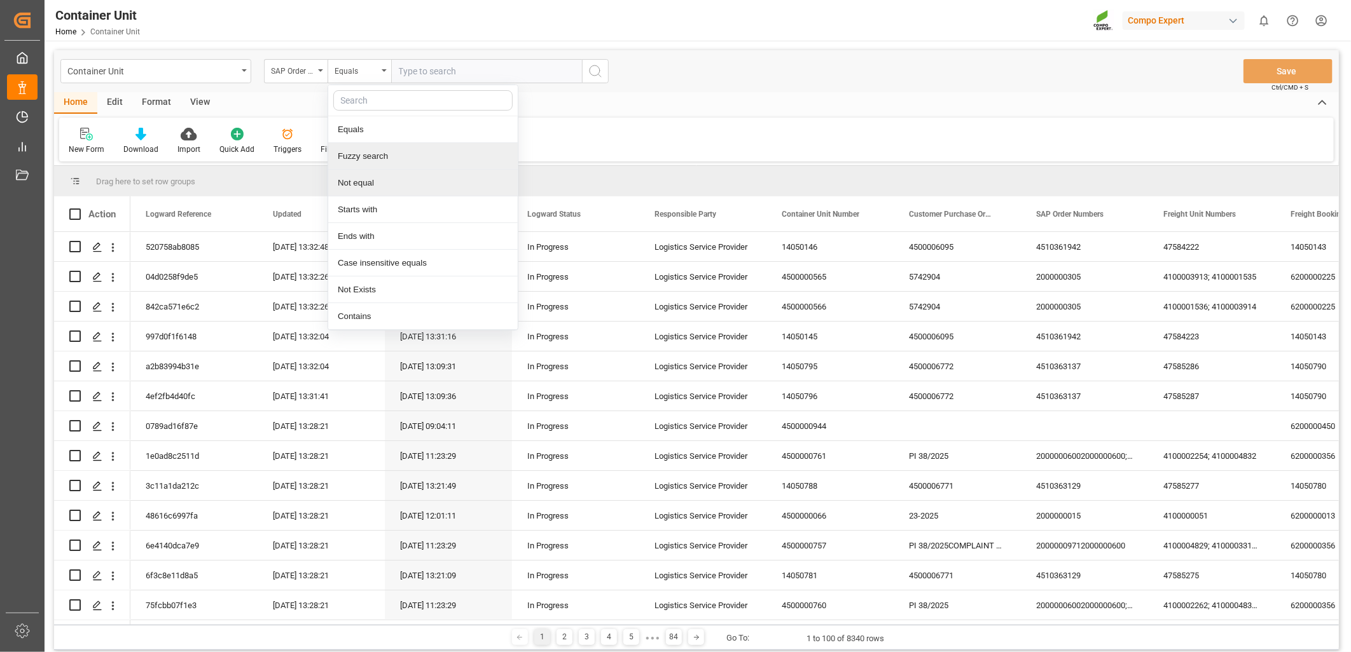
click at [378, 160] on div "Fuzzy search" at bounding box center [422, 156] width 189 height 27
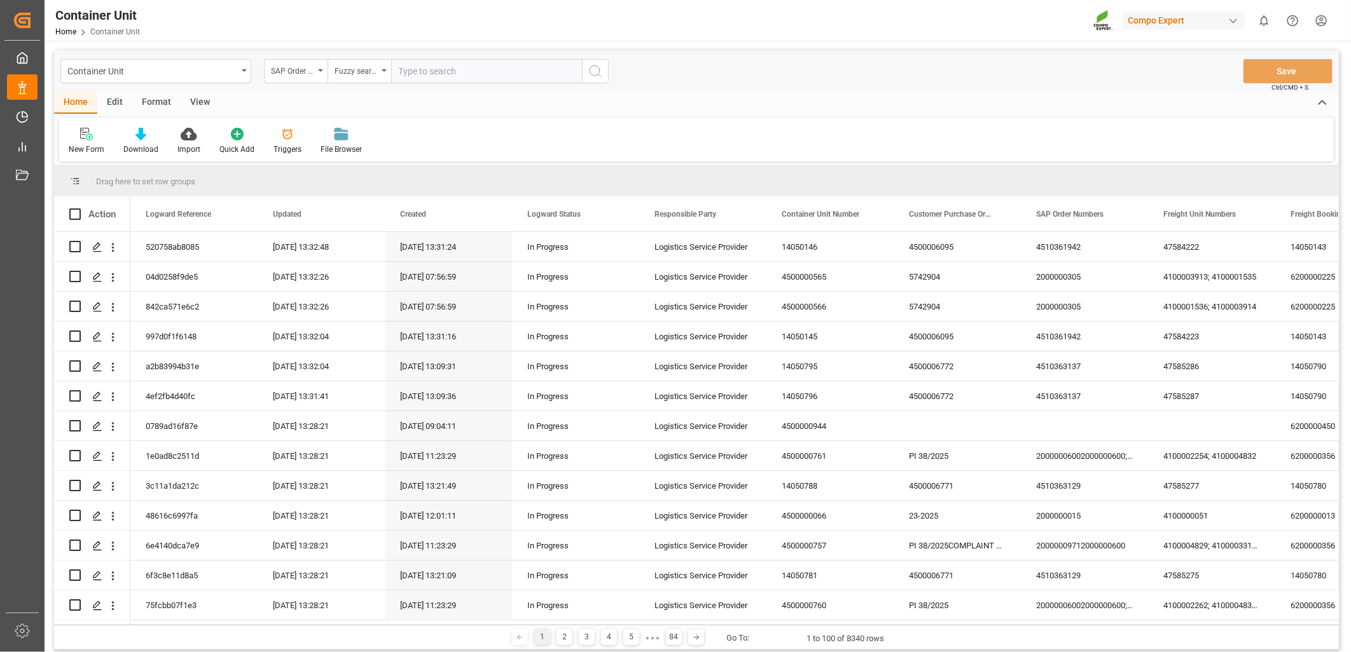
click at [479, 77] on input "text" at bounding box center [486, 71] width 191 height 24
click at [433, 68] on input "text" at bounding box center [486, 71] width 191 height 24
paste input "4510360955"
type input "4510360955"
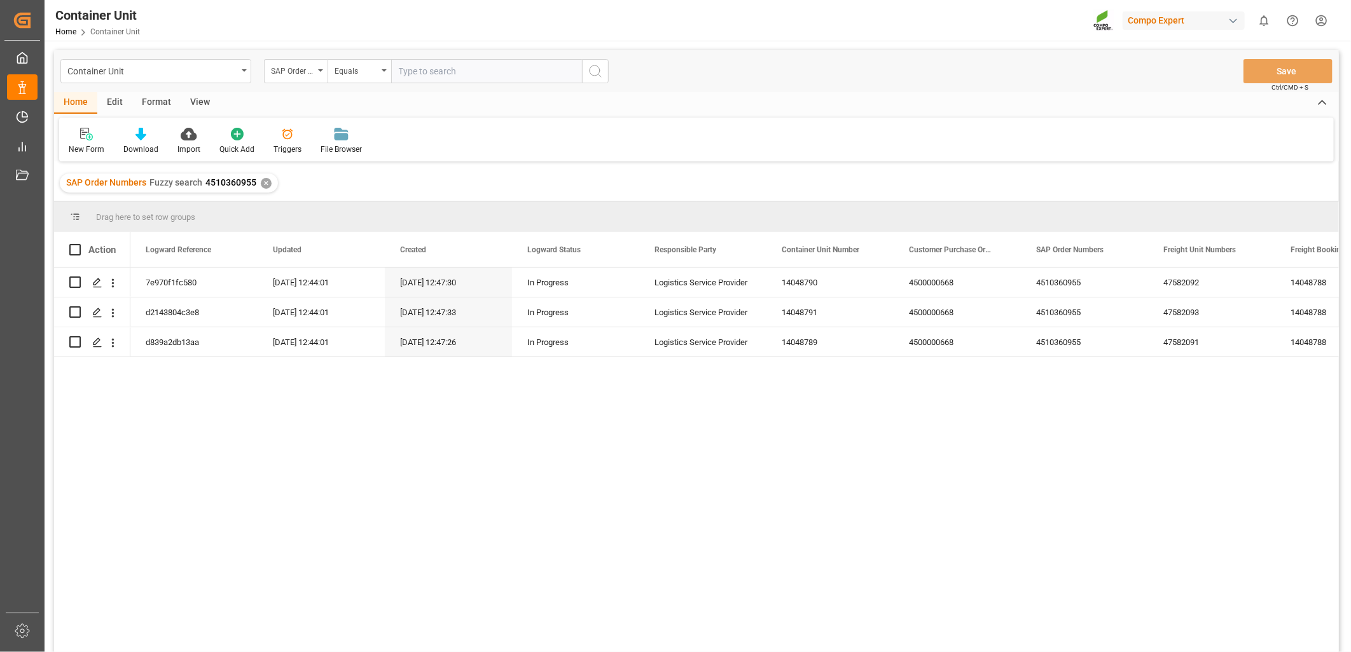
click at [237, 415] on div "7e970f1fc580 09.09.2025 12:44:01 07.07.2025 12:47:30 In Progress Logistics Serv…" at bounding box center [734, 464] width 1208 height 393
click at [93, 278] on icon "Press SPACE to select this row." at bounding box center [97, 283] width 10 height 10
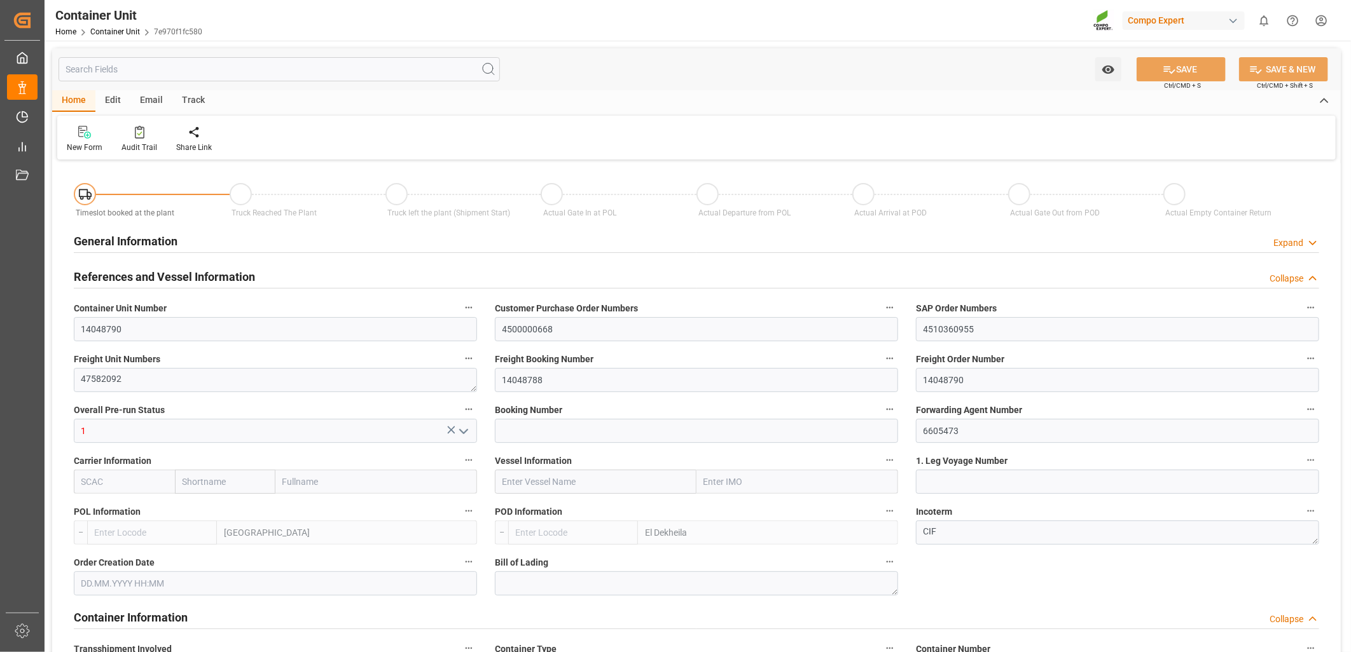
type input "ESVLC"
type input "EGEDK"
type input "10"
type input "0"
type input "11"
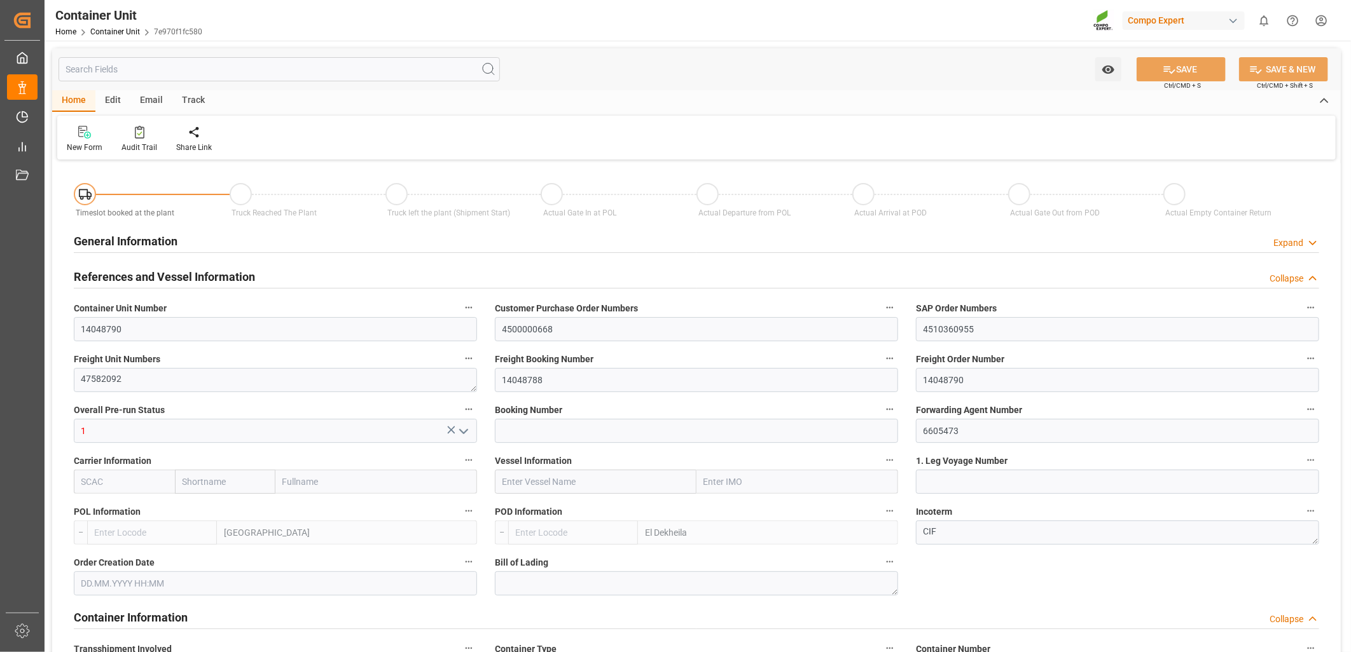
type input "0"
type input "60"
type input "24576"
type input "07.07.2025 12:48"
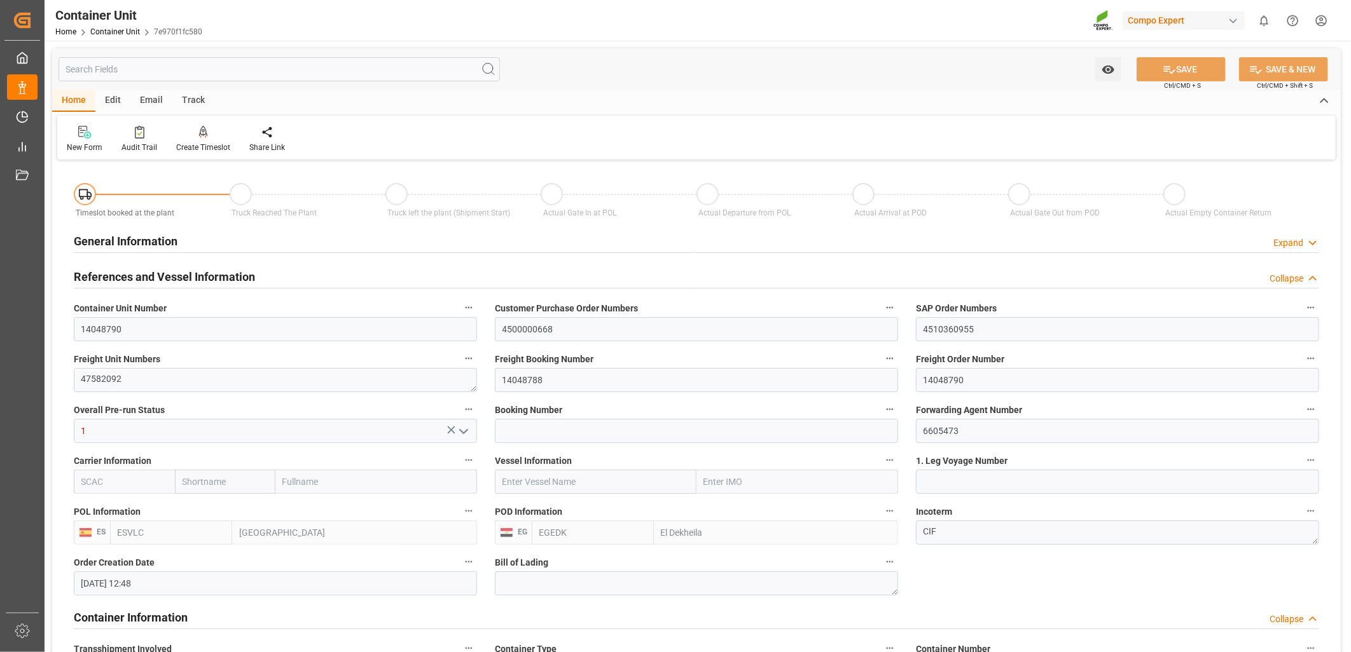
type input "07.07.2025"
click at [1325, 27] on html "Created by potrace 1.15, written by Peter Selinger 2001-2017 Created by potrace…" at bounding box center [675, 326] width 1351 height 652
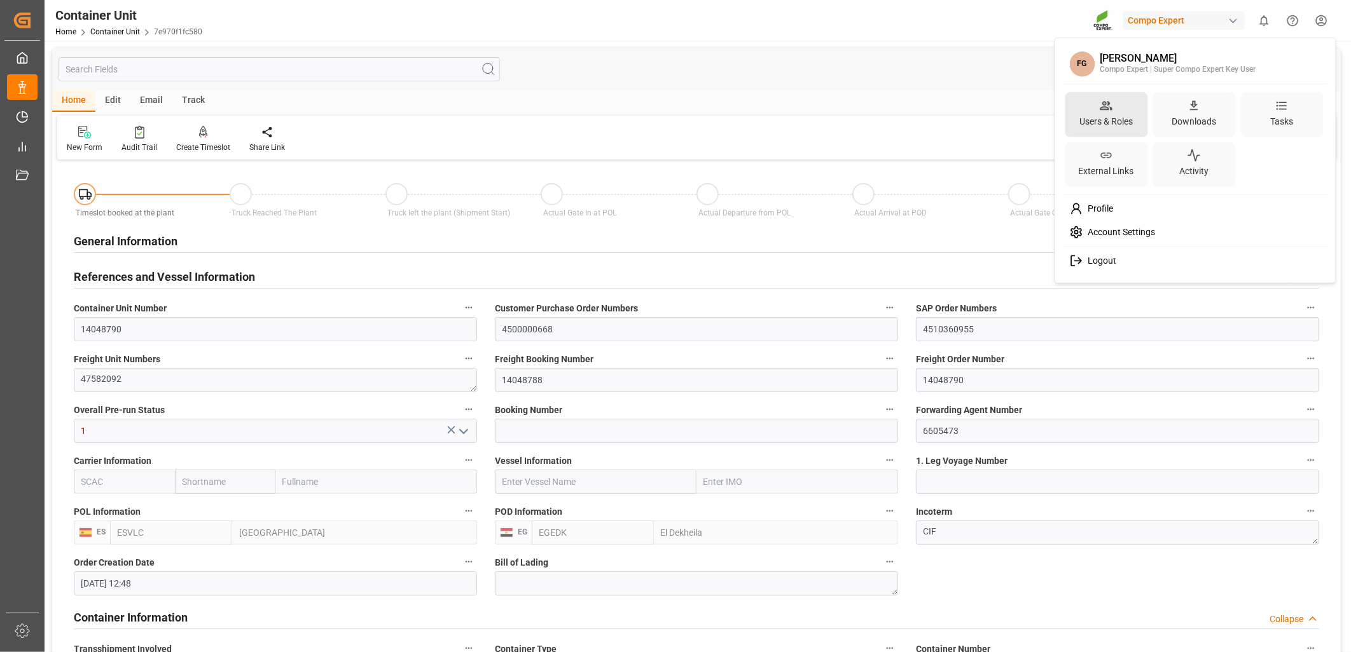
click at [1085, 116] on div "Users & Roles" at bounding box center [1106, 121] width 58 height 18
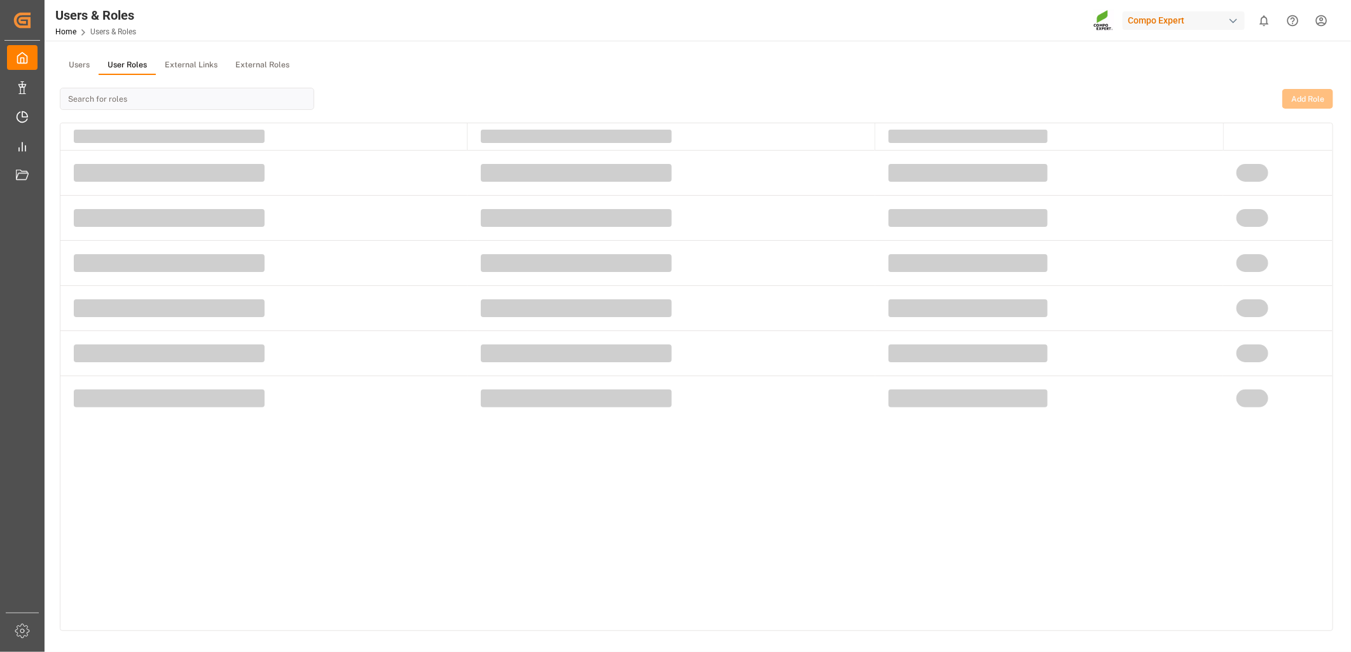
click at [132, 58] on button "User Roles" at bounding box center [127, 65] width 57 height 19
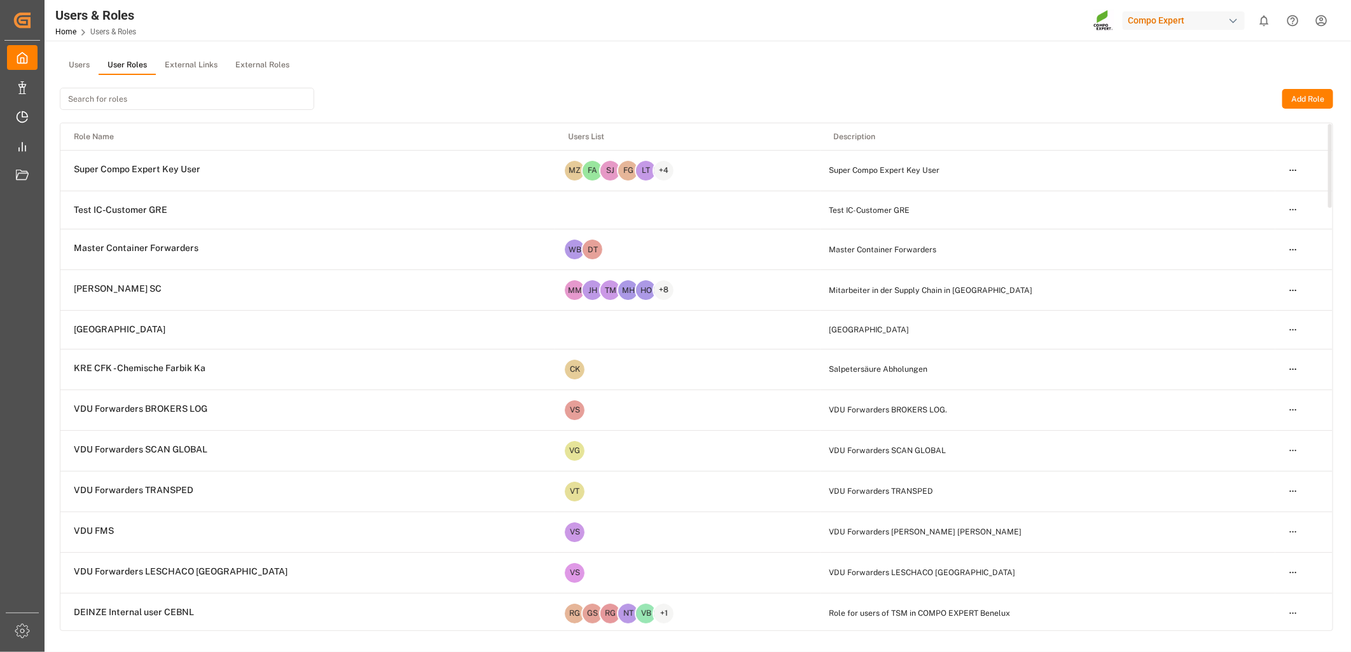
click at [127, 102] on input at bounding box center [187, 99] width 254 height 22
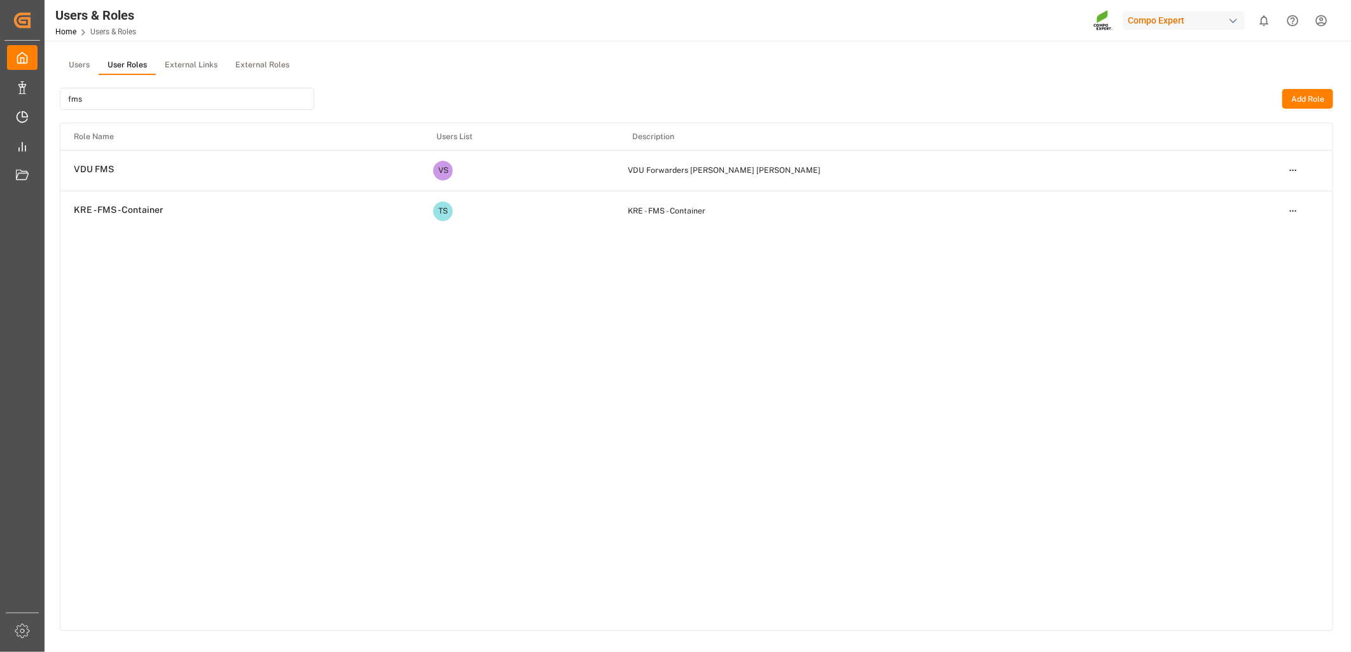
type input "fms"
click at [137, 169] on td "VDU FMS" at bounding box center [241, 170] width 362 height 38
click at [883, 178] on td "VDU Forwarders Meyer's Sohn" at bounding box center [947, 170] width 656 height 41
click at [1288, 174] on html "Created by potrace 1.15, written by Peter Selinger 2001-2017 Created by potrace…" at bounding box center [675, 326] width 1351 height 652
click at [1253, 195] on div "Edit" at bounding box center [1266, 193] width 65 height 18
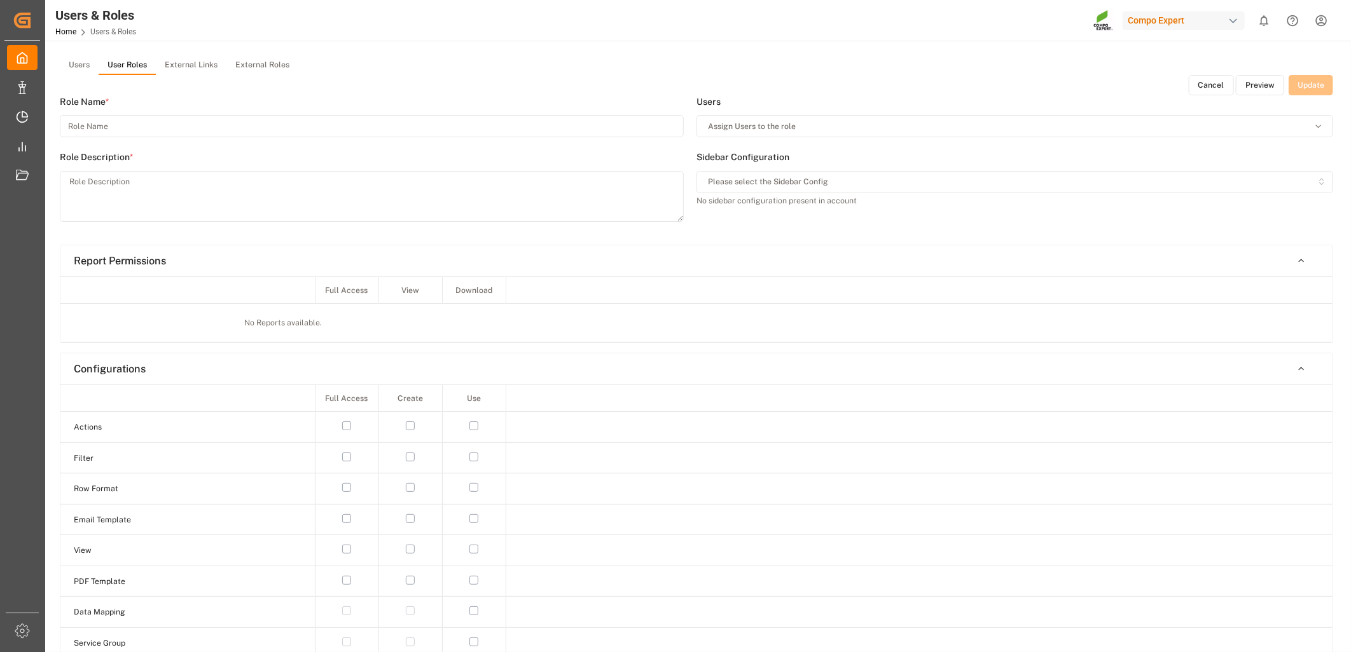
type input "VDU FMS"
type textarea "VDU Forwarders Meyer's Sohn"
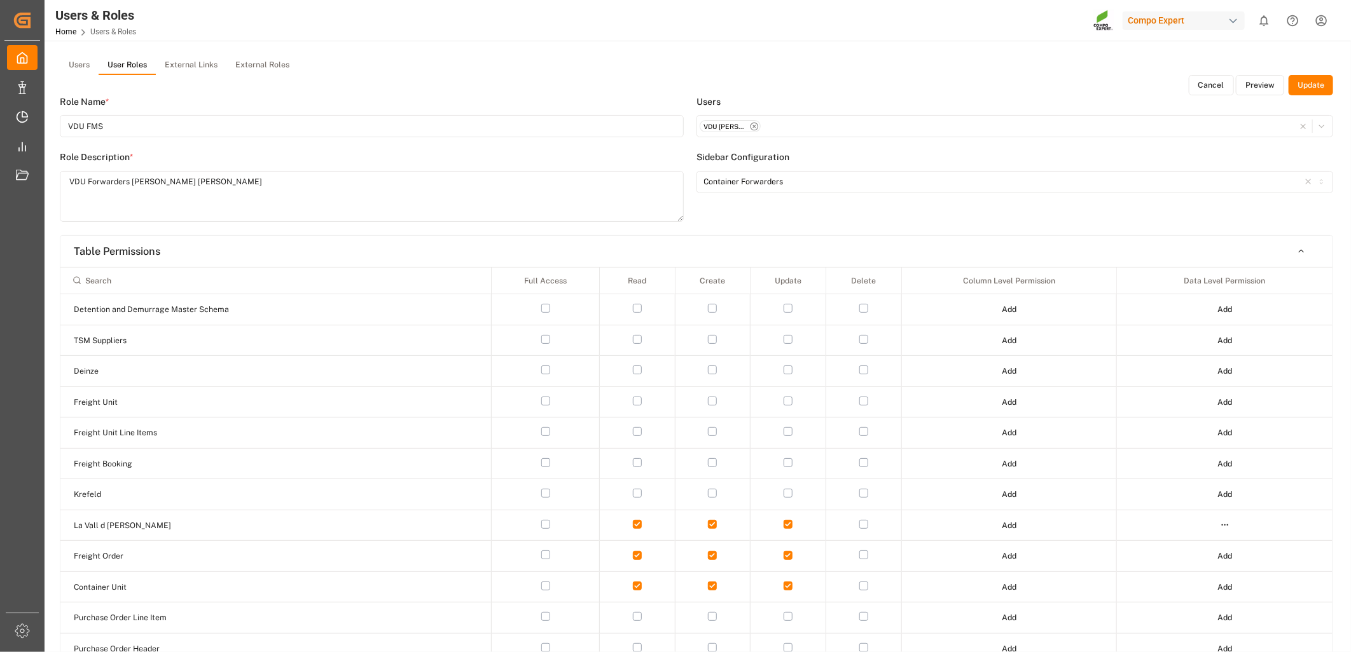
click at [1264, 85] on button "Preview" at bounding box center [1259, 85] width 48 height 20
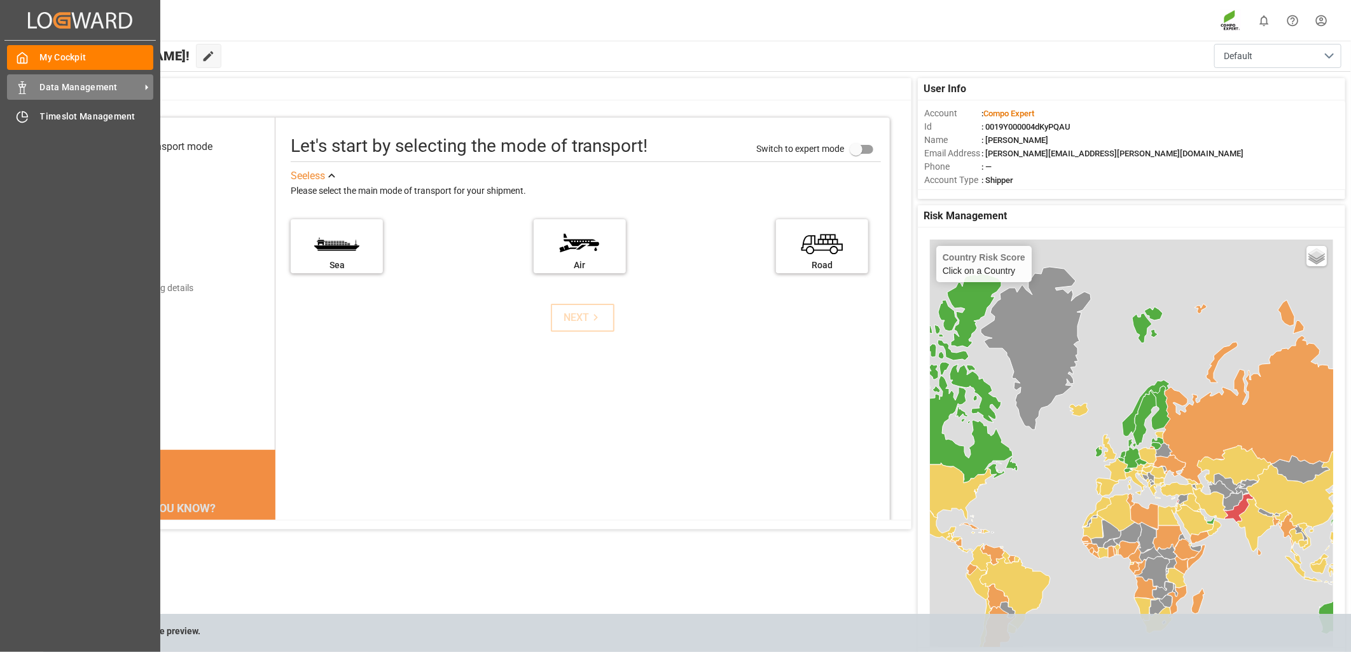
click at [20, 85] on polygon at bounding box center [20, 86] width 4 height 3
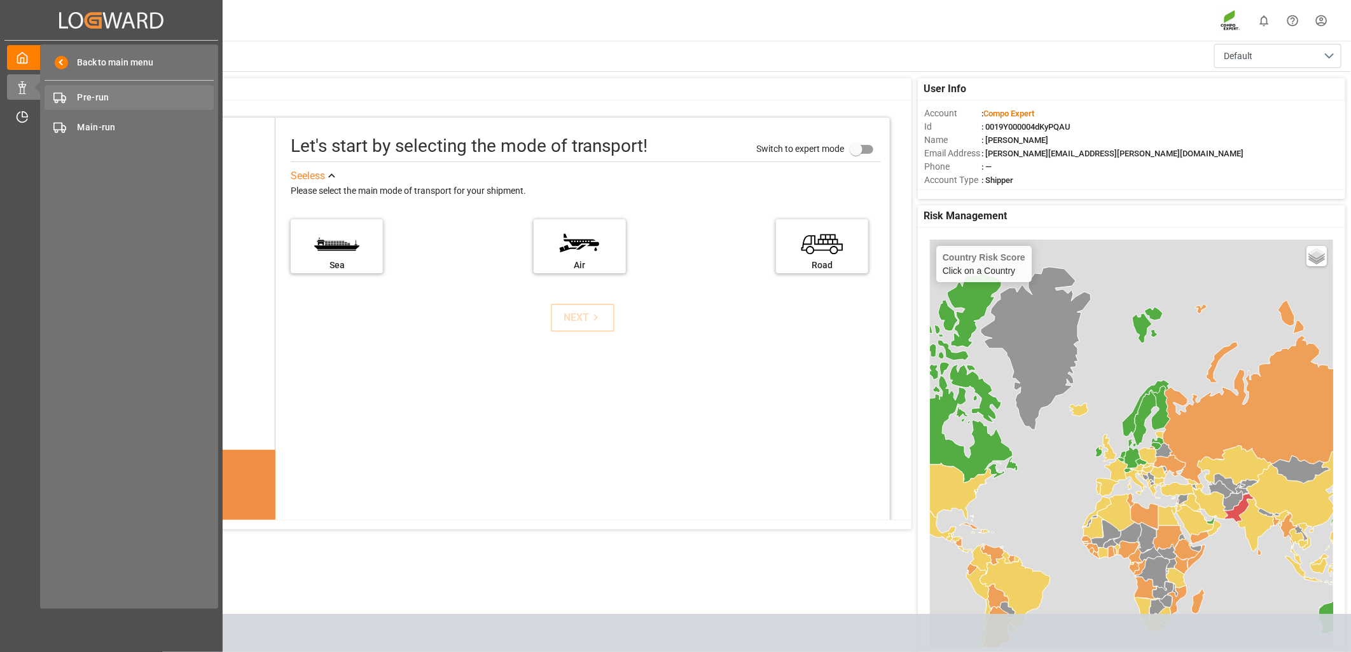
click at [99, 92] on span "Pre-run" at bounding box center [146, 97] width 137 height 13
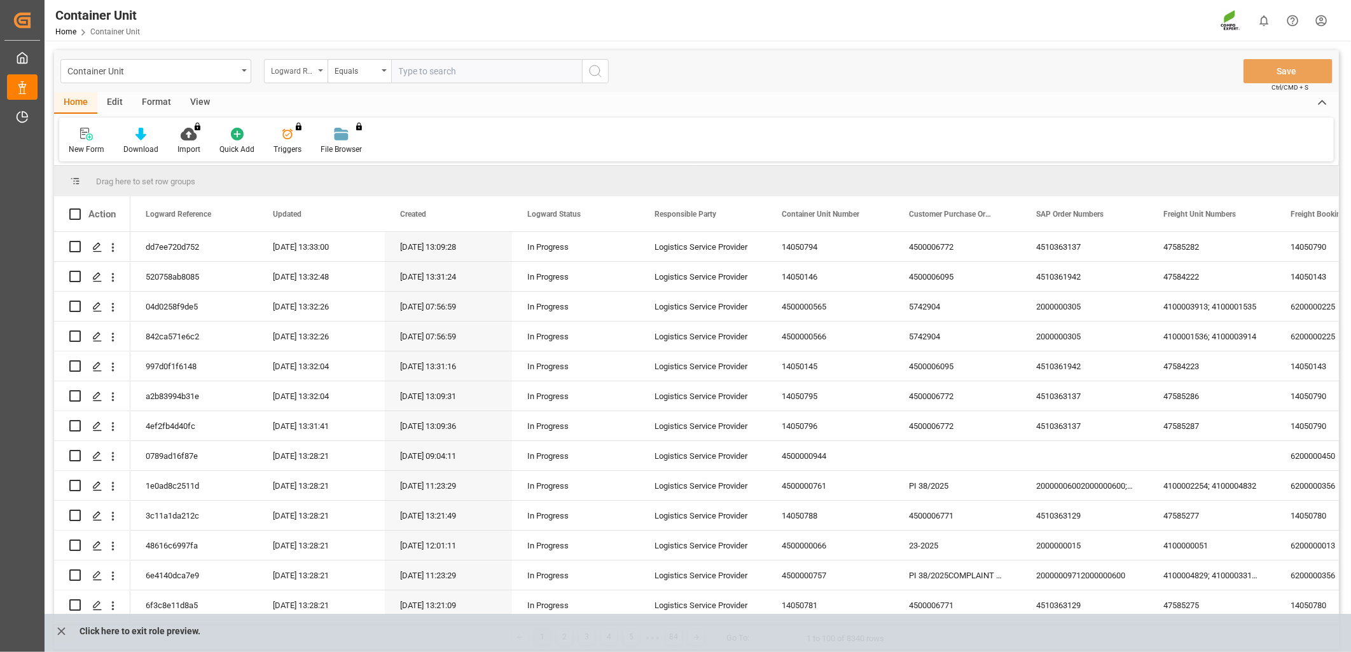
click at [320, 78] on div "Logward Reference" at bounding box center [296, 71] width 64 height 24
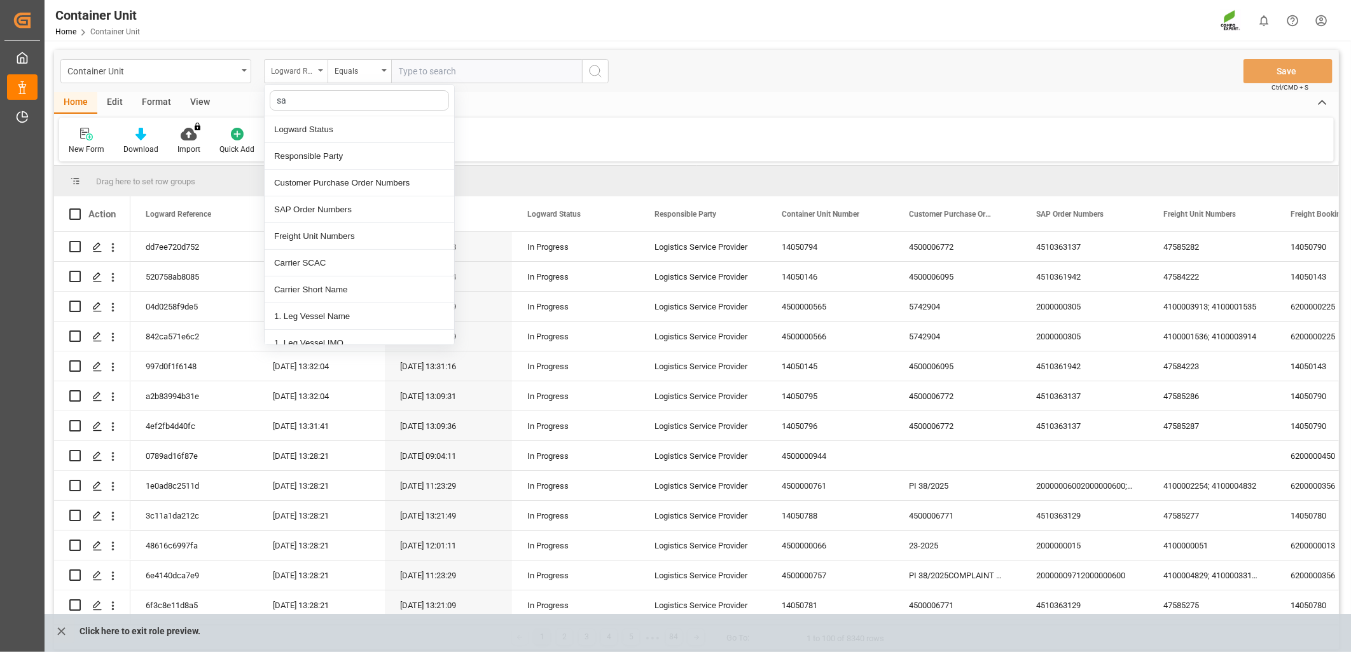
type input "sap"
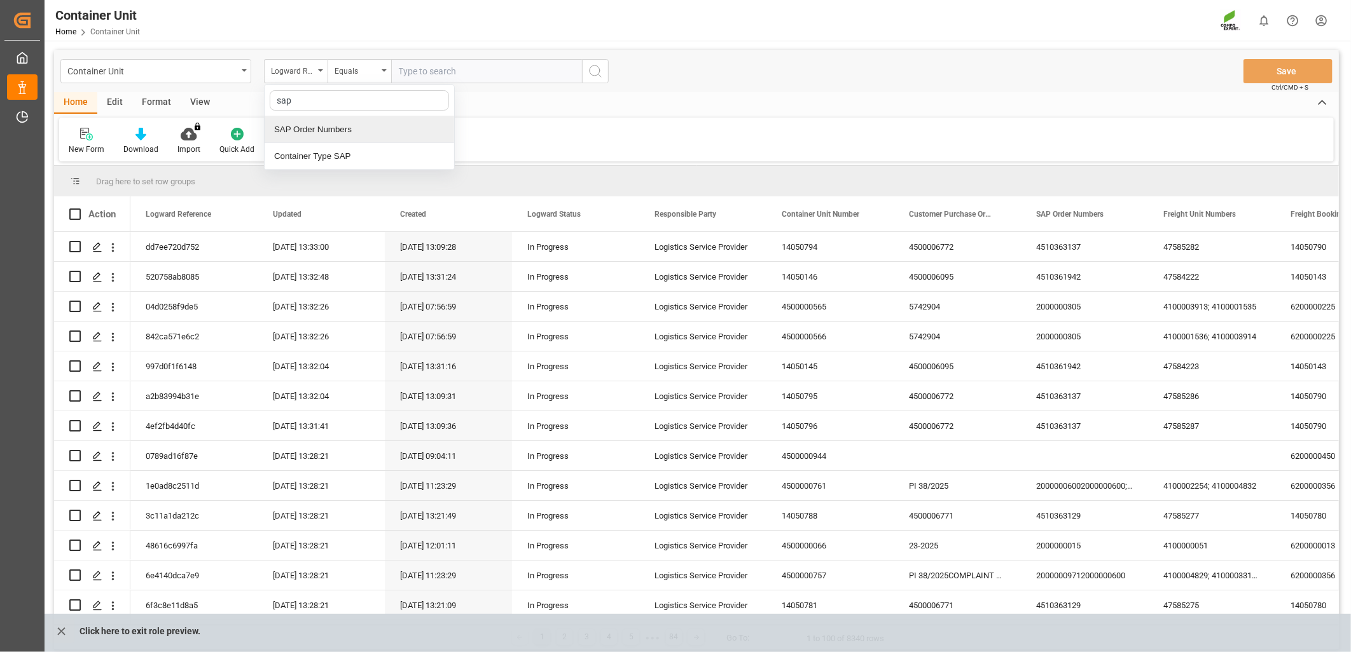
click at [313, 127] on div "SAP Order Numbers" at bounding box center [359, 129] width 189 height 27
click at [383, 73] on div "Equals" at bounding box center [359, 71] width 64 height 24
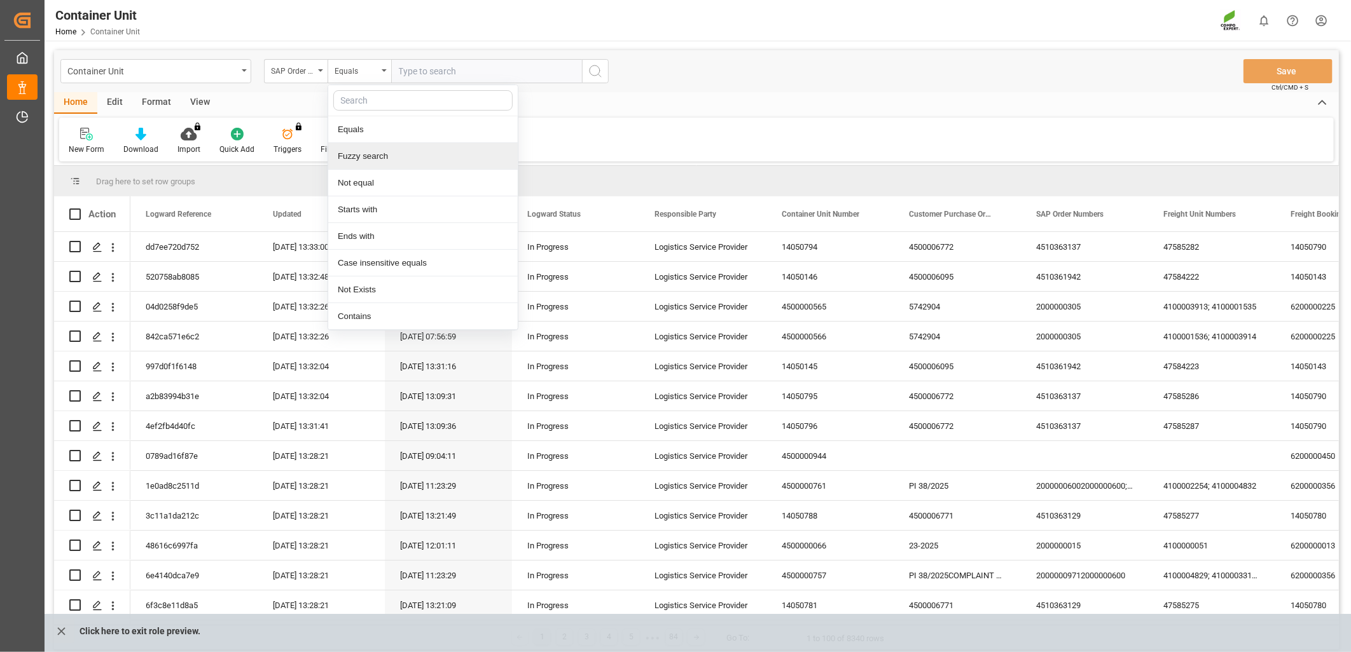
click at [361, 154] on div "Fuzzy search" at bounding box center [422, 156] width 189 height 27
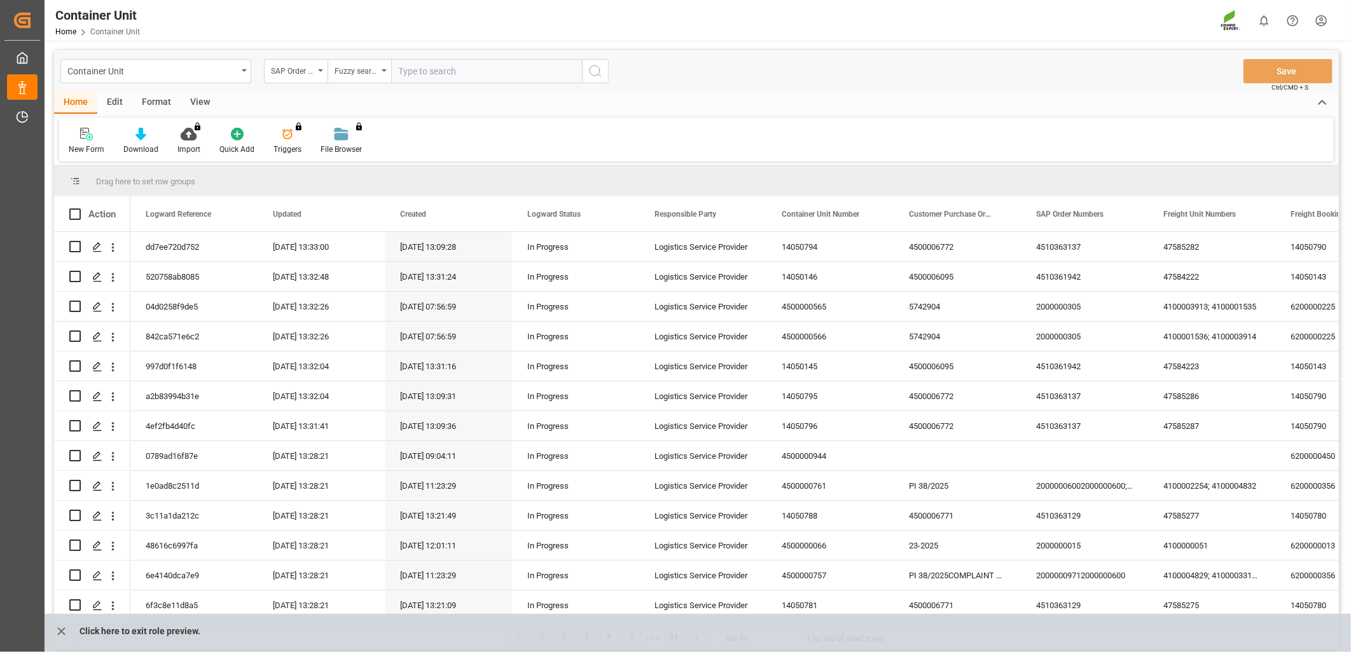
click at [435, 87] on div "Container Unit SAP Order Numbers Fuzzy search Save Ctrl/CMD + S" at bounding box center [696, 71] width 1284 height 42
click at [451, 78] on input "text" at bounding box center [486, 71] width 191 height 24
paste input "4510360955"
type input "4510360955"
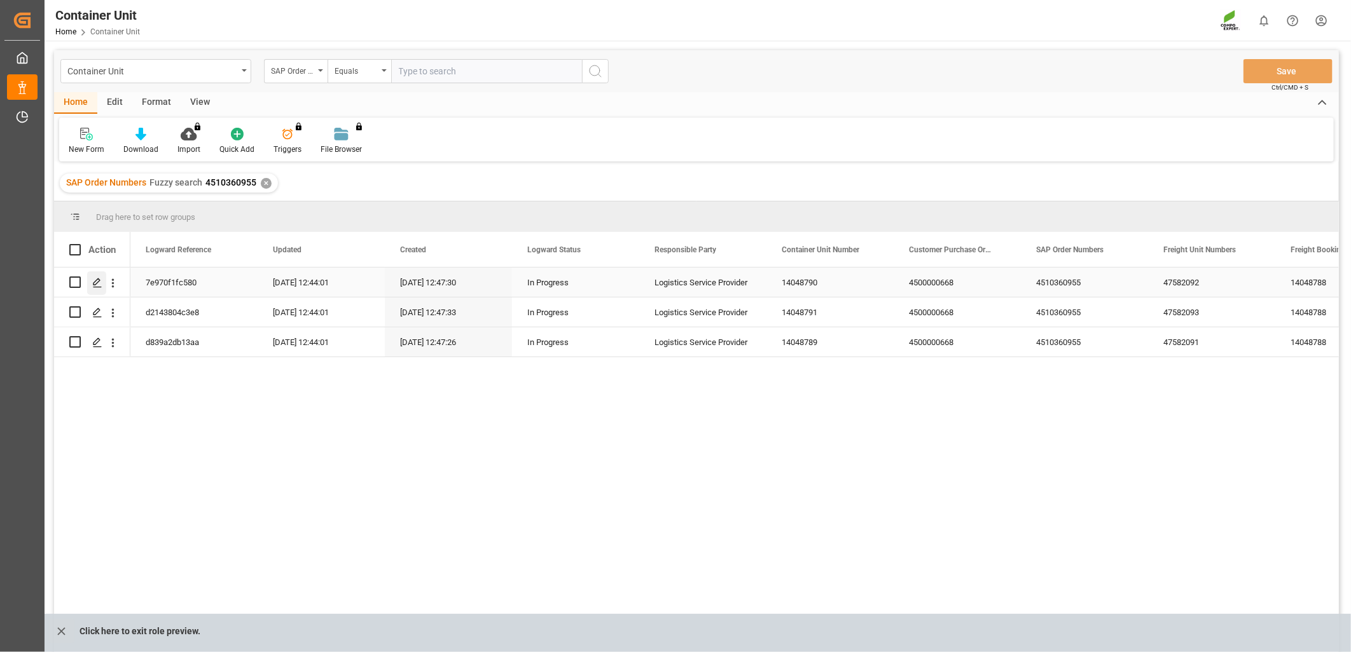
click at [97, 278] on icon "Press SPACE to select this row." at bounding box center [97, 283] width 10 height 10
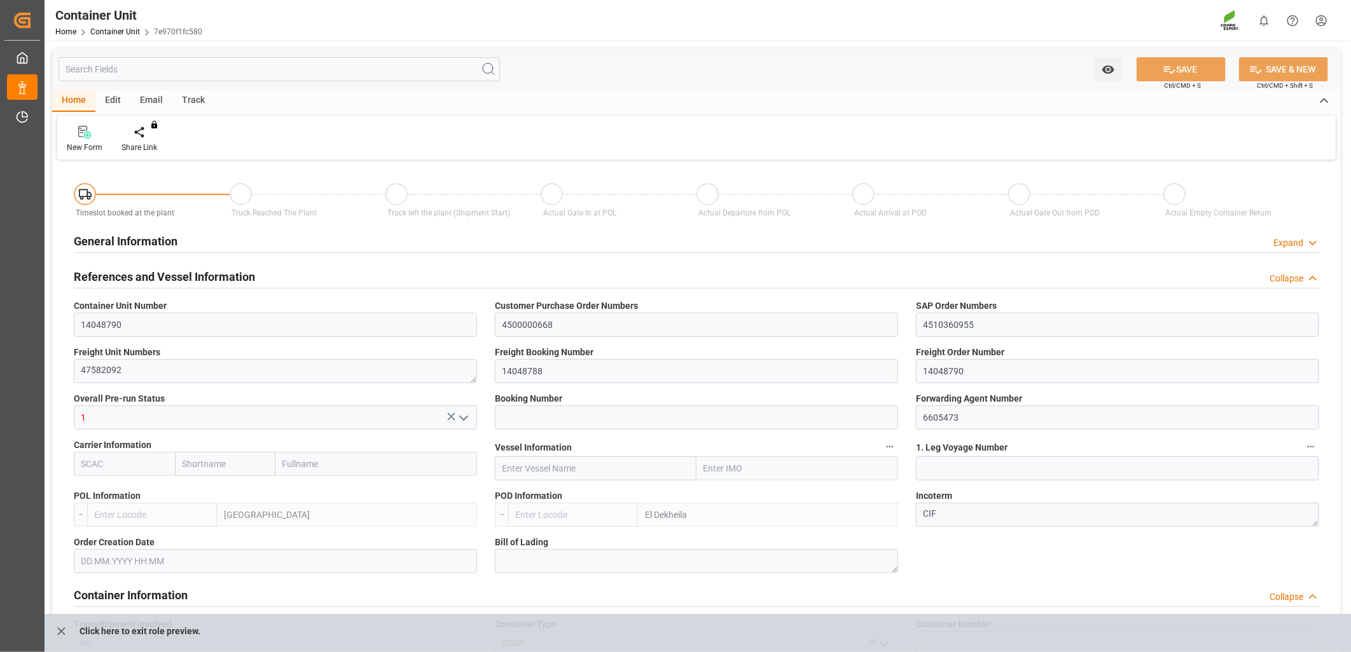
type input "ESVLC"
type input "EGEDK"
type input "10"
type input "0"
type input "11"
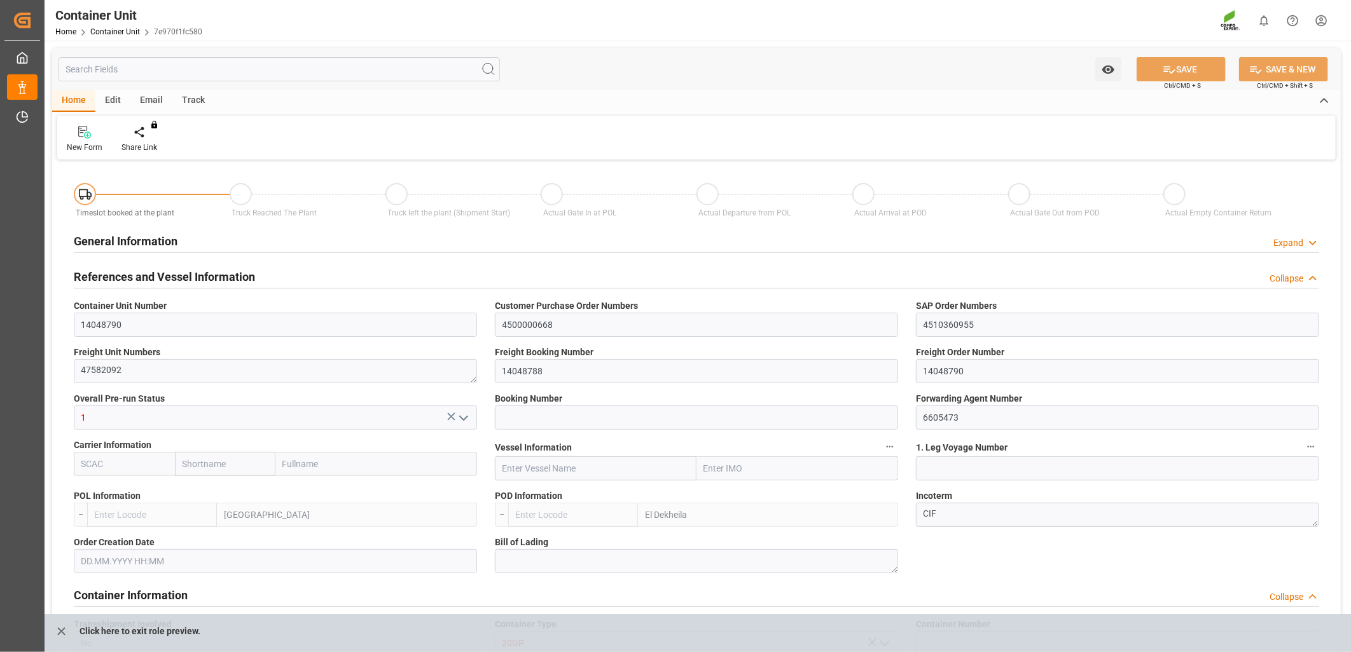
type input "0"
type input "60"
type input "24576"
type input "07.07.2025 12:48"
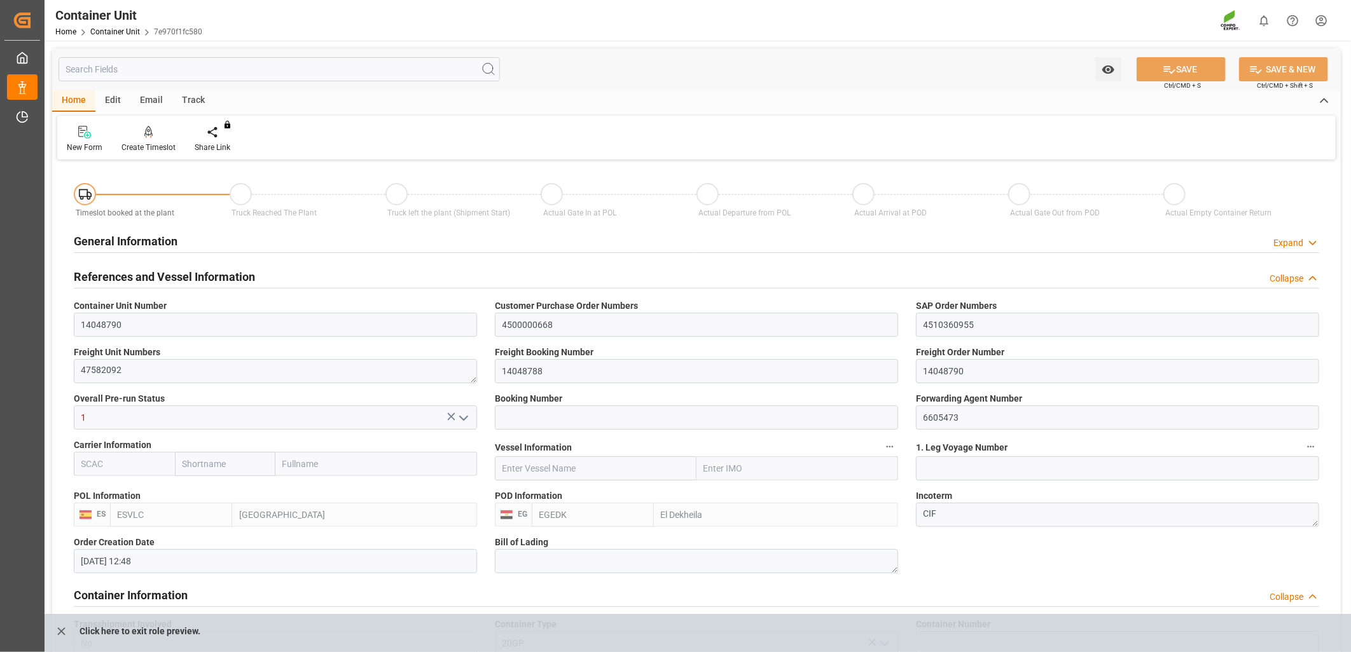
type input "07.07.2025"
click at [154, 142] on div "Create Timeslot" at bounding box center [148, 147] width 54 height 11
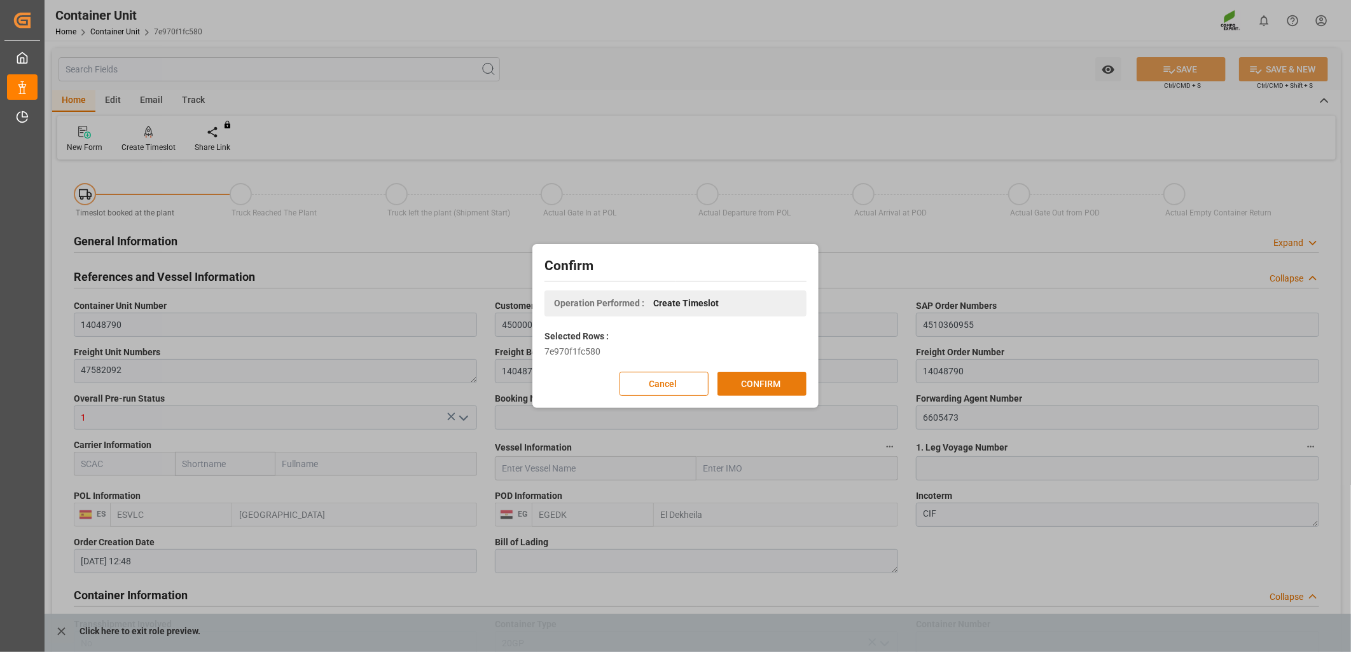
click at [774, 384] on button "CONFIRM" at bounding box center [761, 384] width 89 height 24
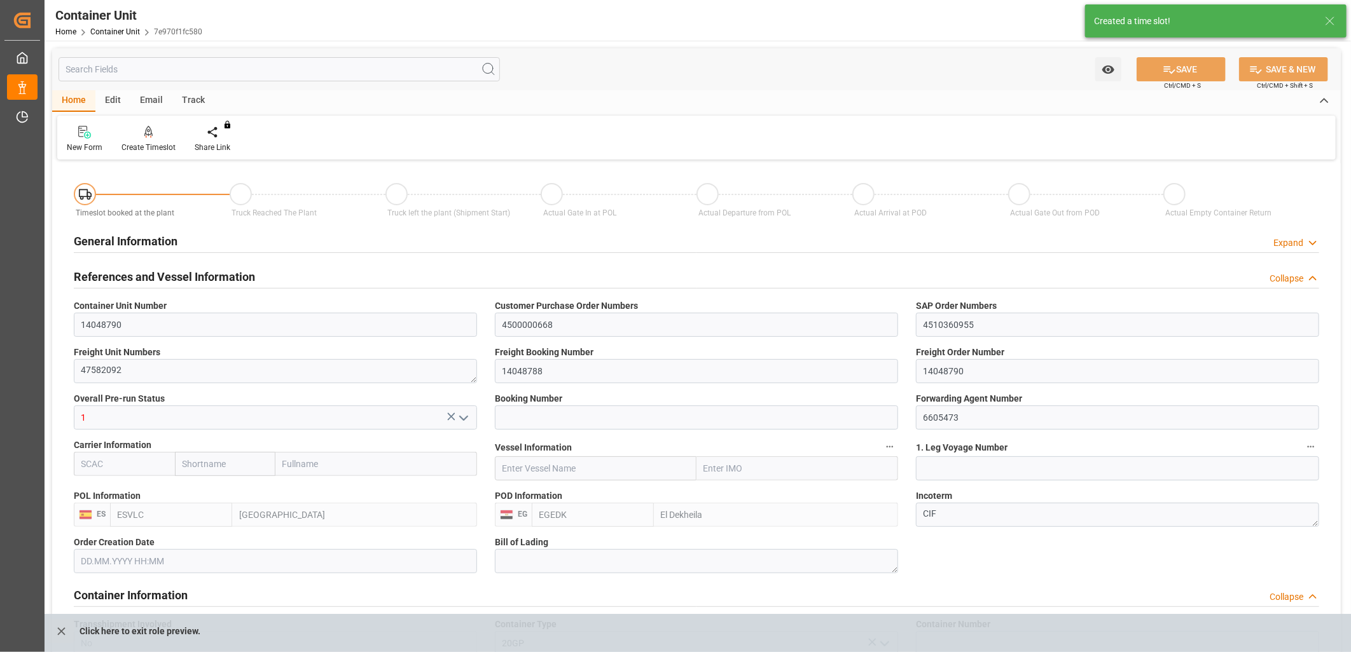
type input "07.07.2025 12:48"
type input "07.07.2025"
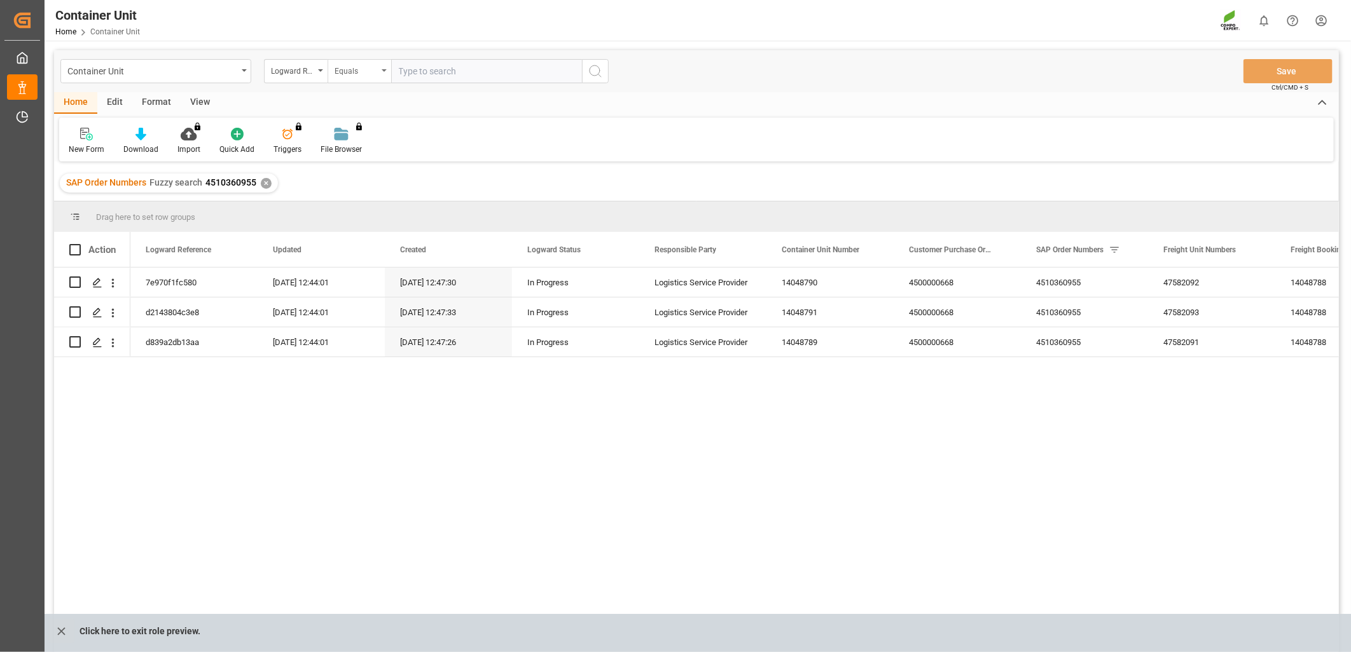
click at [382, 71] on div "Equals" at bounding box center [359, 71] width 64 height 24
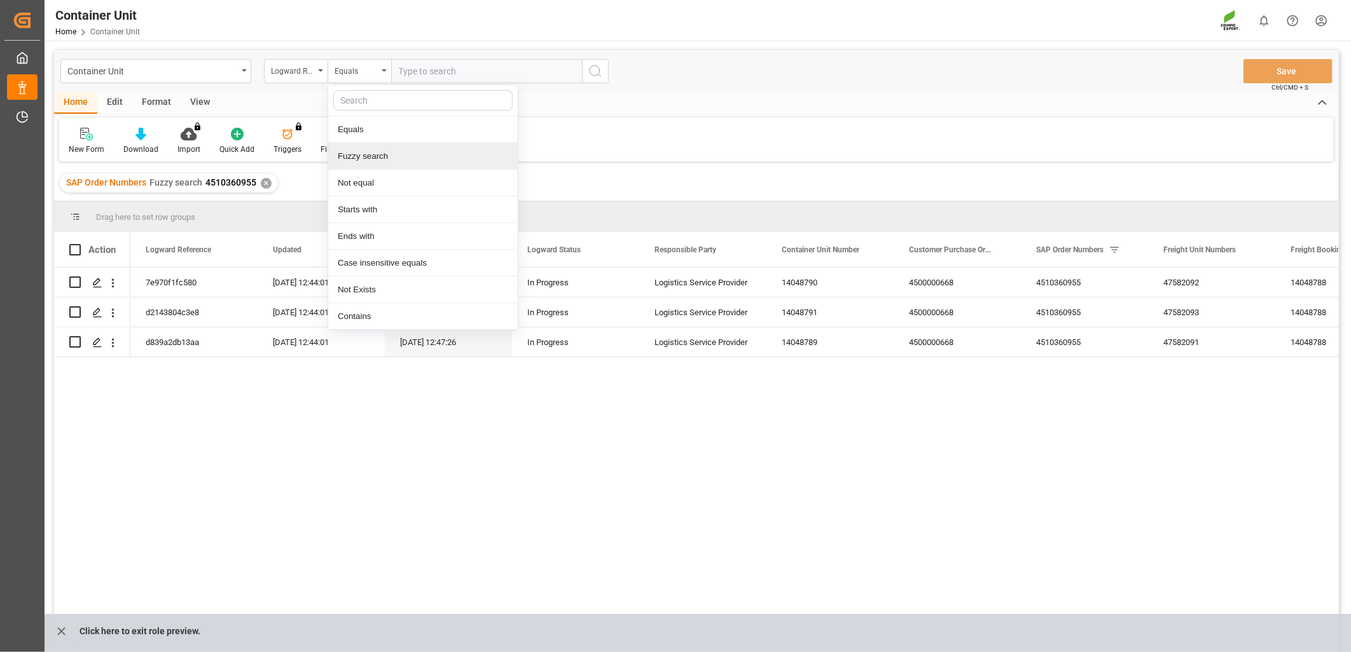
click at [371, 147] on div "Fuzzy search" at bounding box center [422, 156] width 189 height 27
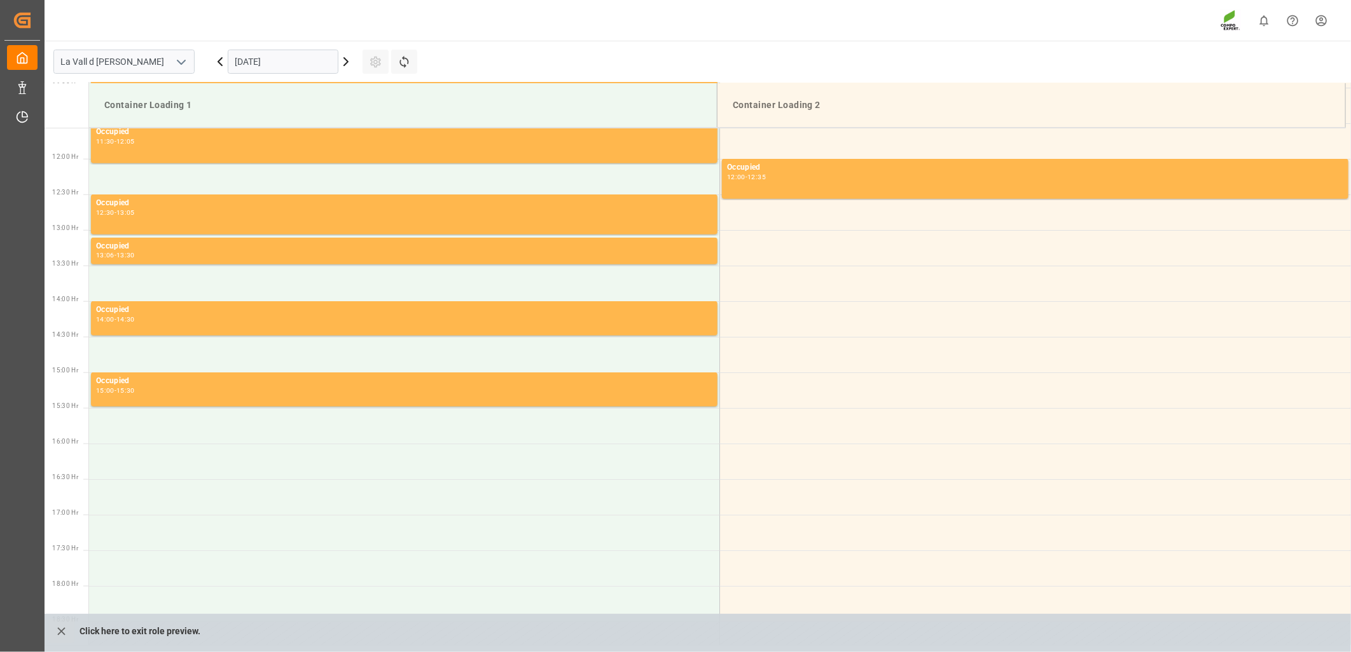
scroll to position [918, 0]
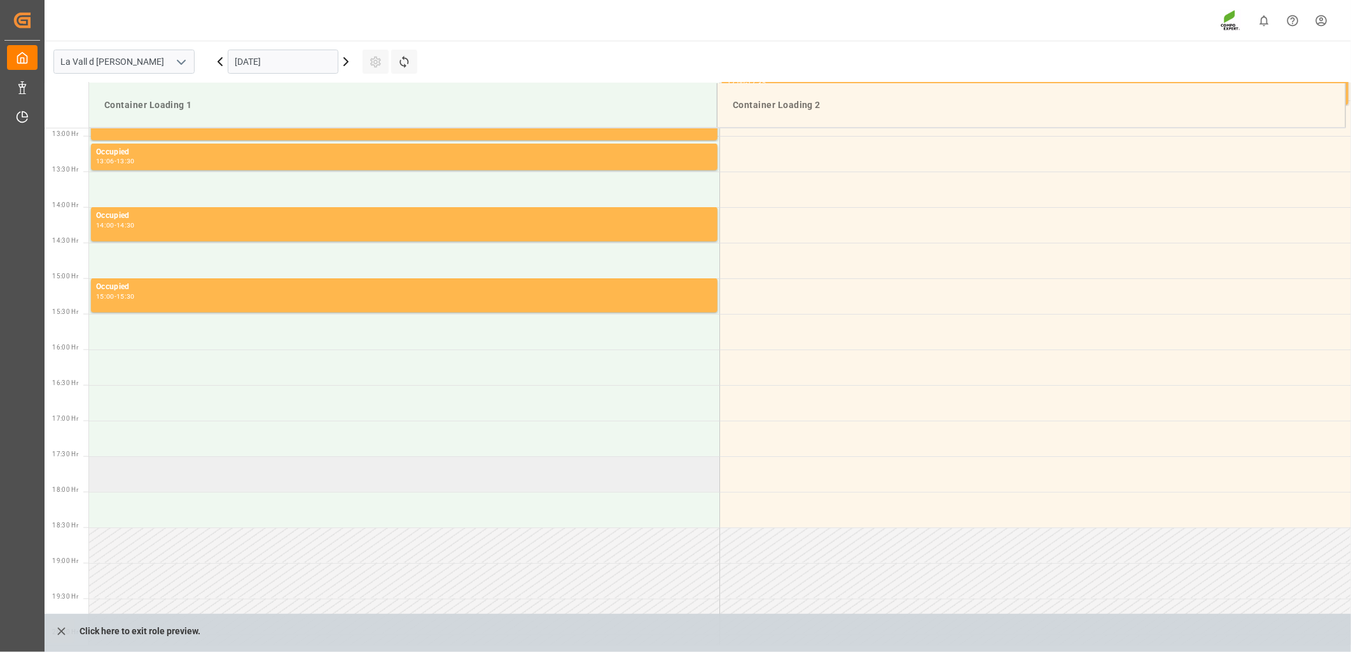
click at [579, 479] on td at bounding box center [404, 475] width 631 height 36
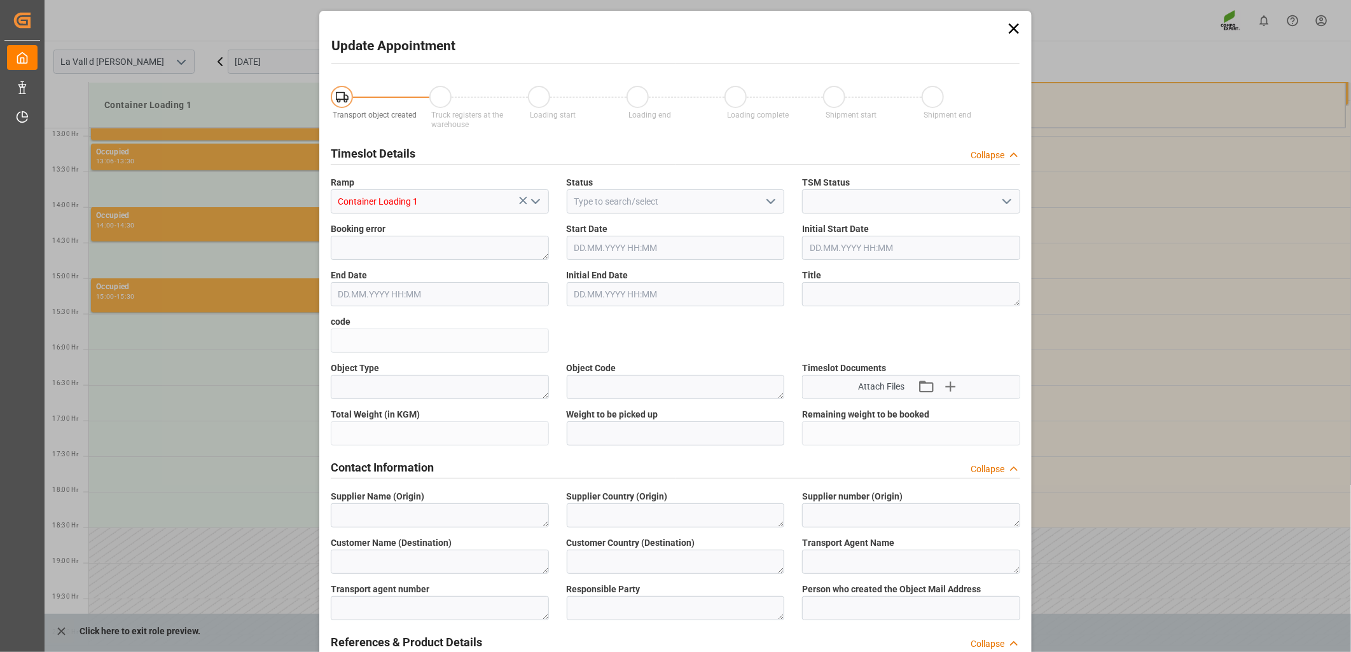
type input "[DATE] 17:30"
type input "[DATE] 18:00"
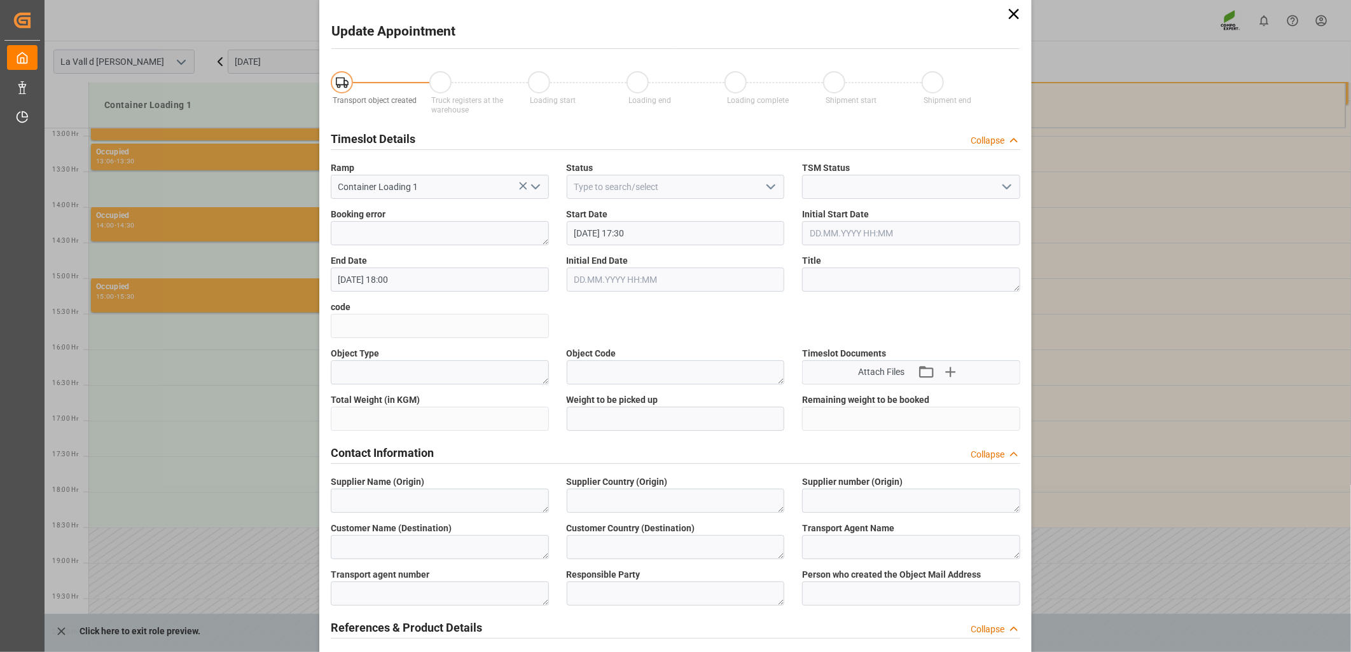
scroll to position [0, 0]
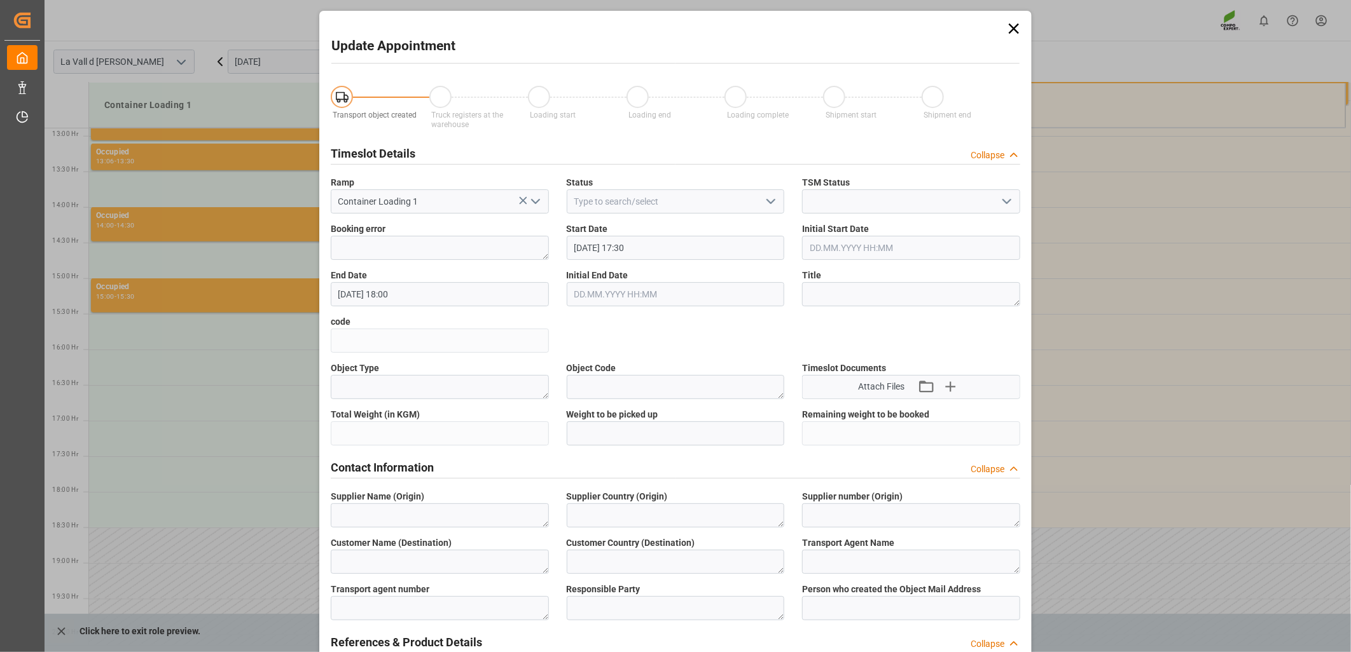
click at [1012, 29] on icon at bounding box center [1013, 29] width 10 height 10
